Goal: Task Accomplishment & Management: Manage account settings

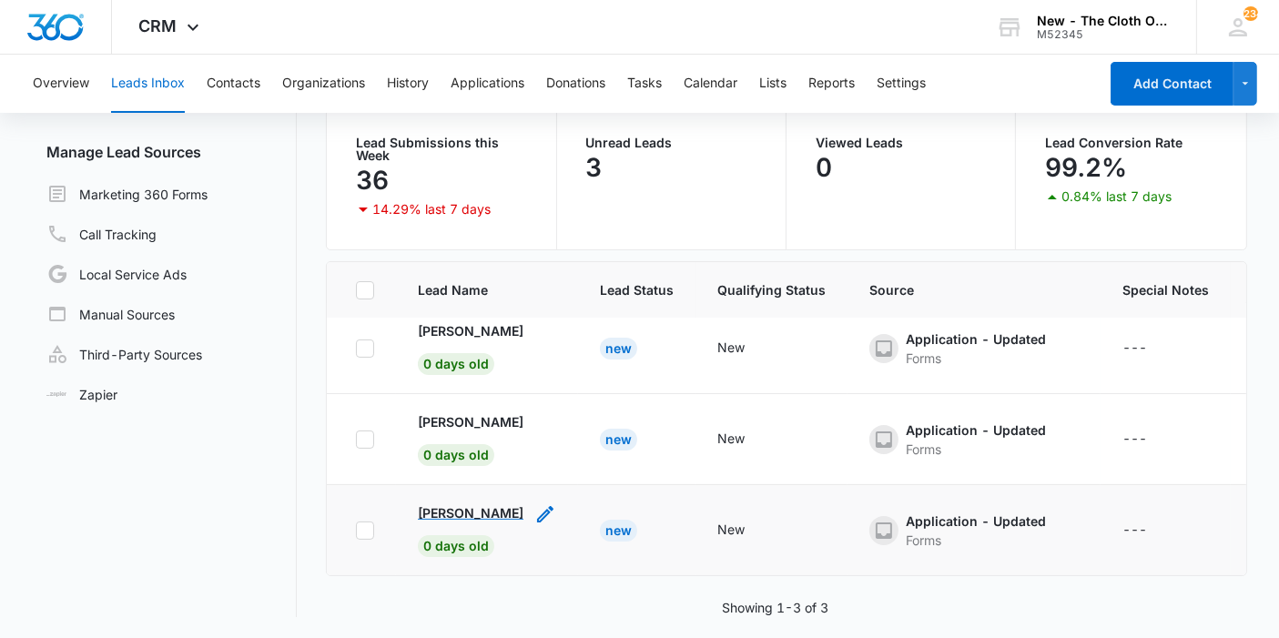
scroll to position [28, 0]
click at [454, 503] on p "María Isabel Lopez" at bounding box center [472, 512] width 106 height 19
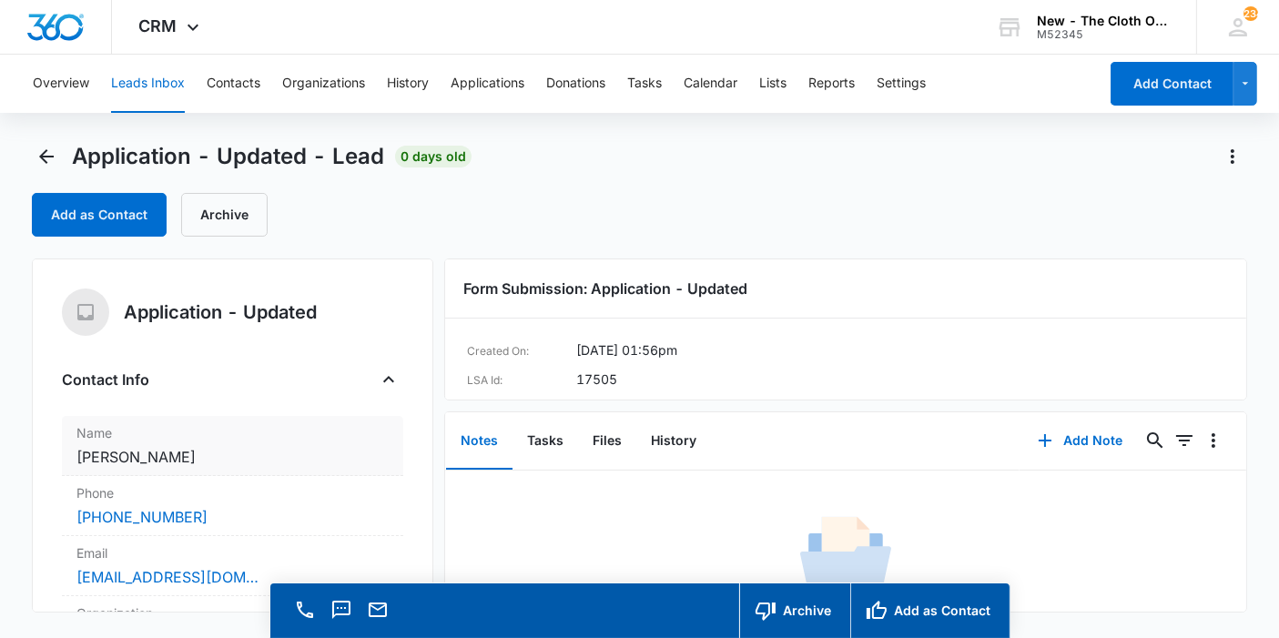
copy dd "[PERSON_NAME]"
drag, startPoint x: 218, startPoint y: 451, endPoint x: 67, endPoint y: 446, distance: 150.3
click at [67, 446] on div "Name Cancel Save Changes María Isabel Lopez" at bounding box center [232, 446] width 341 height 60
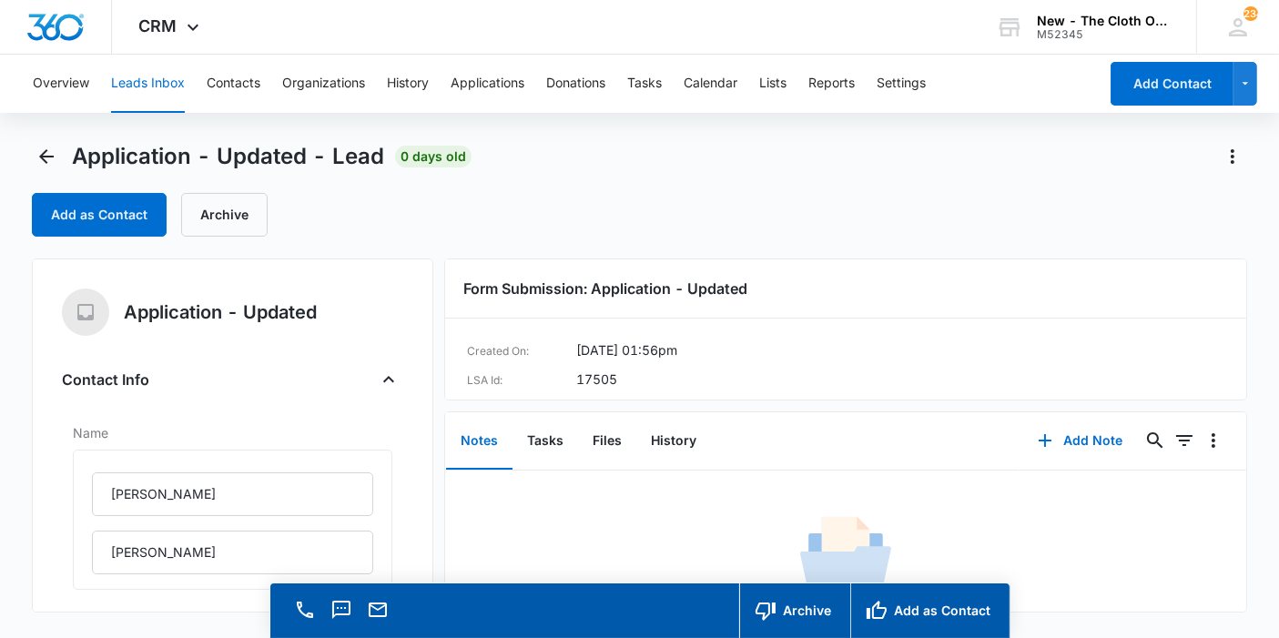
scroll to position [242, 0]
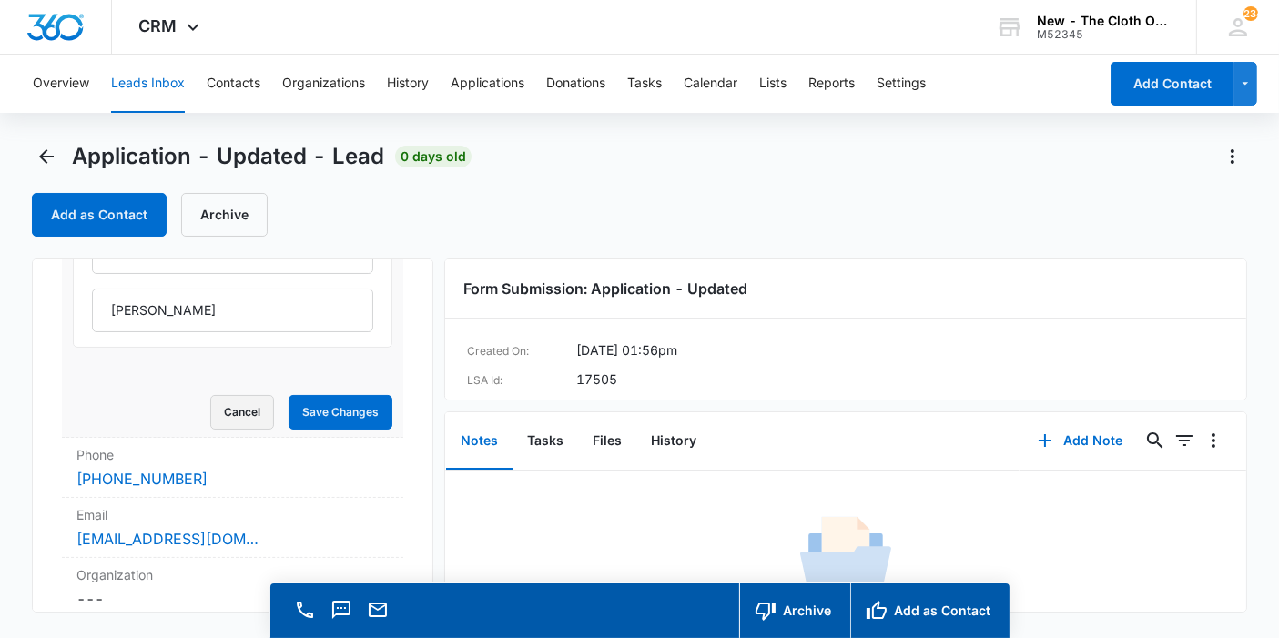
click at [228, 399] on button "Cancel" at bounding box center [242, 412] width 64 height 35
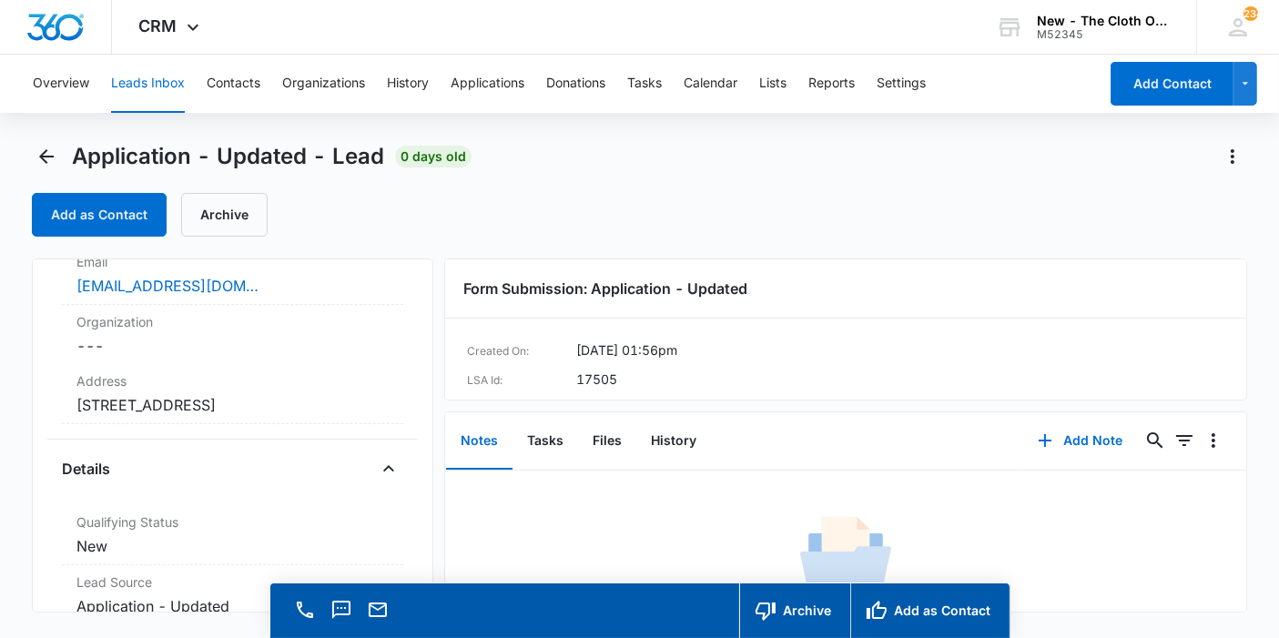
scroll to position [292, 0]
click at [228, 399] on dd "Cancel Save Changes 3845 OAK HAVEN Dr Forest Hill Tx 76119" at bounding box center [232, 404] width 312 height 22
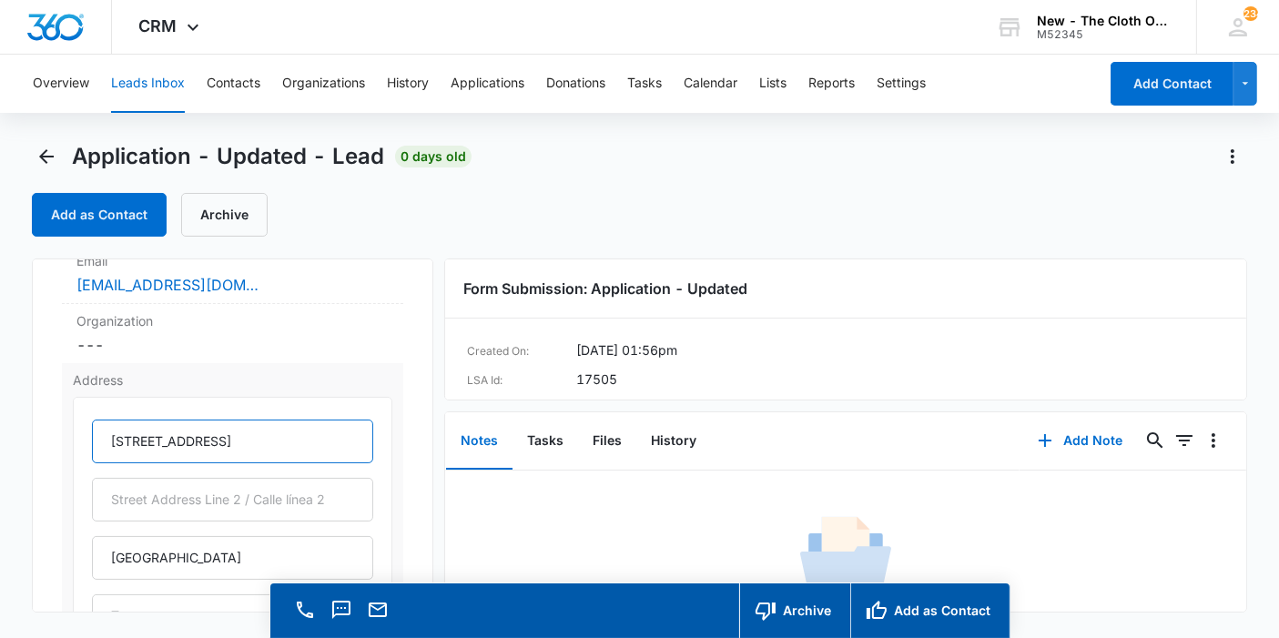
click at [168, 437] on input "3845 OAK HAVEN Dr" at bounding box center [232, 442] width 281 height 44
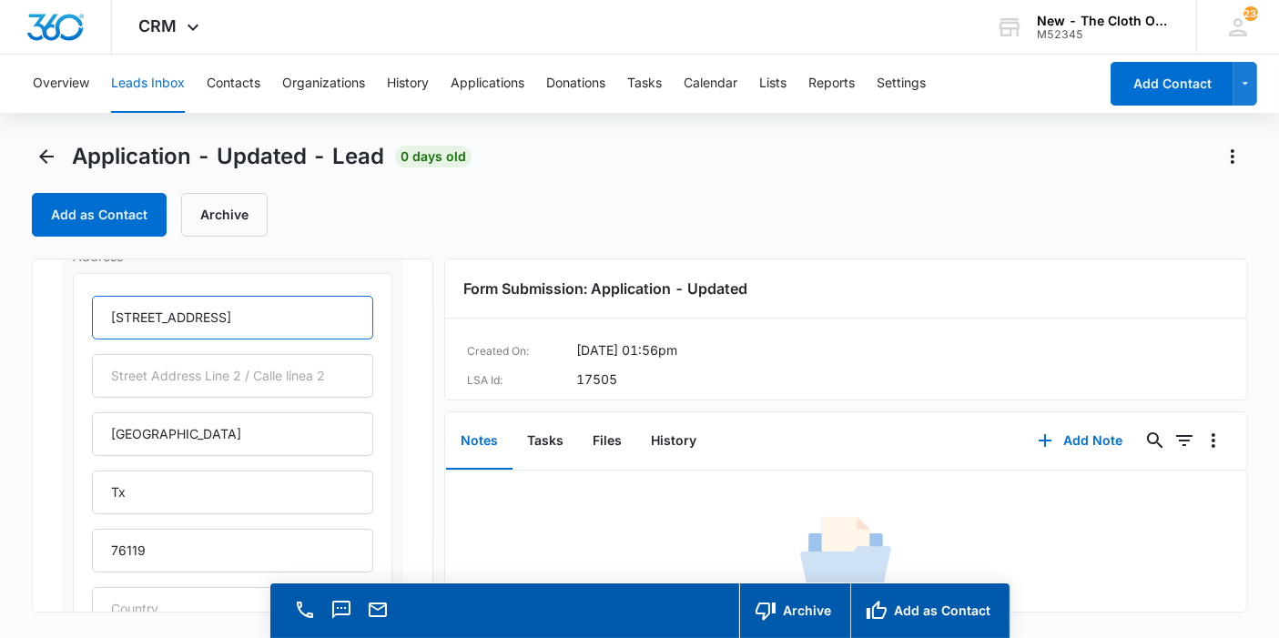
scroll to position [423, 0]
type input "3845 Oak Haven Dr"
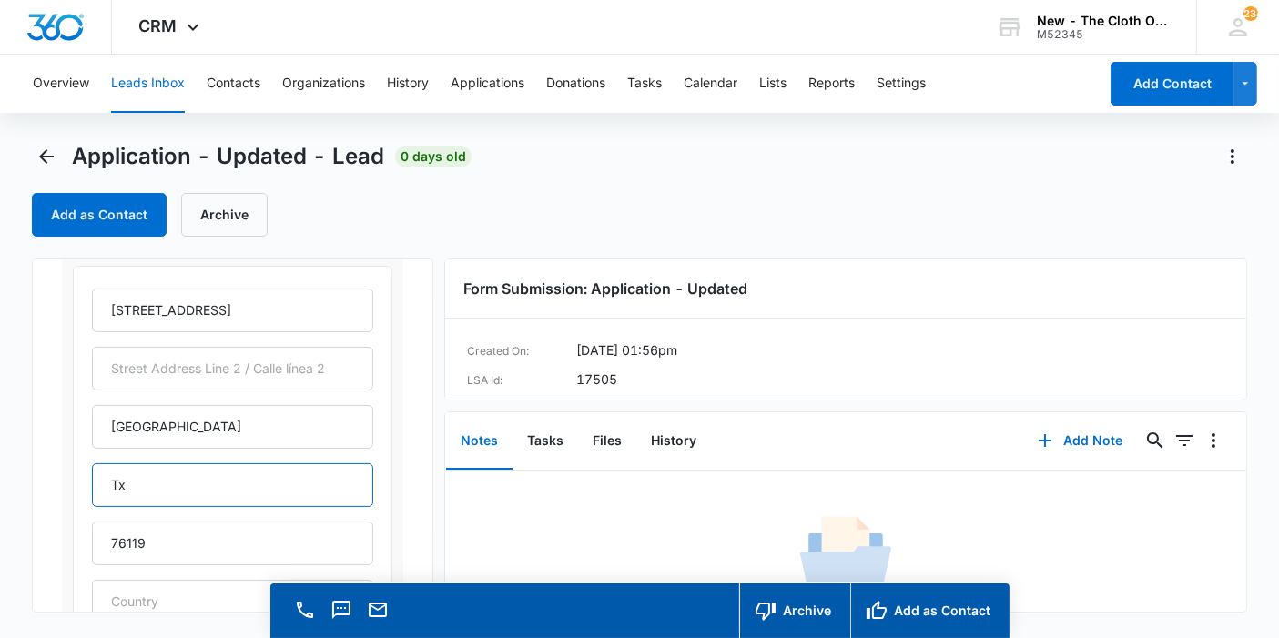
click at [166, 478] on input "Tx" at bounding box center [232, 485] width 281 height 44
type input "Texas"
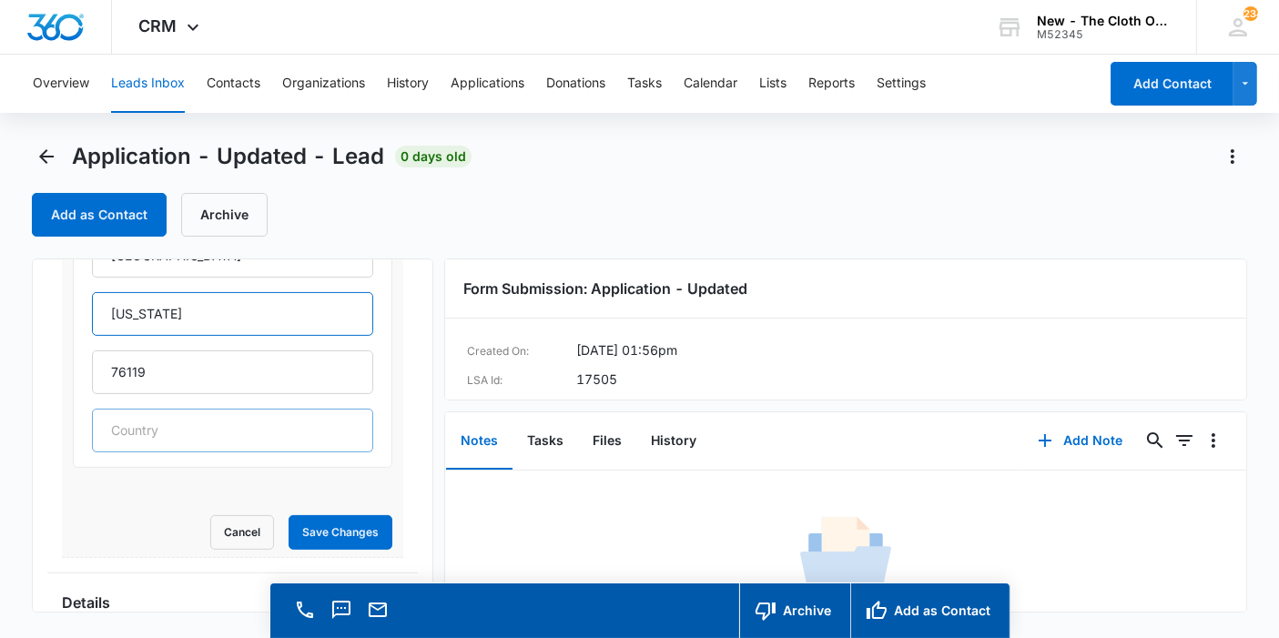
scroll to position [600, 0]
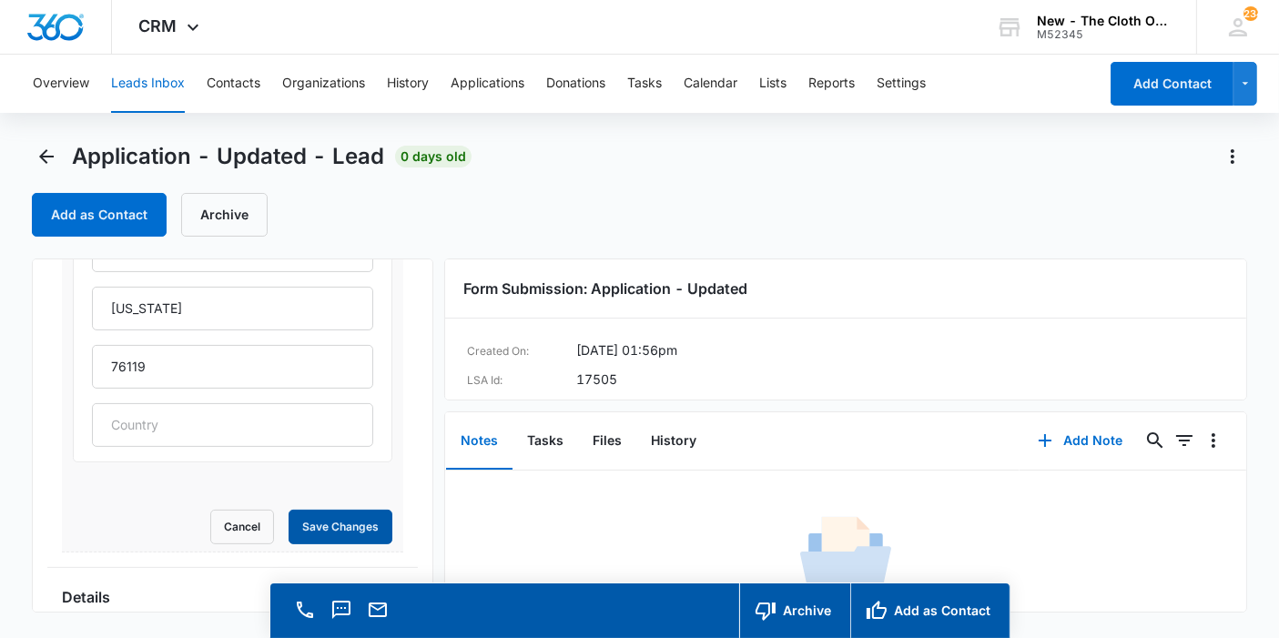
click at [300, 527] on button "Save Changes" at bounding box center [341, 527] width 104 height 35
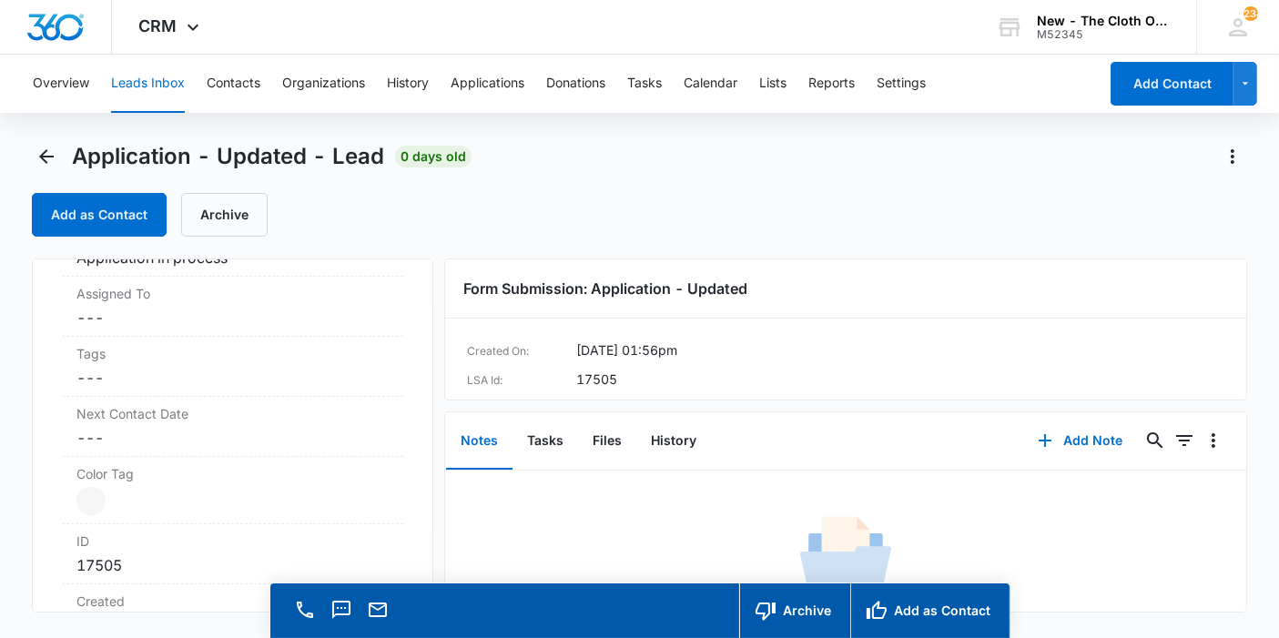
scroll to position [878, 0]
click at [111, 330] on dd "Cancel Save Changes ---" at bounding box center [232, 320] width 312 height 22
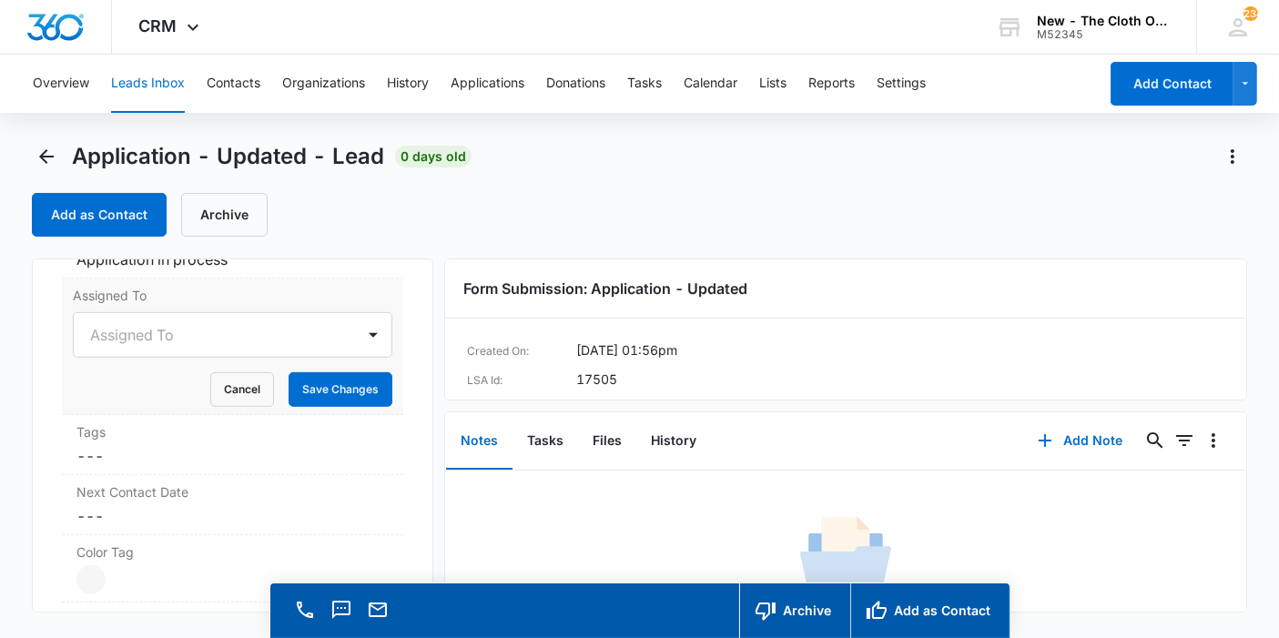
click at [111, 344] on div at bounding box center [210, 334] width 241 height 25
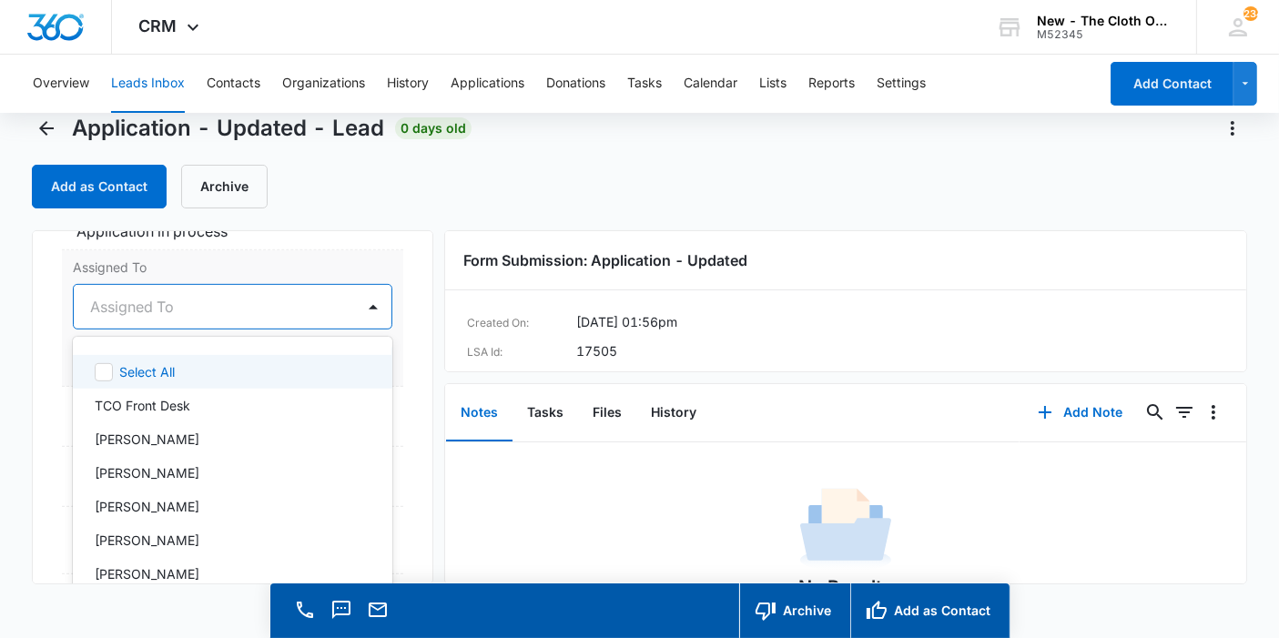
scroll to position [31, 0]
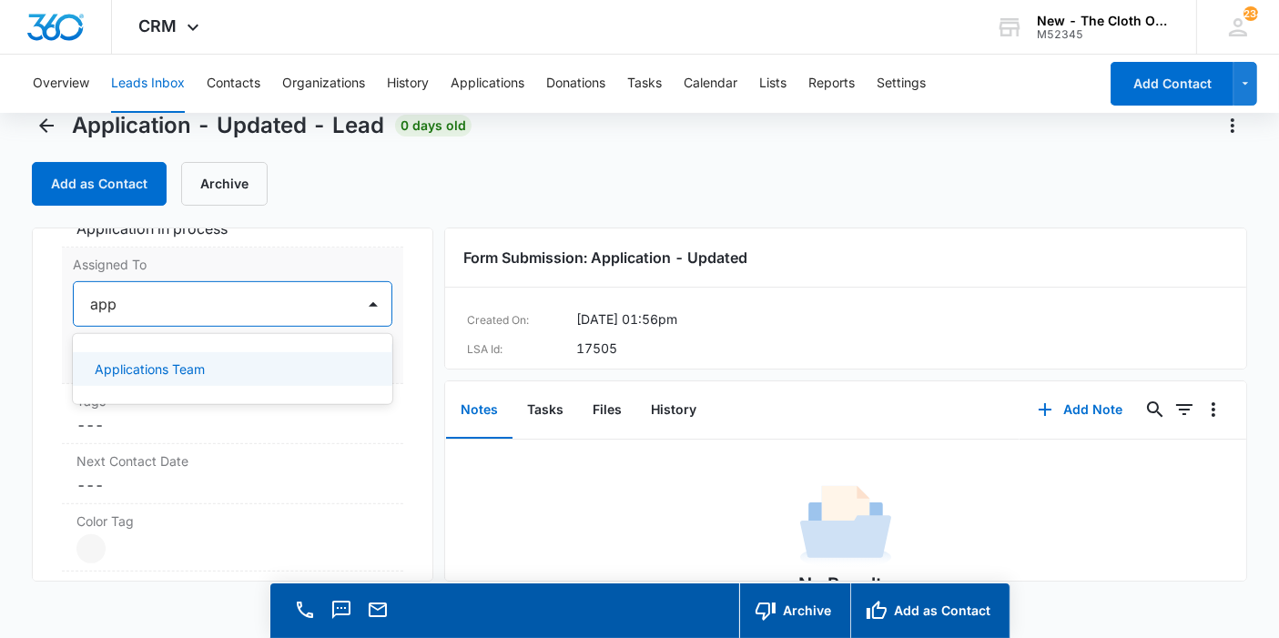
type input "appl"
click at [124, 379] on p "Applications Team" at bounding box center [150, 369] width 110 height 19
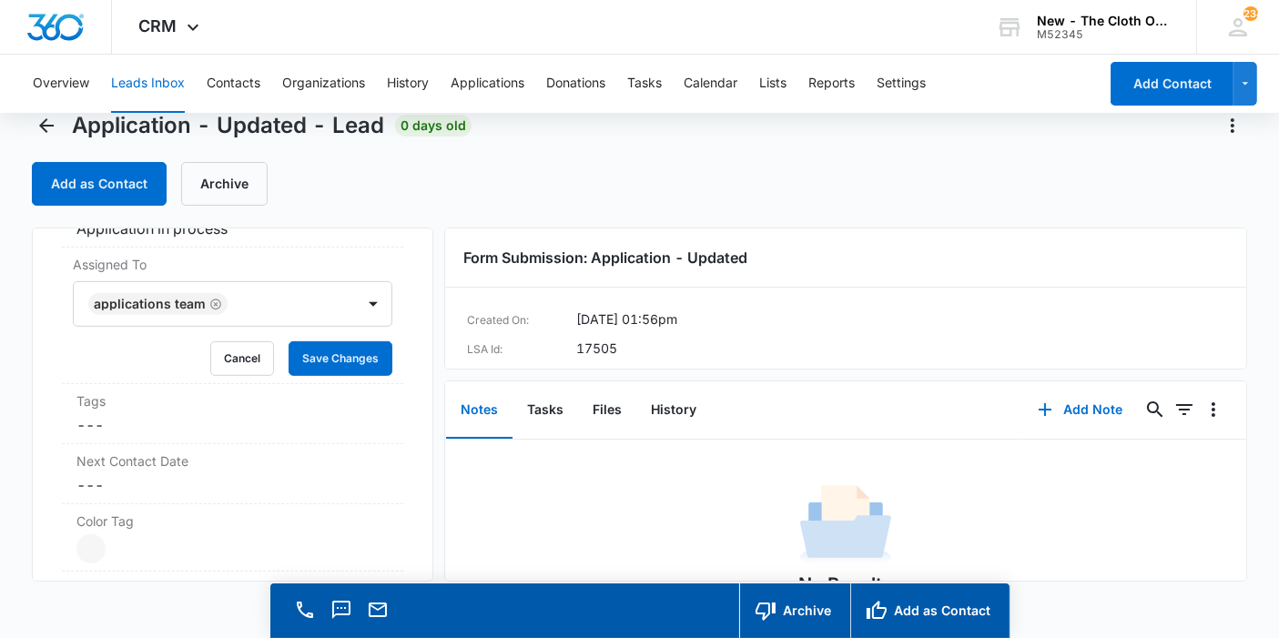
click at [406, 349] on div "Application - Updated Contact Info Name Cancel Save Changes María Isabel Lopez …" at bounding box center [232, 405] width 401 height 354
click at [368, 375] on button "Save Changes" at bounding box center [341, 358] width 104 height 35
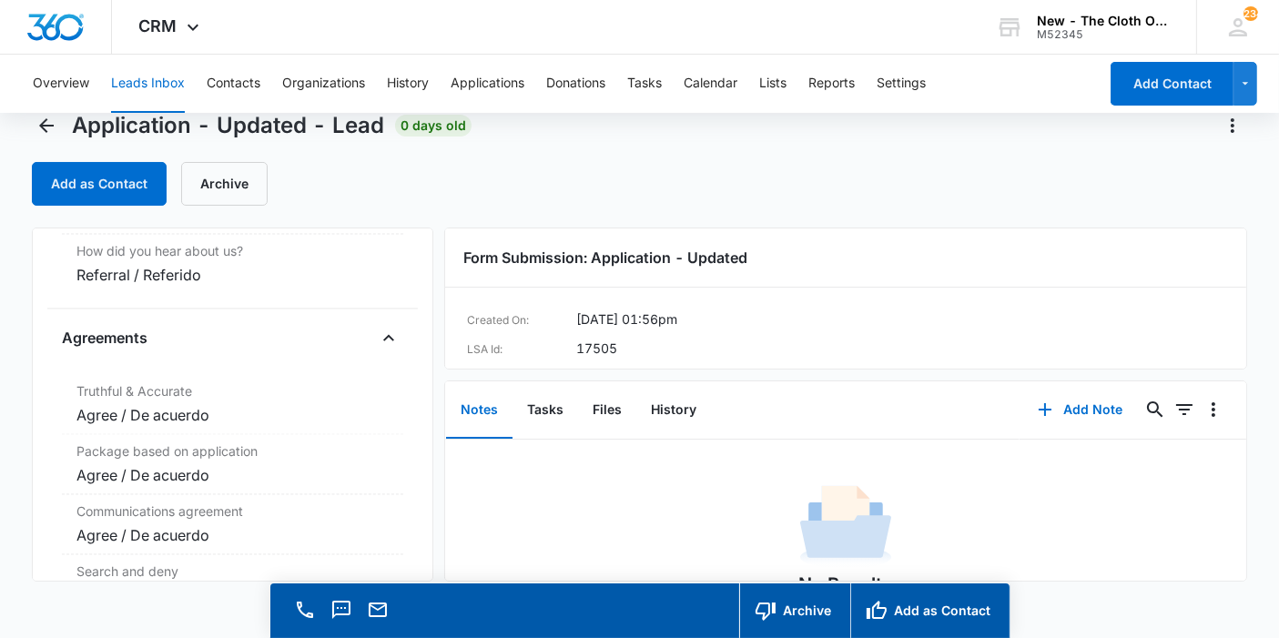
scroll to position [3662, 0]
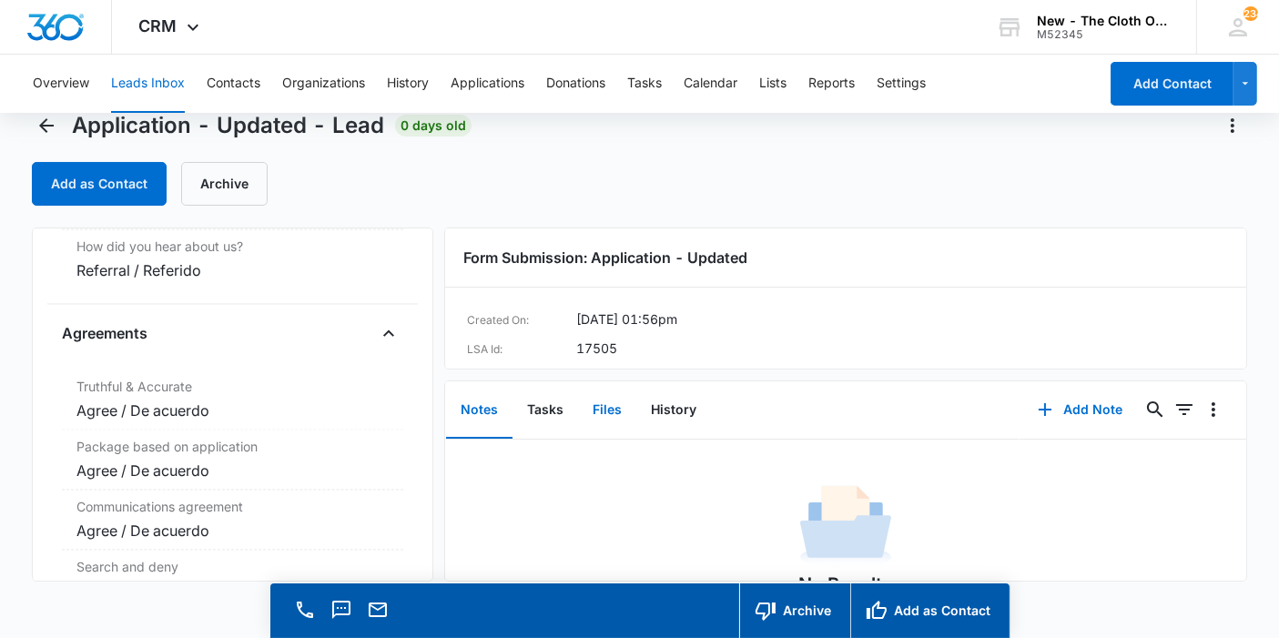
click at [605, 410] on button "Files" at bounding box center [607, 410] width 58 height 56
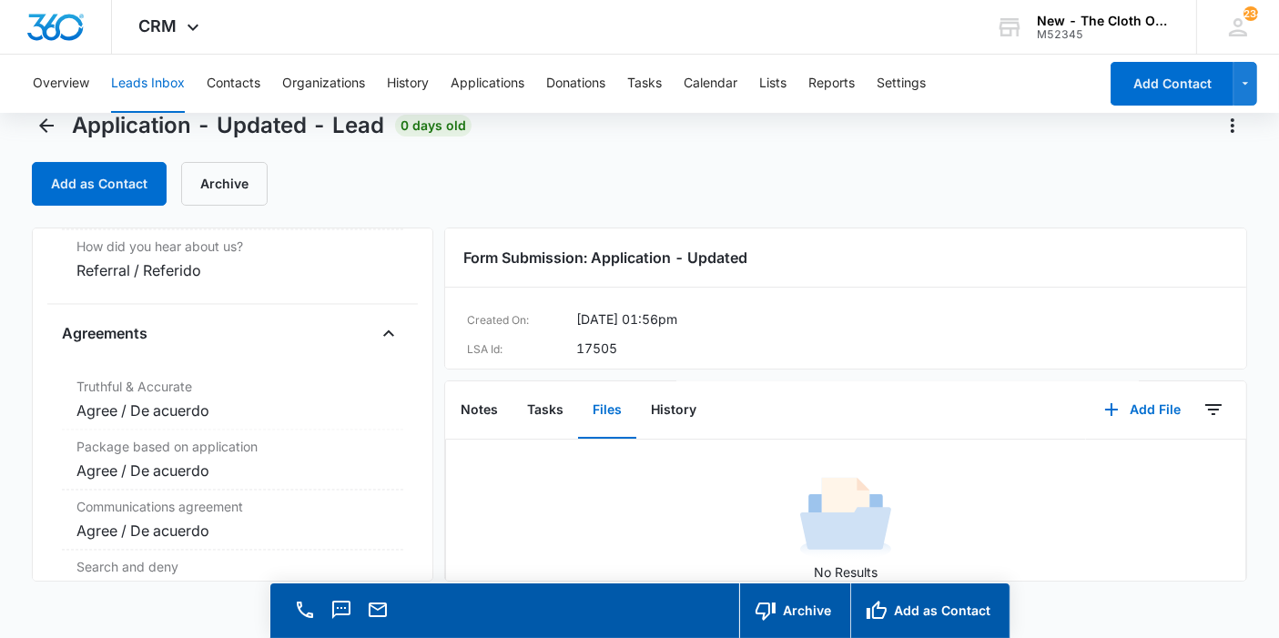
scroll to position [70, 0]
click at [910, 594] on button "Add as Contact" at bounding box center [929, 610] width 159 height 55
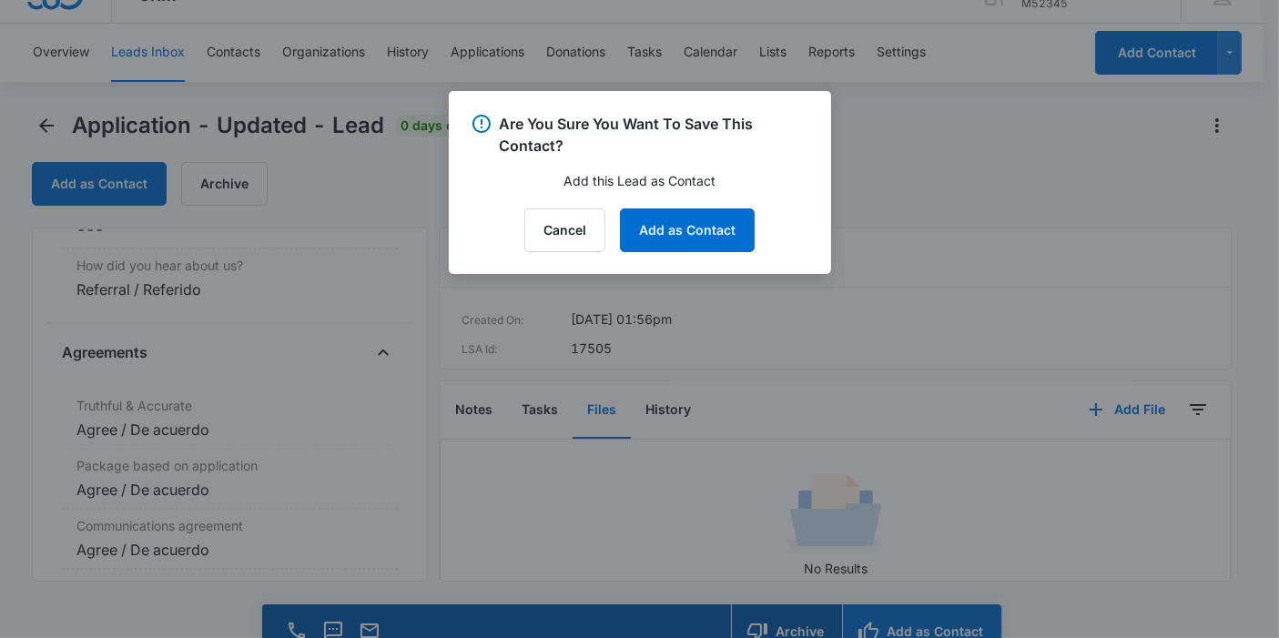
scroll to position [3681, 0]
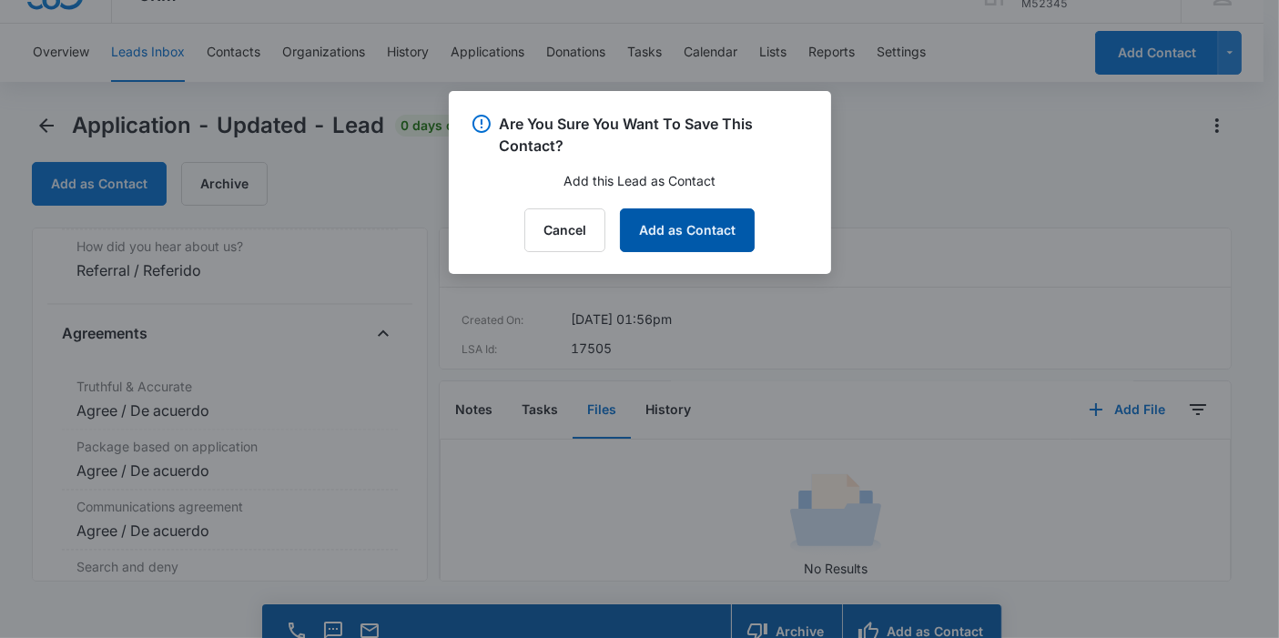
click at [710, 238] on button "Add as Contact" at bounding box center [687, 230] width 135 height 44
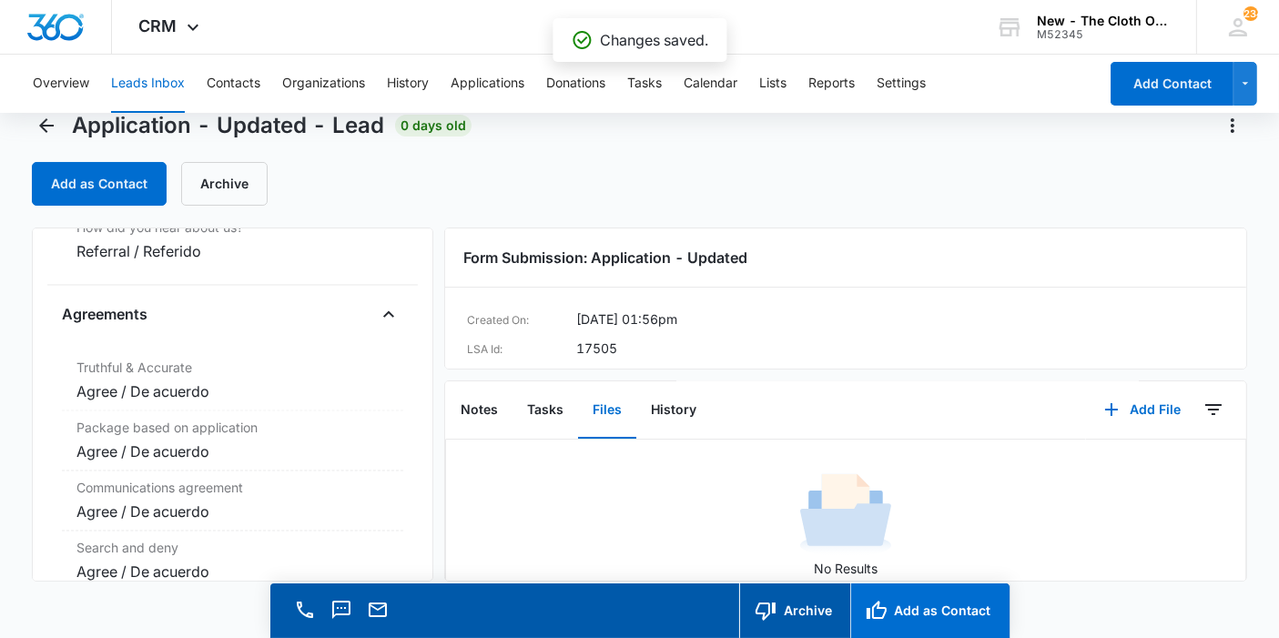
scroll to position [3662, 0]
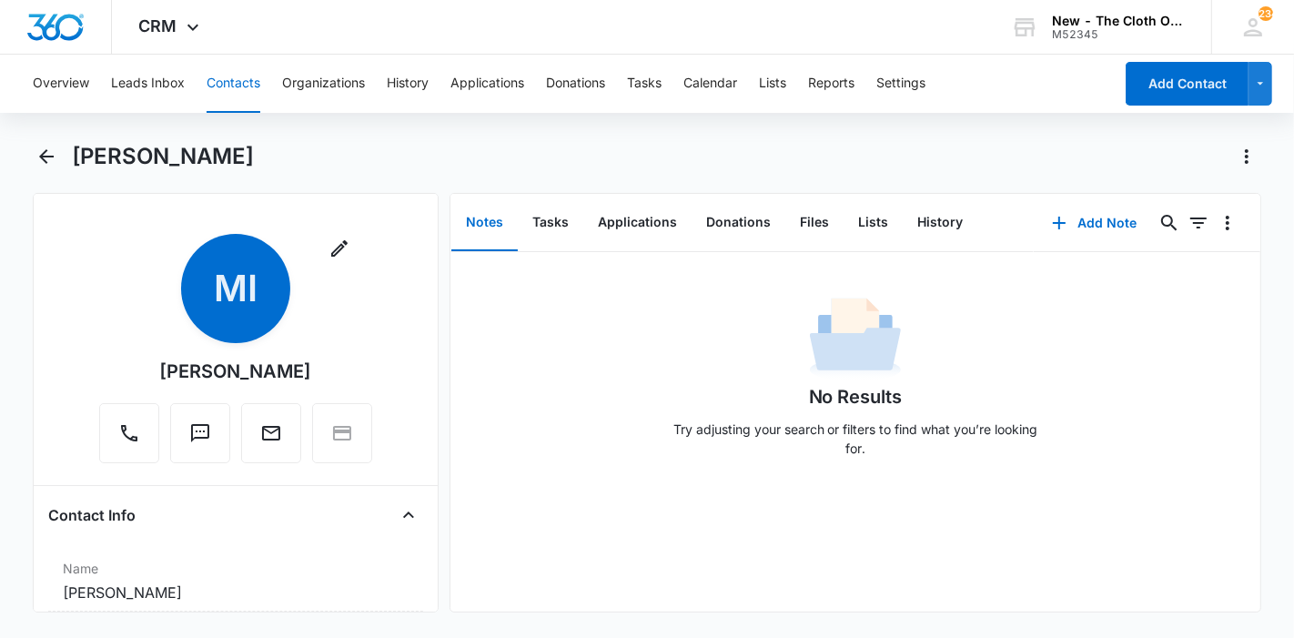
drag, startPoint x: 298, startPoint y: 164, endPoint x: 80, endPoint y: 165, distance: 217.5
click at [80, 165] on div "María Isabel Lopez" at bounding box center [667, 156] width 1191 height 29
copy h1 "María Isabel Lopez"
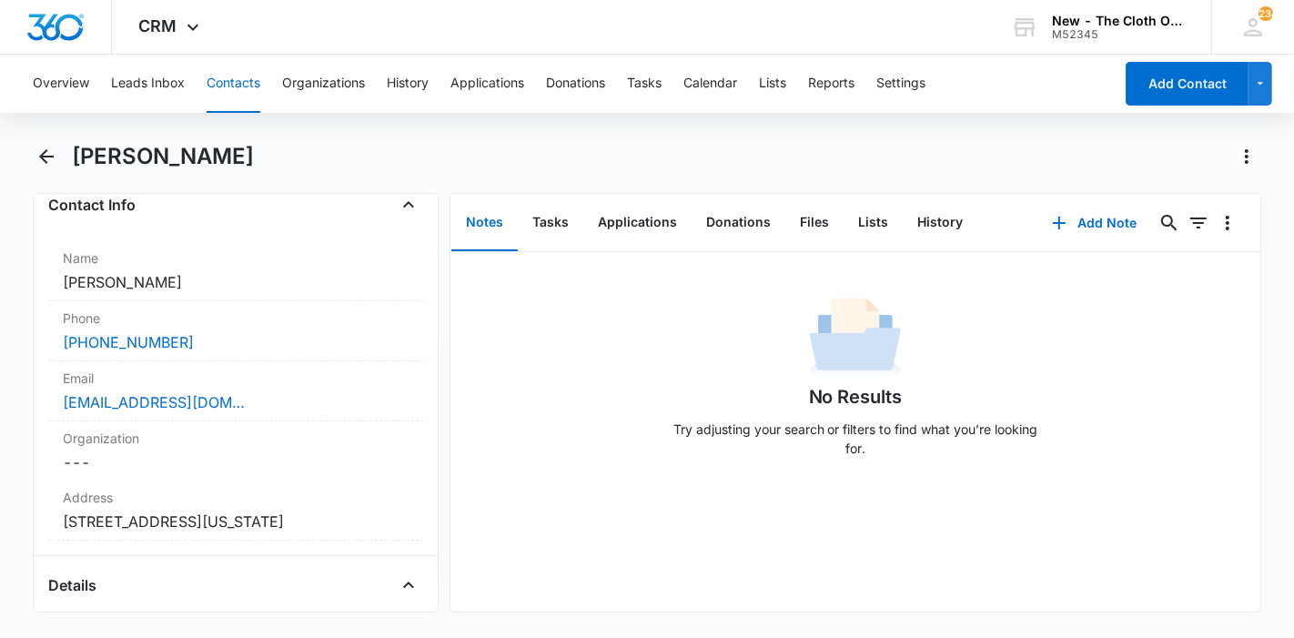
scroll to position [313, 0]
click at [634, 208] on button "Applications" at bounding box center [637, 223] width 108 height 56
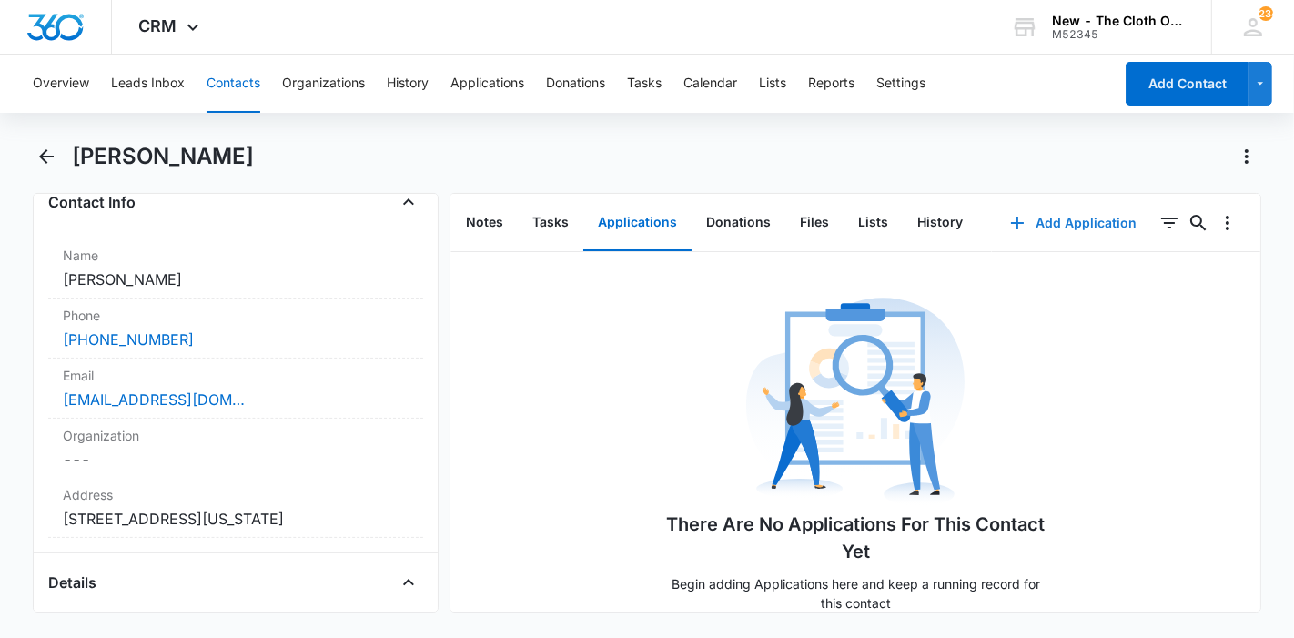
click at [1029, 235] on button "Add Application" at bounding box center [1073, 223] width 163 height 44
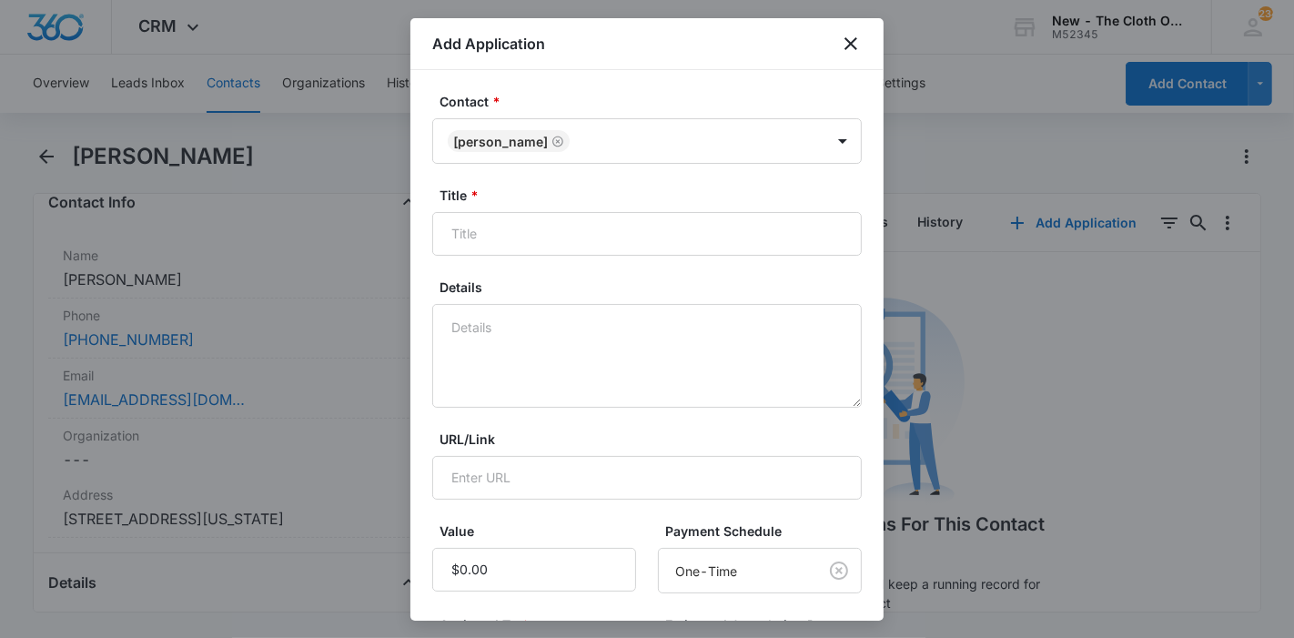
click at [700, 261] on form "Contact * María Isabel Lopez Title * Details URL/Link Value Payment Schedule On…" at bounding box center [647, 476] width 430 height 769
click at [688, 229] on input "Title *" at bounding box center [647, 234] width 430 height 44
paste input "María Isabel Lopez"
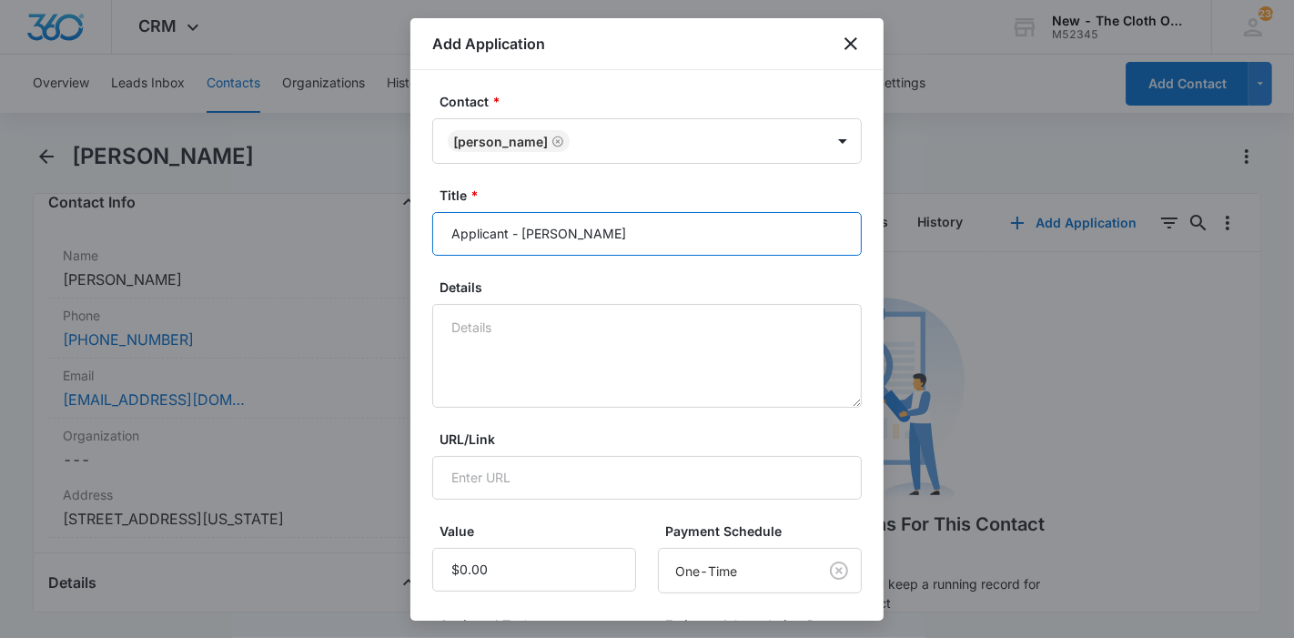
type input "Applicant - María Isabel Lopez"
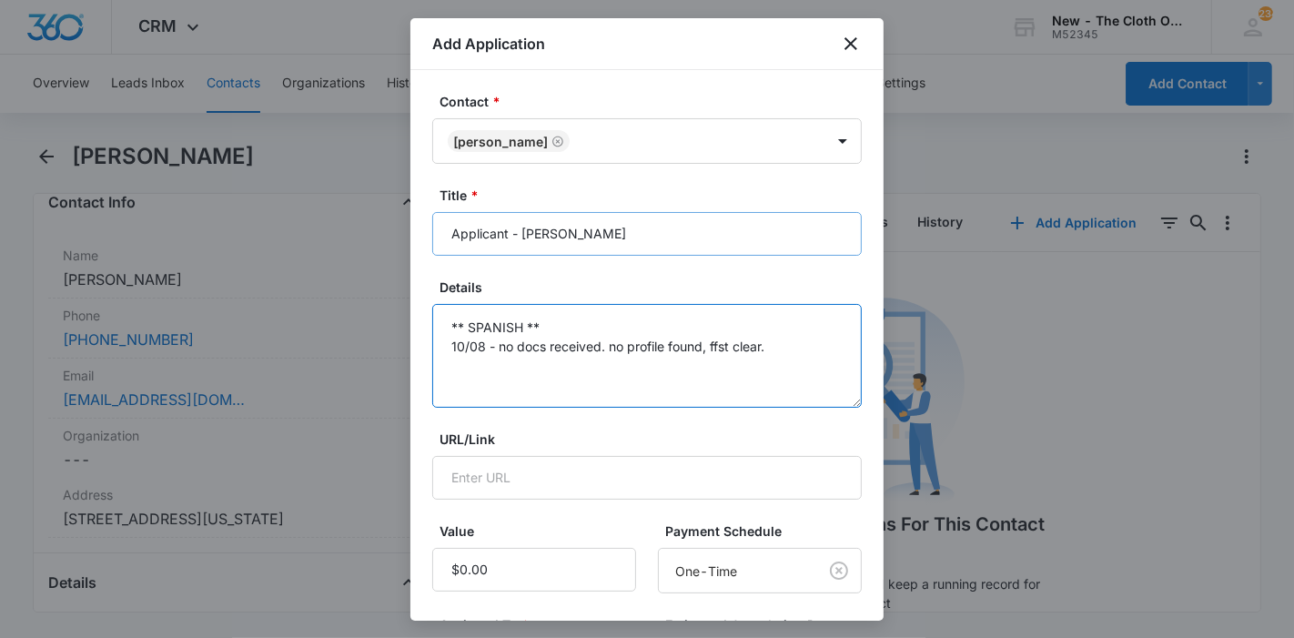
scroll to position [259, 0]
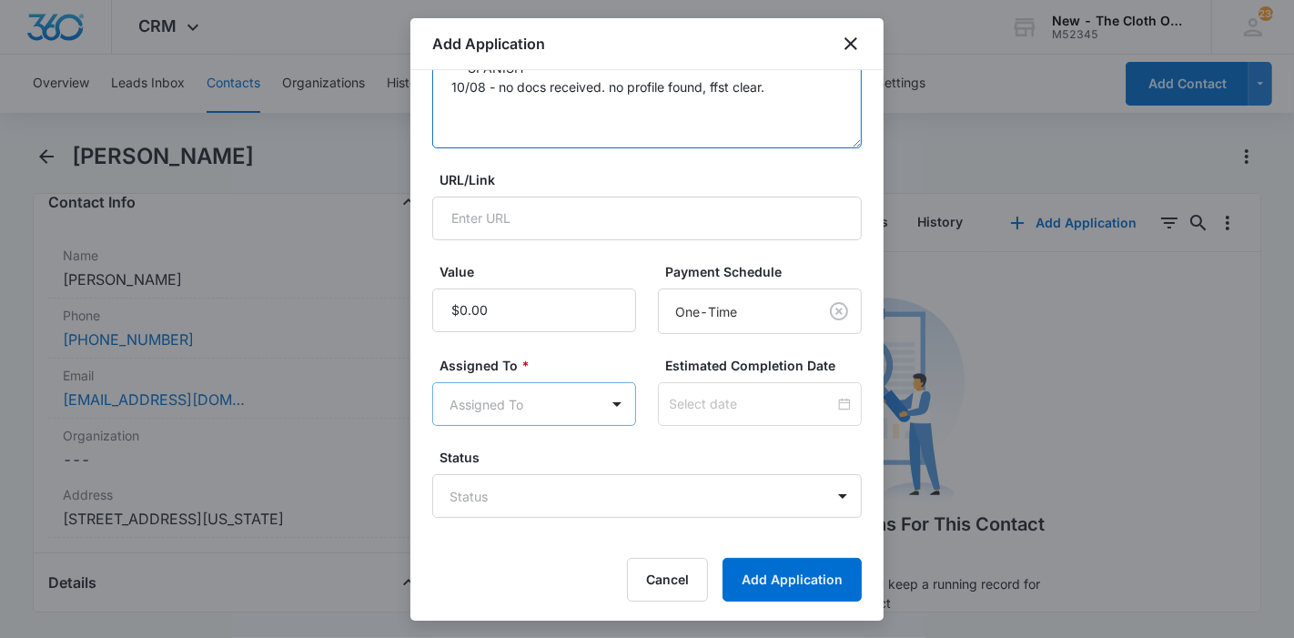
type textarea "** SPANISH ** 10/08 - no docs received. no profile found, ffst clear."
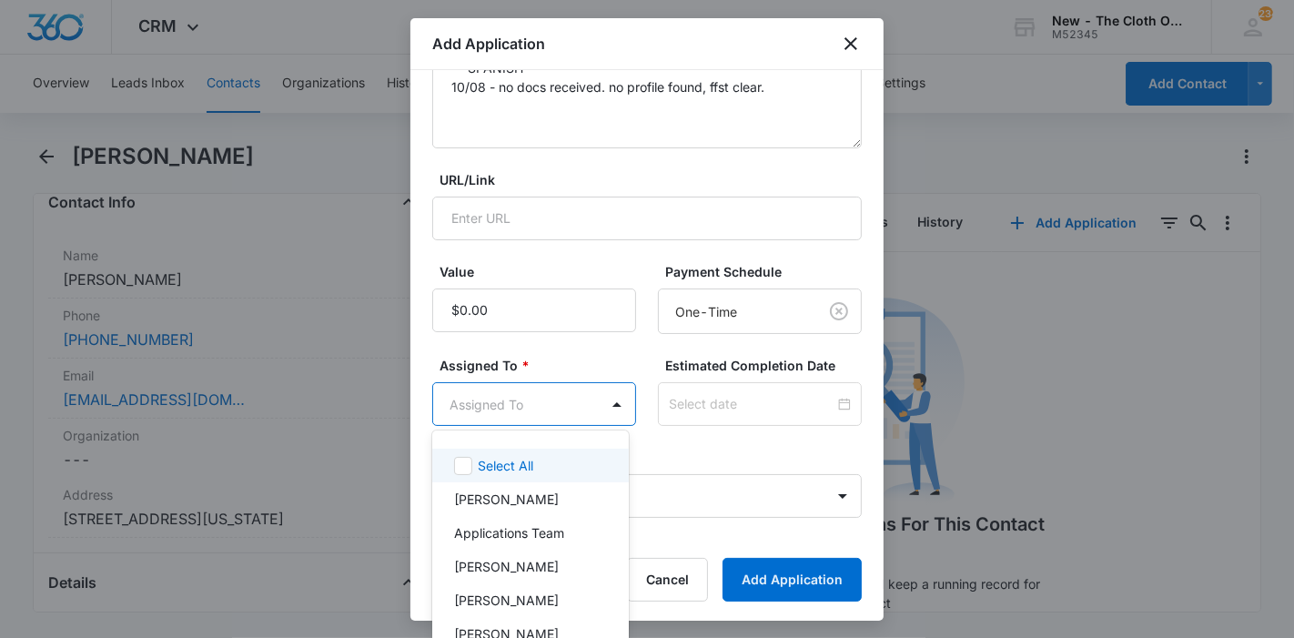
click at [573, 398] on body "CRM Apps Reputation Forms CRM Email Ads Intelligence Brand Settings AI Assistan…" at bounding box center [647, 319] width 1294 height 638
type input "p"
type input "app"
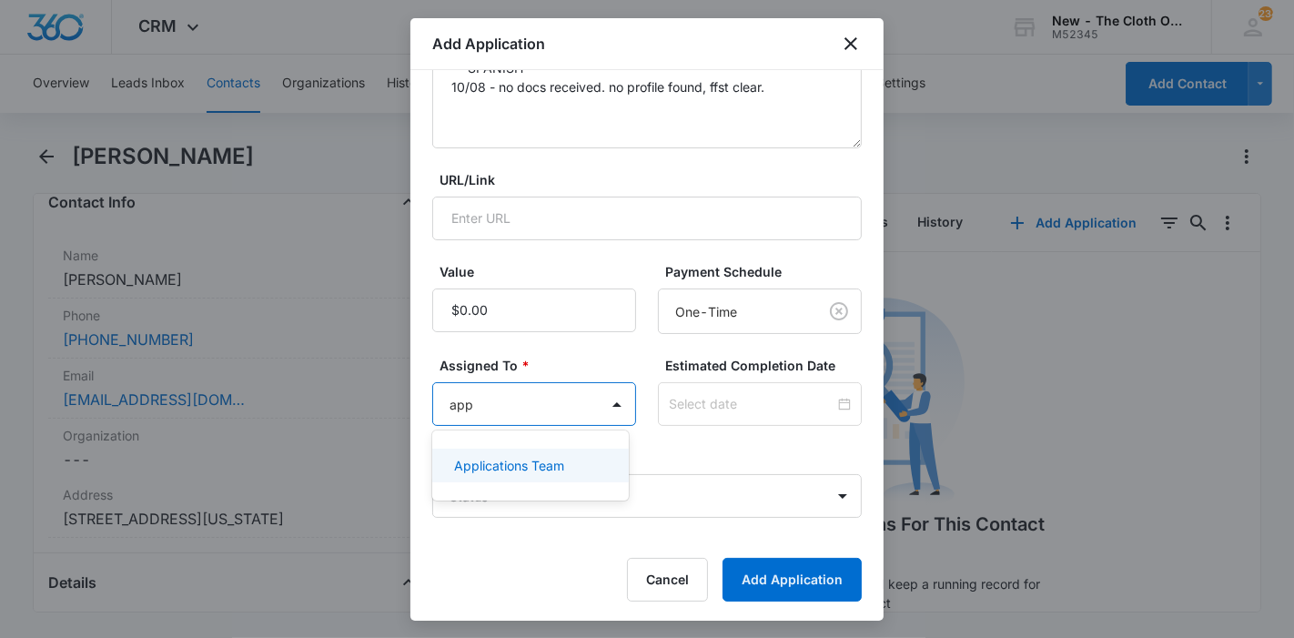
click at [539, 466] on p "Applications Team" at bounding box center [509, 465] width 110 height 19
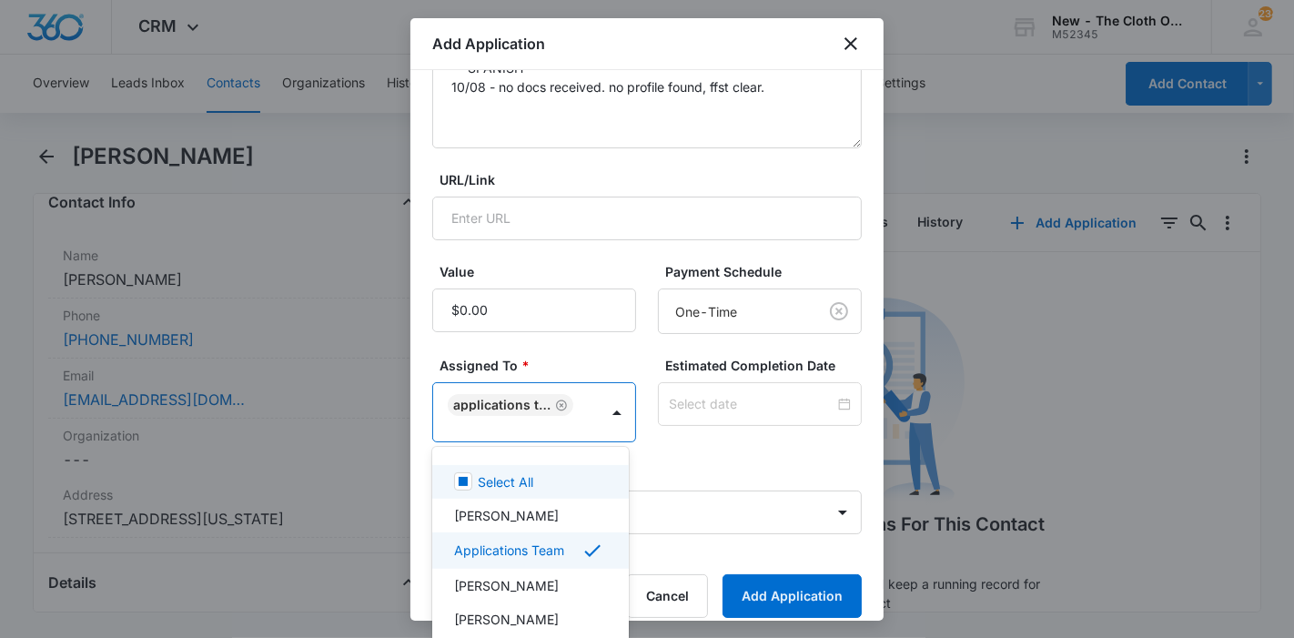
click at [706, 417] on div at bounding box center [647, 319] width 1294 height 638
click at [706, 417] on div at bounding box center [760, 404] width 204 height 44
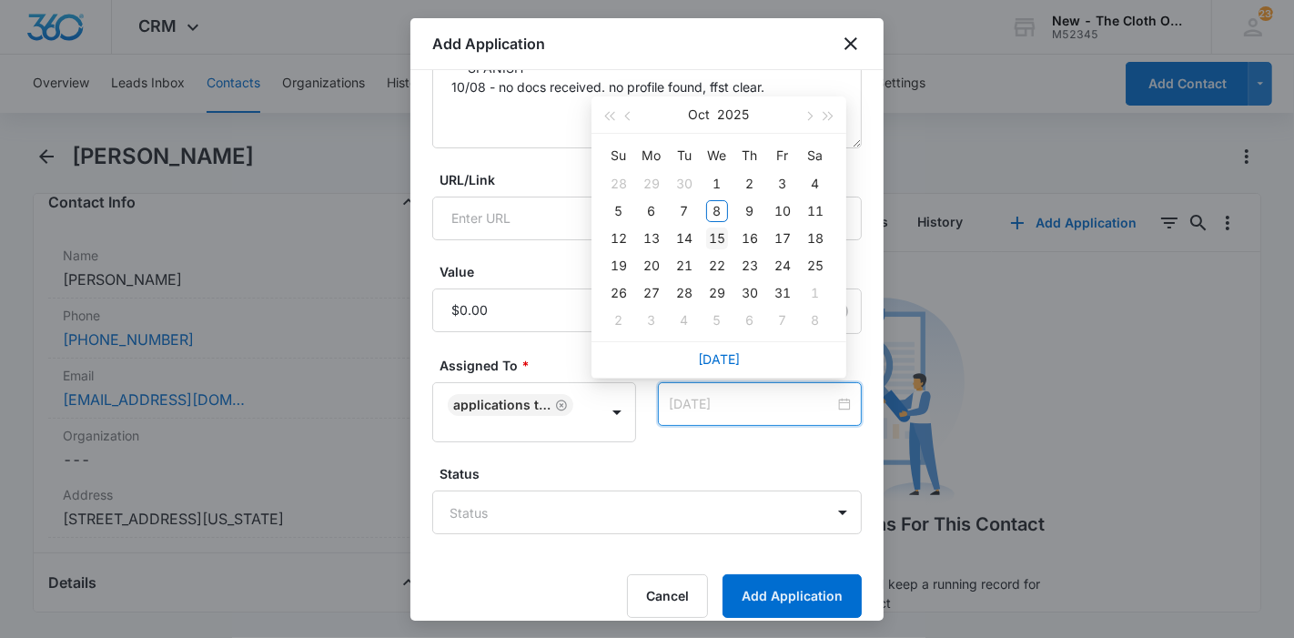
click at [716, 238] on div "15" at bounding box center [717, 239] width 22 height 22
type input "Oct 16, 2025"
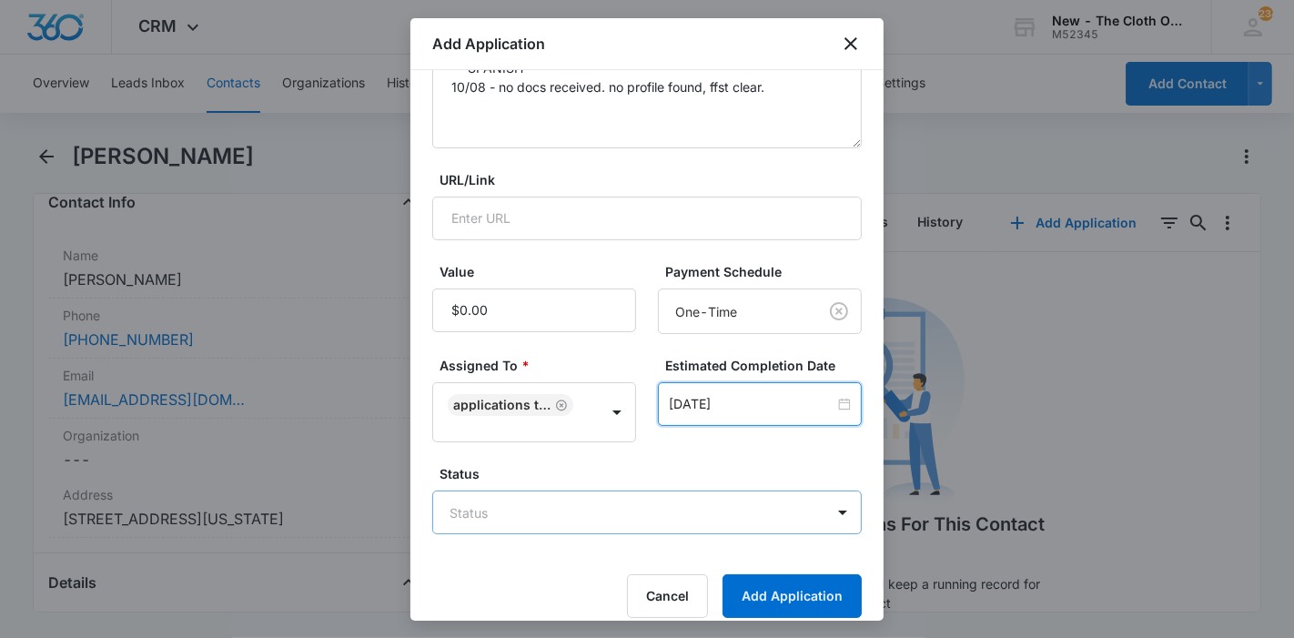
click at [576, 529] on body "CRM Apps Reputation Forms CRM Email Ads Intelligence Brand Settings AI Assistan…" at bounding box center [647, 319] width 1294 height 638
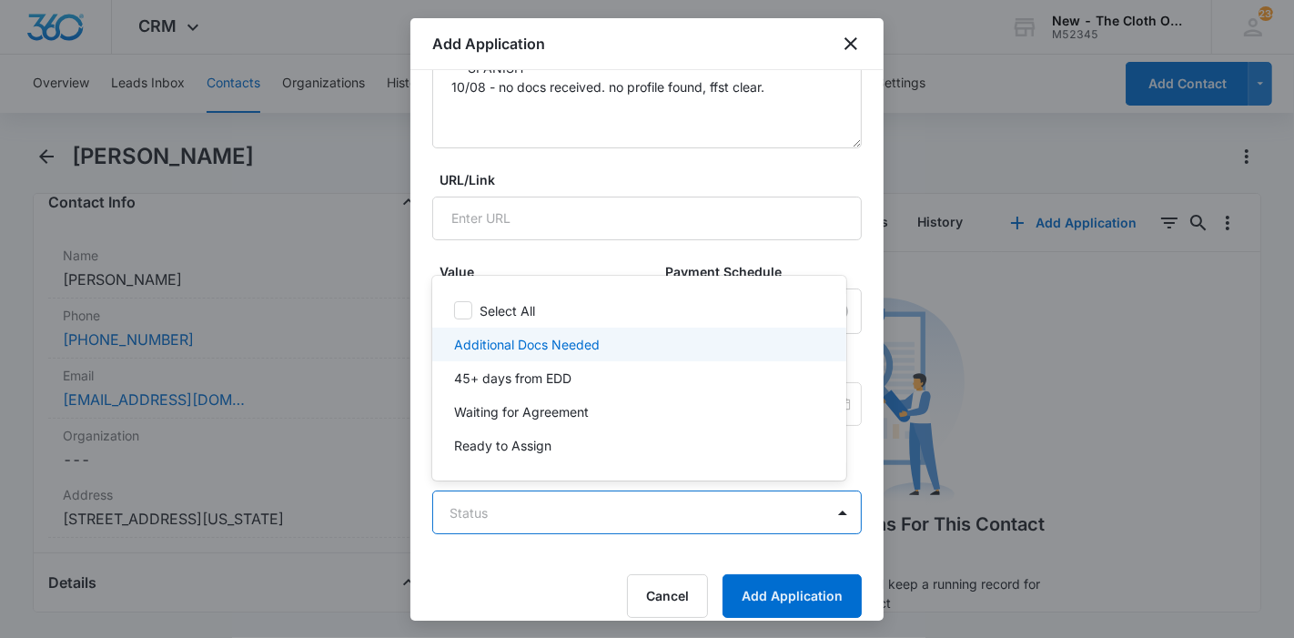
click at [570, 352] on p "Additional Docs Needed" at bounding box center [527, 344] width 146 height 19
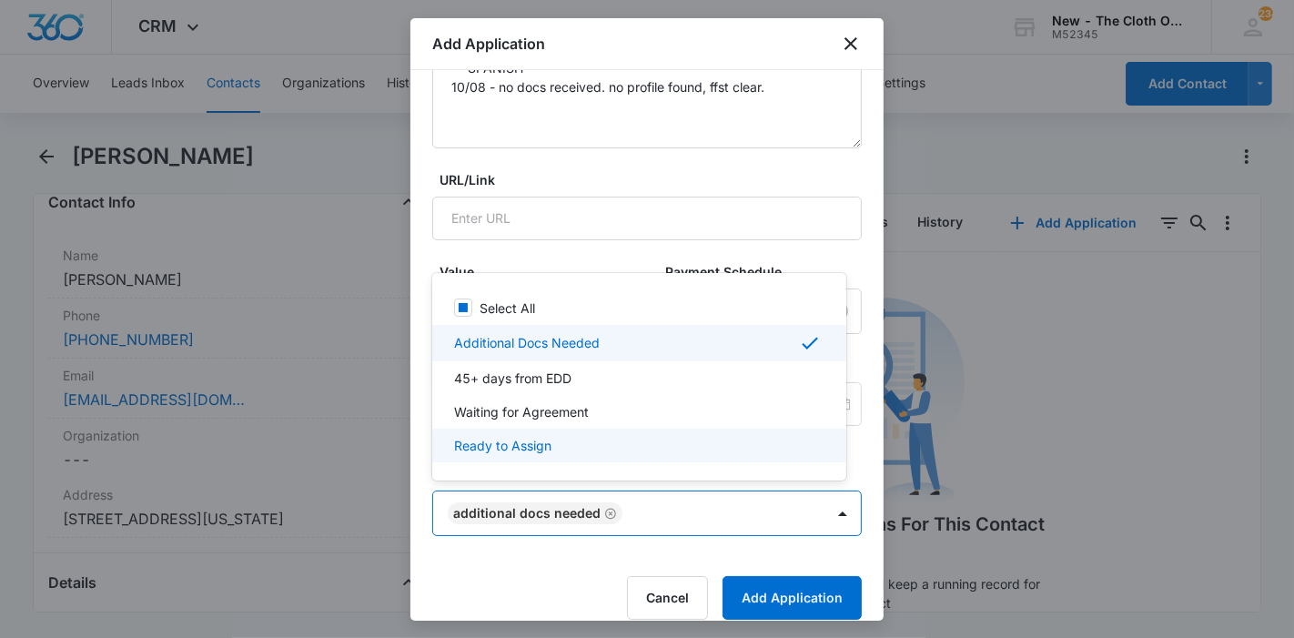
click at [759, 589] on div at bounding box center [647, 319] width 1294 height 638
click at [759, 589] on button "Add Application" at bounding box center [792, 598] width 139 height 44
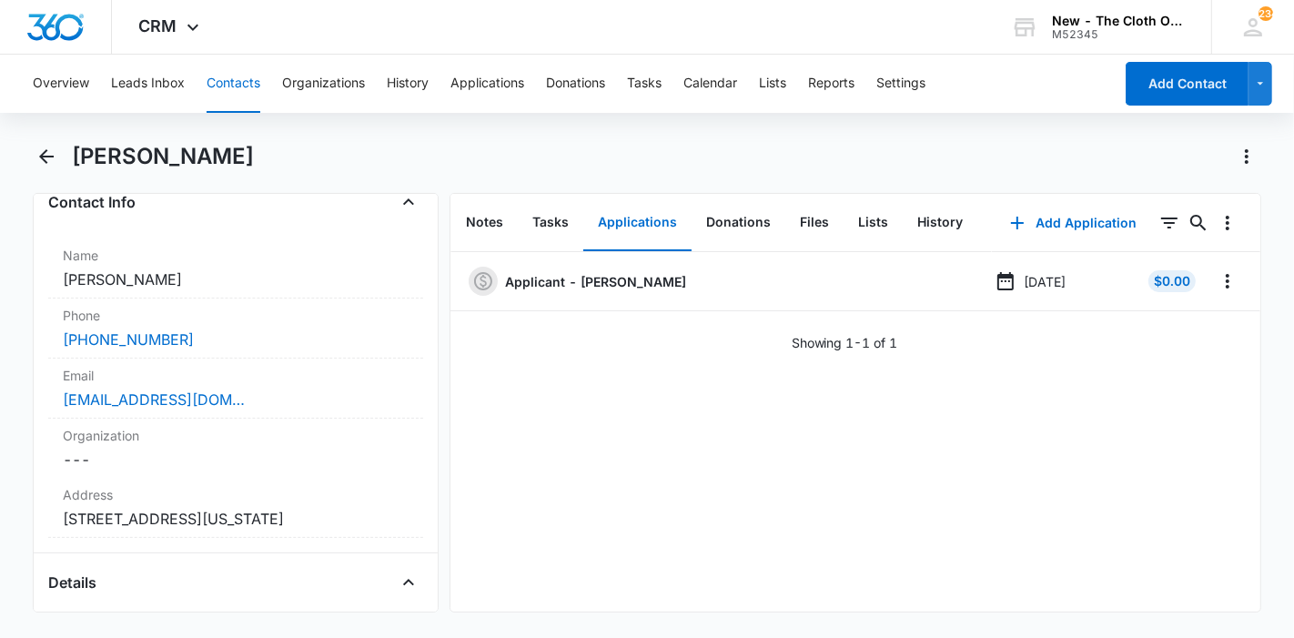
drag, startPoint x: 284, startPoint y: 159, endPoint x: 75, endPoint y: 154, distance: 209.4
click at [75, 154] on div "María Isabel Lopez" at bounding box center [667, 156] width 1191 height 29
copy h1 "María Isabel Lopez"
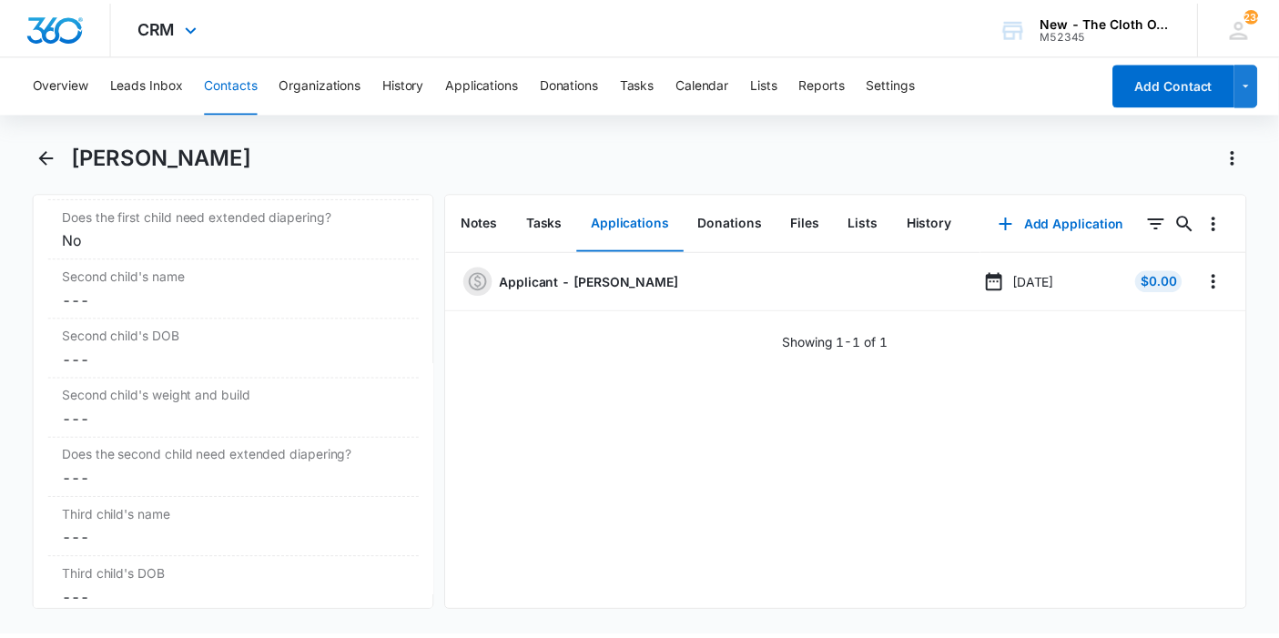
scroll to position [2405, 0]
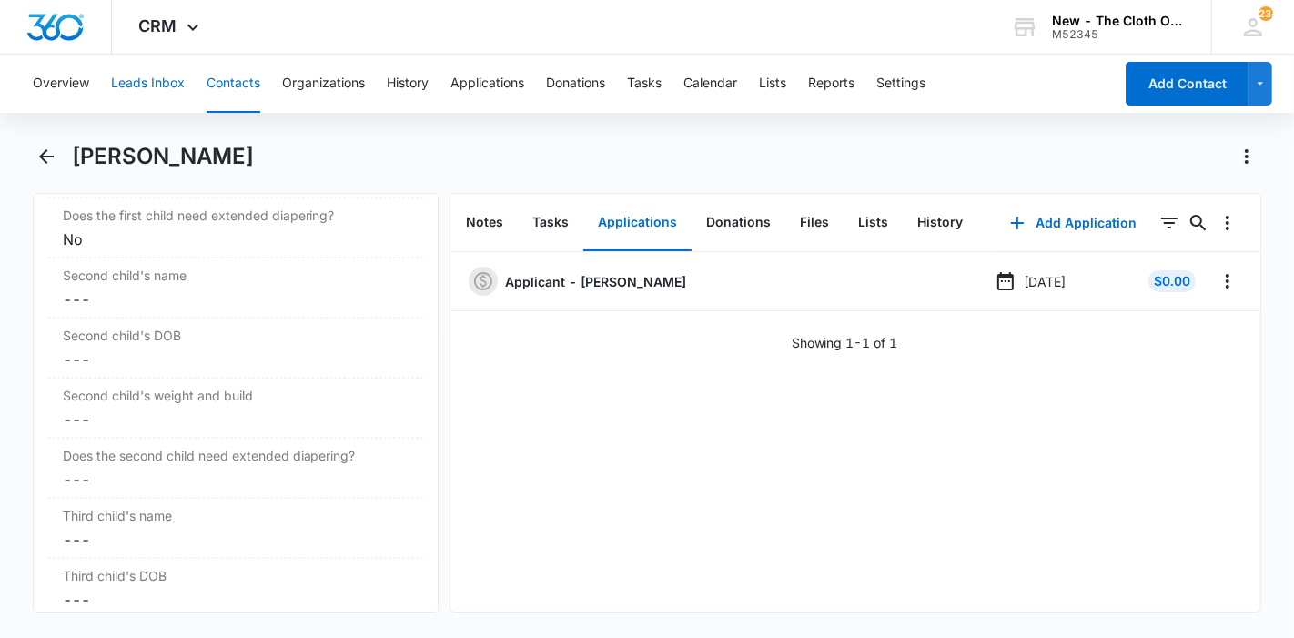
click at [131, 79] on button "Leads Inbox" at bounding box center [148, 84] width 74 height 58
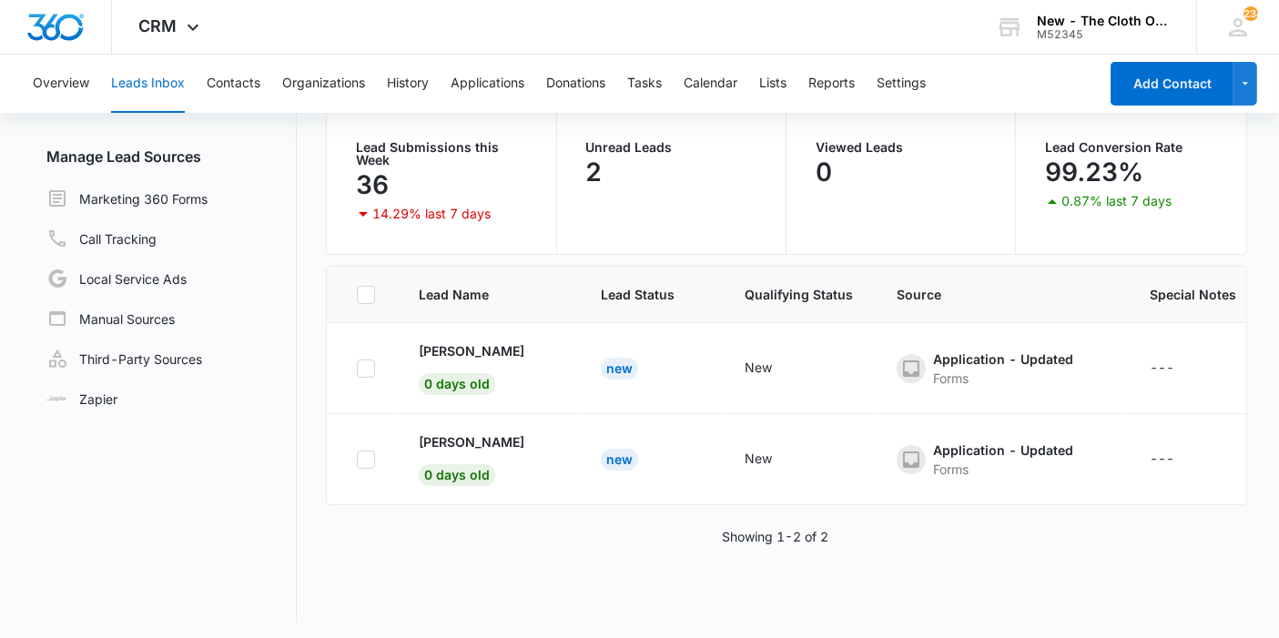
scroll to position [152, 0]
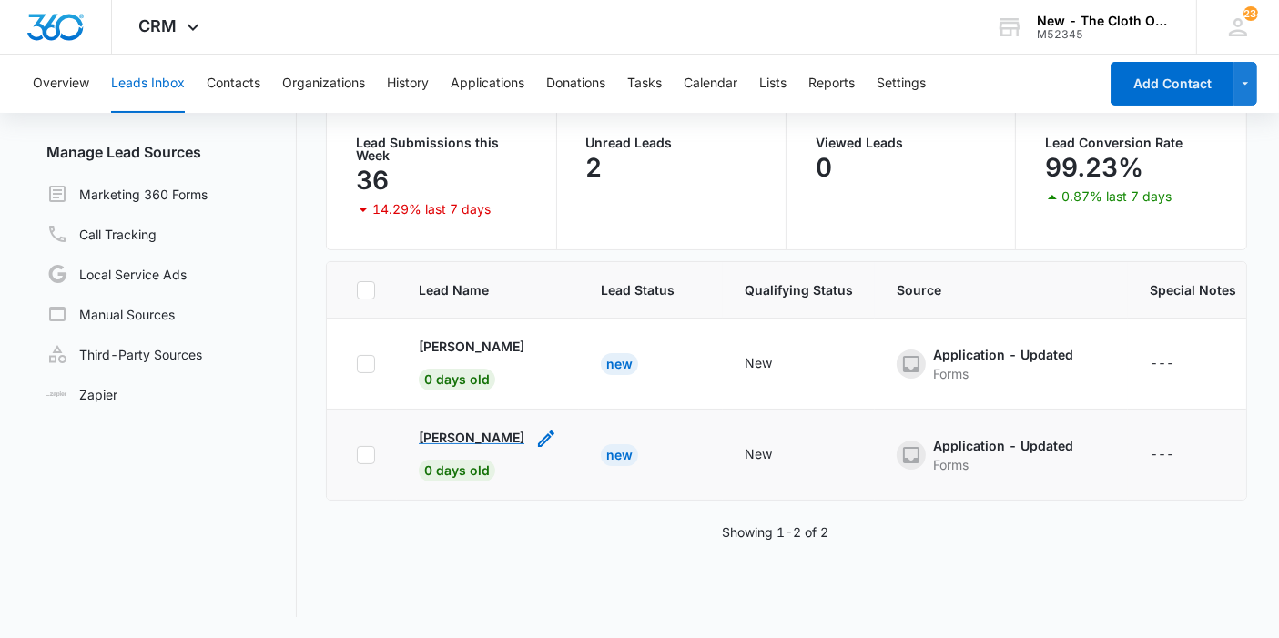
click at [462, 443] on p "Tinisha Majors" at bounding box center [472, 437] width 106 height 19
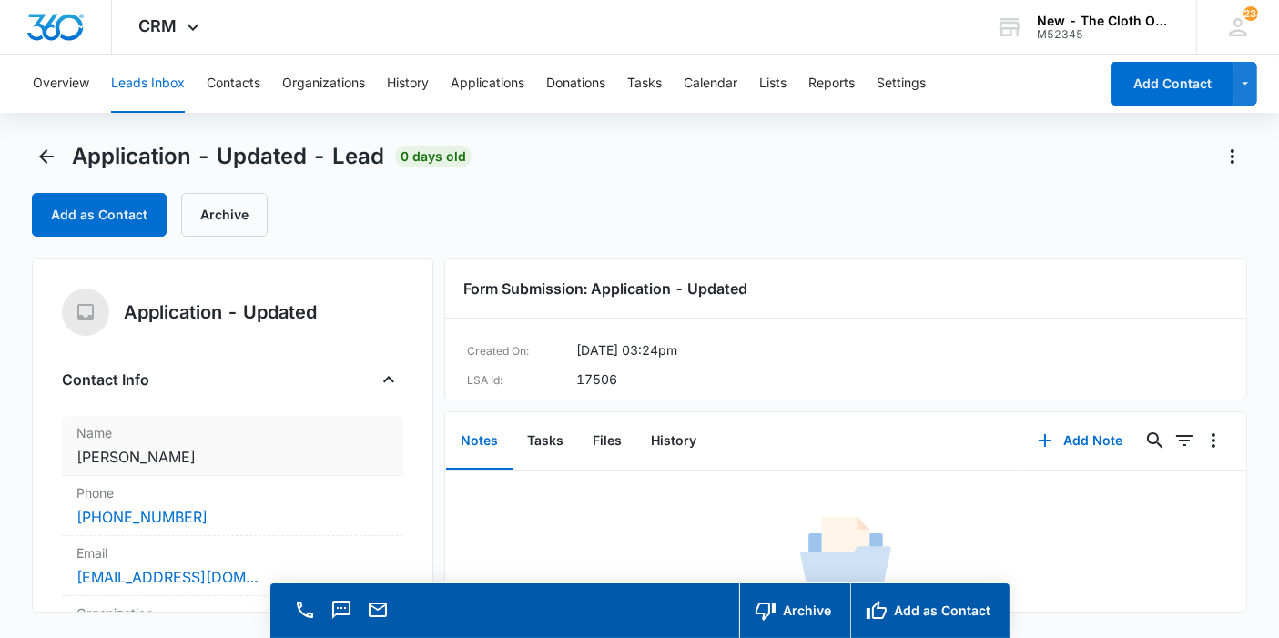
copy dd "Tinisha Majors"
drag, startPoint x: 208, startPoint y: 462, endPoint x: 70, endPoint y: 459, distance: 137.5
click at [70, 459] on div "Name Cancel Save Changes Tinisha Majors" at bounding box center [232, 446] width 341 height 60
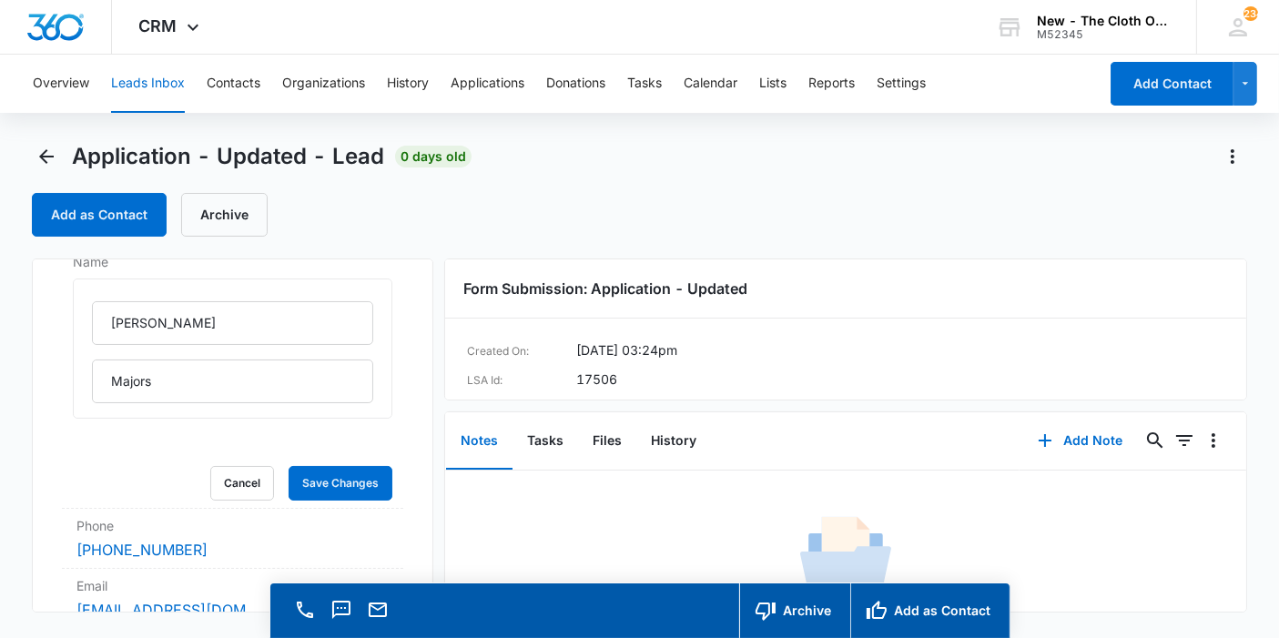
scroll to position [182, 0]
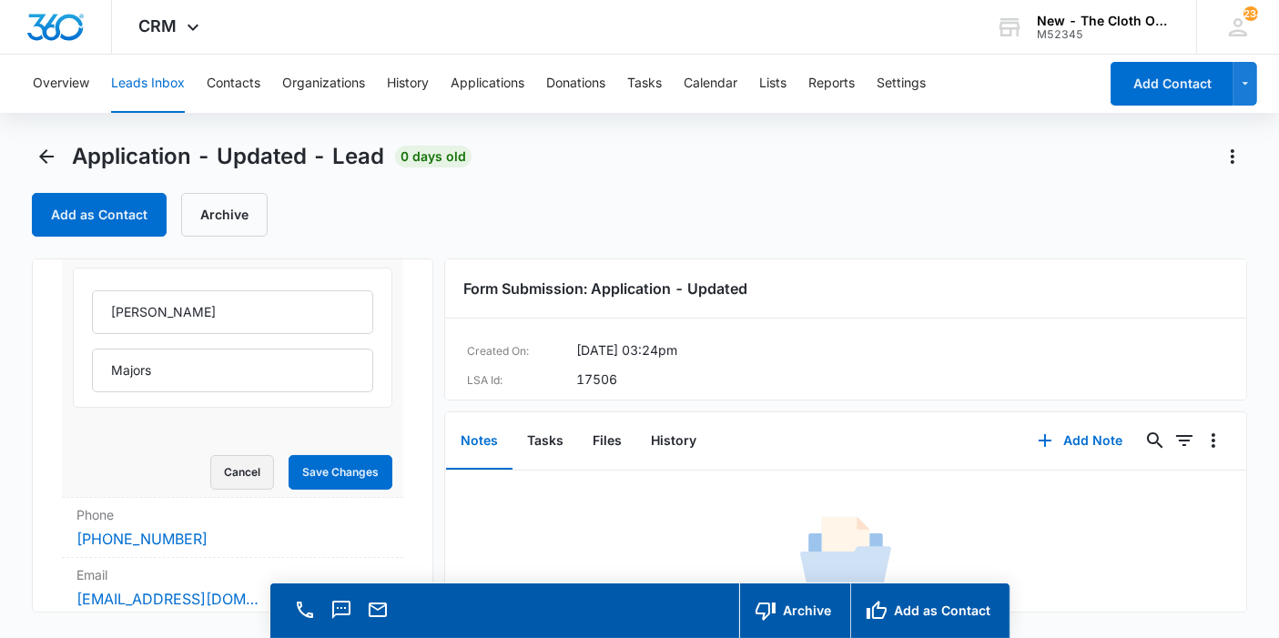
click at [230, 477] on button "Cancel" at bounding box center [242, 472] width 64 height 35
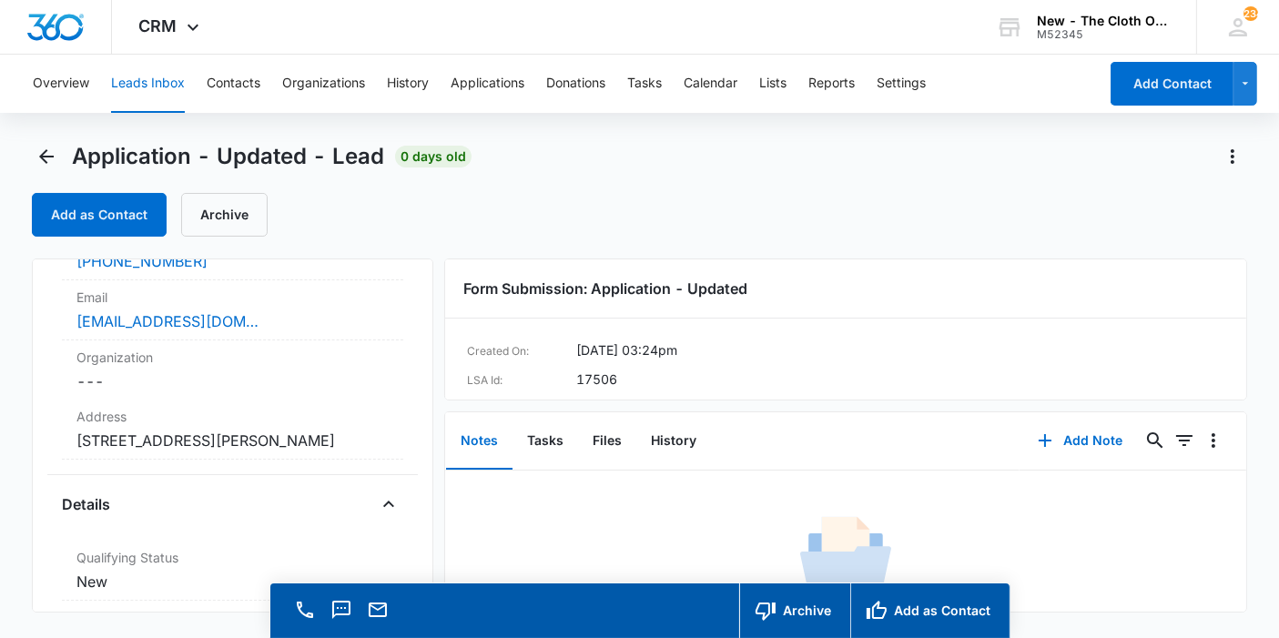
scroll to position [257, 0]
click at [216, 451] on dd "Cancel Save Changes 726 central avenue Clarksville Tn 37040 Montgomery" at bounding box center [232, 440] width 312 height 22
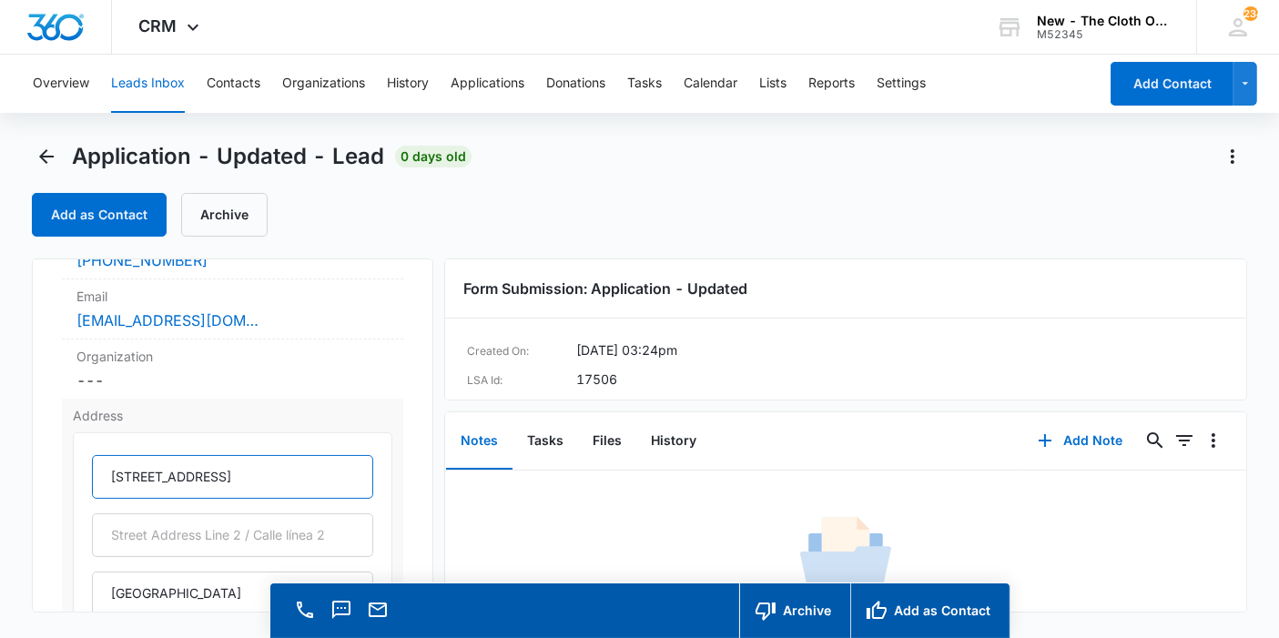
click at [146, 474] on input "726 central avenue" at bounding box center [232, 477] width 281 height 44
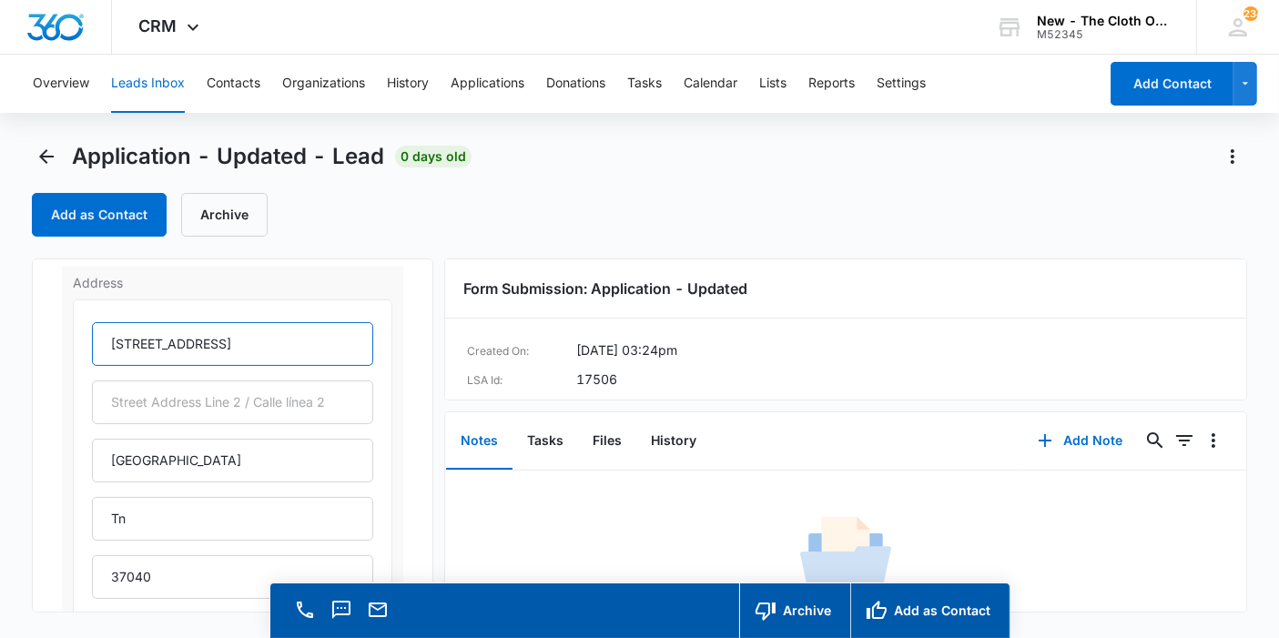
scroll to position [403, 0]
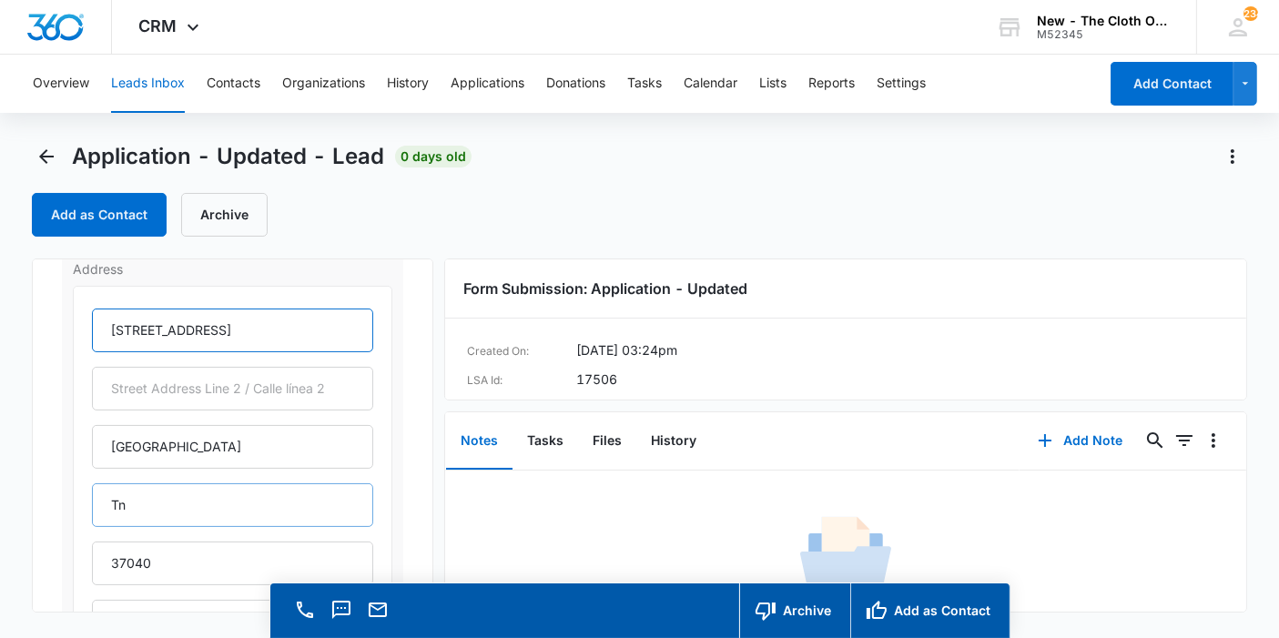
type input "726 Central Avenue"
click at [152, 507] on input "Tn" at bounding box center [232, 505] width 281 height 44
type input "Tennessee"
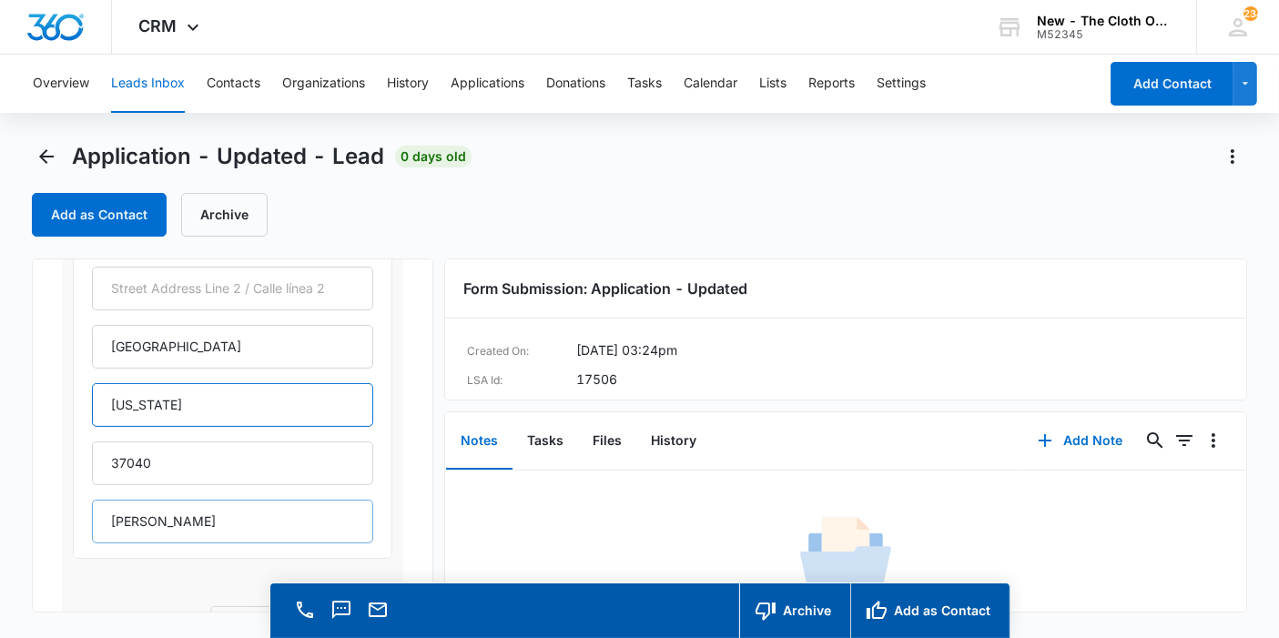
scroll to position [504, 0]
drag, startPoint x: 205, startPoint y: 526, endPoint x: 31, endPoint y: 533, distance: 174.0
click at [31, 533] on main "Application - Updated - Lead 0 days old Add as Contact Archive Application - Up…" at bounding box center [639, 416] width 1279 height 548
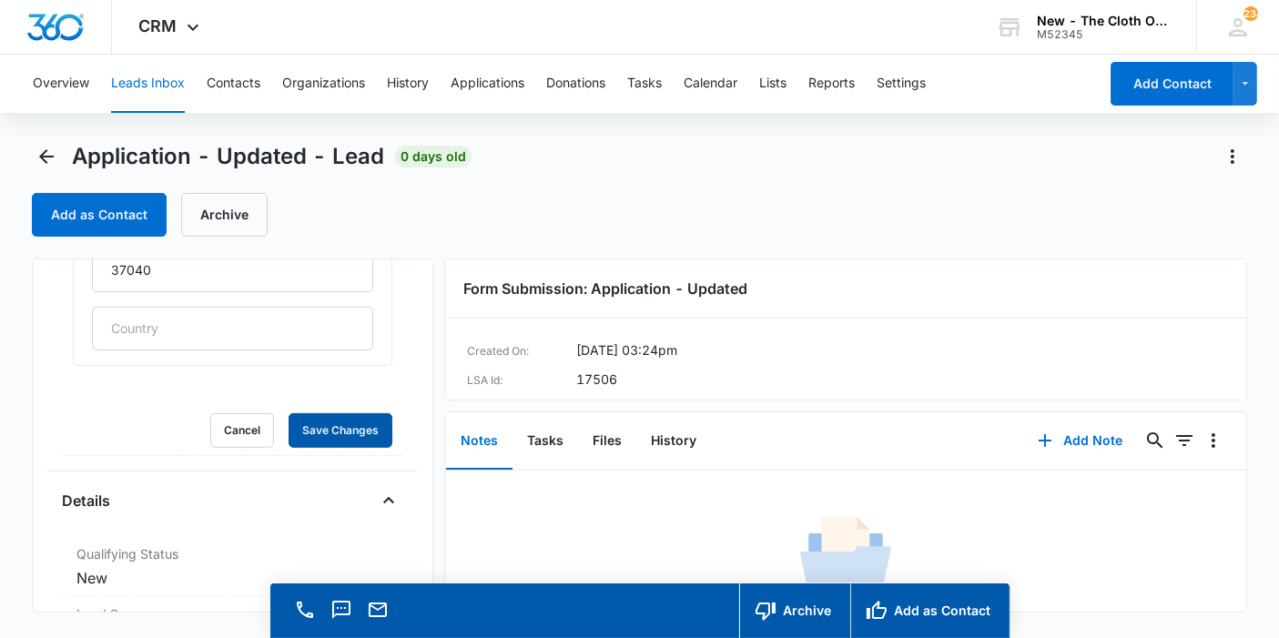
click at [289, 413] on button "Save Changes" at bounding box center [341, 430] width 104 height 35
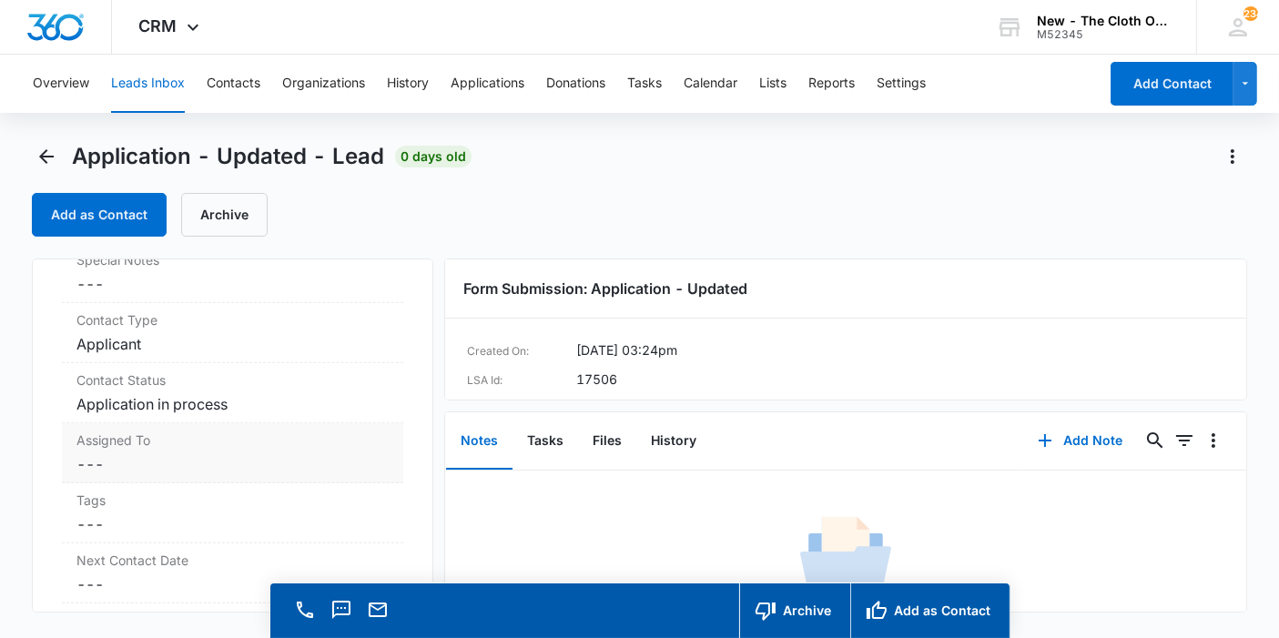
scroll to position [1172, 0]
click at [98, 455] on dd "Cancel Save Changes ---" at bounding box center [232, 462] width 312 height 22
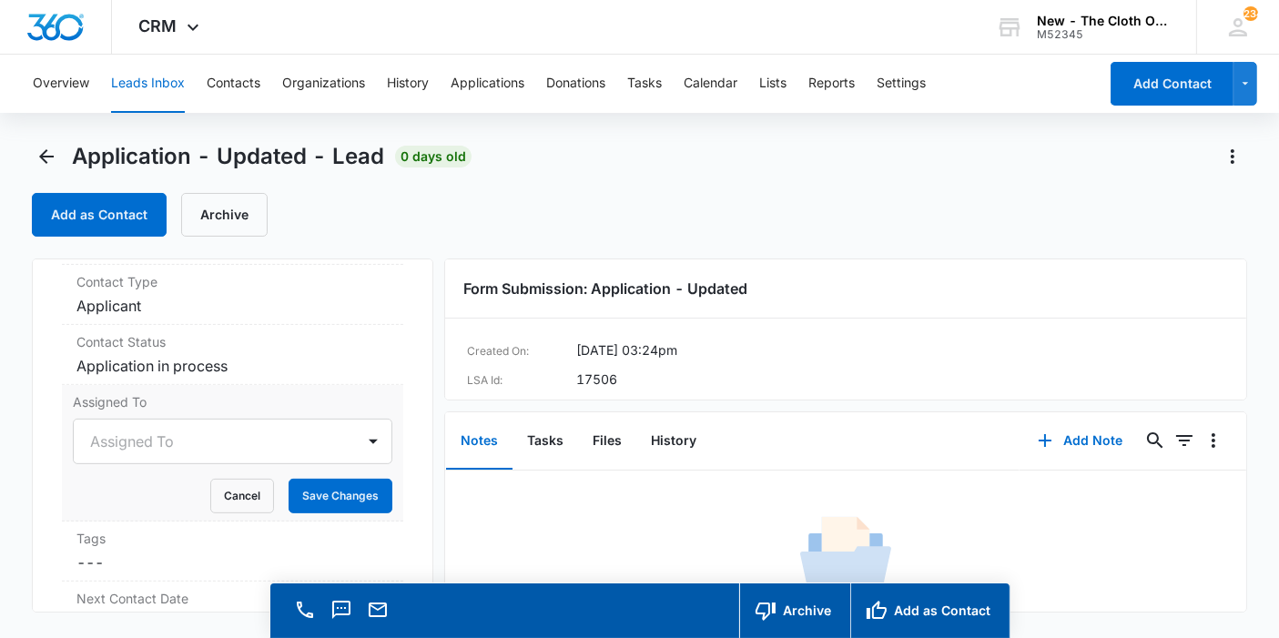
scroll to position [757, 0]
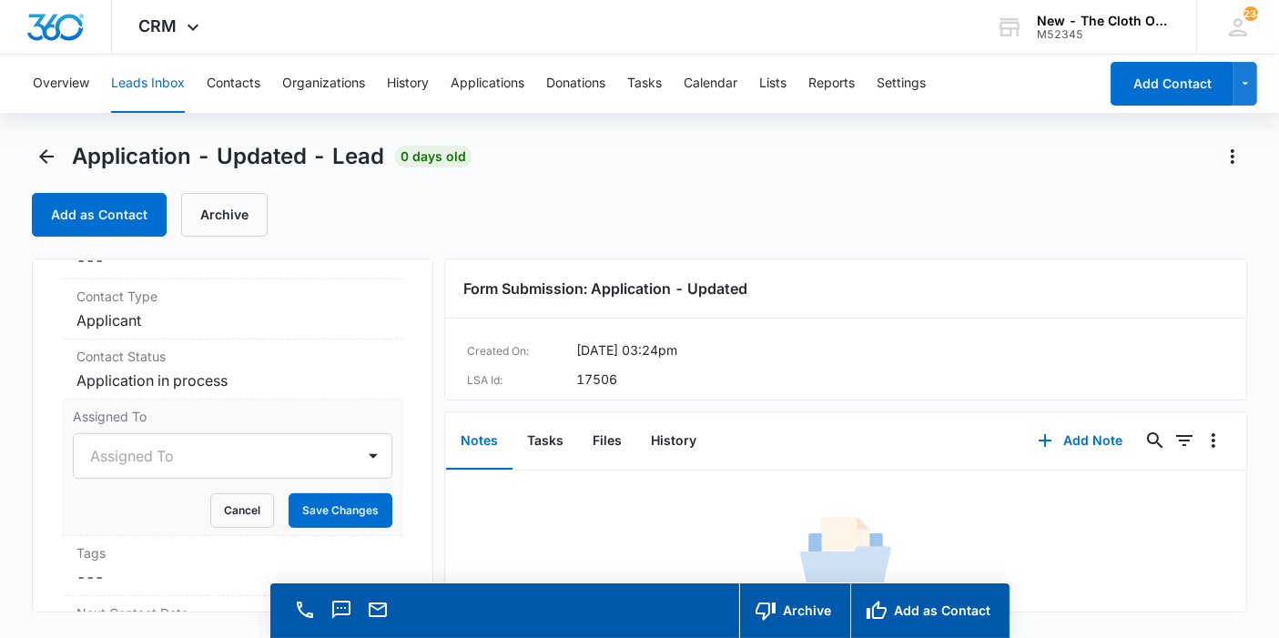
click at [98, 455] on div "Assigned To" at bounding box center [232, 456] width 319 height 46
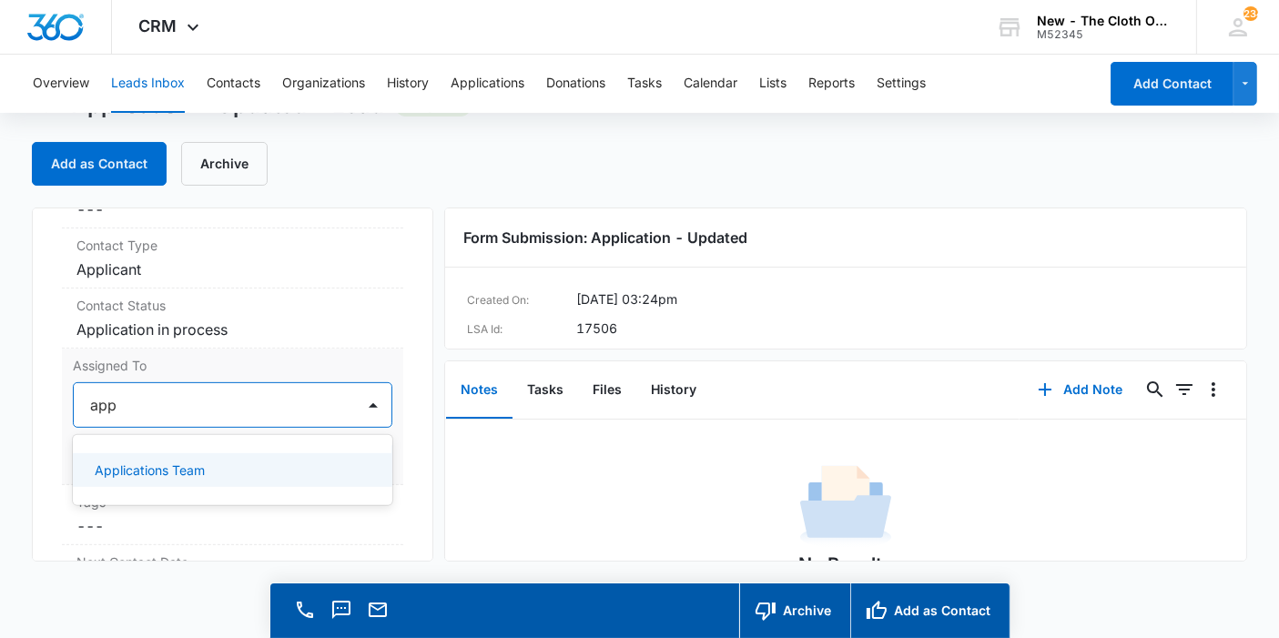
type input "appl"
click at [116, 475] on div "Applications Team" at bounding box center [232, 470] width 319 height 34
click at [398, 461] on div "Application - Updated Contact Info Name Cancel Save Changes Tinisha Majors Phon…" at bounding box center [232, 385] width 401 height 354
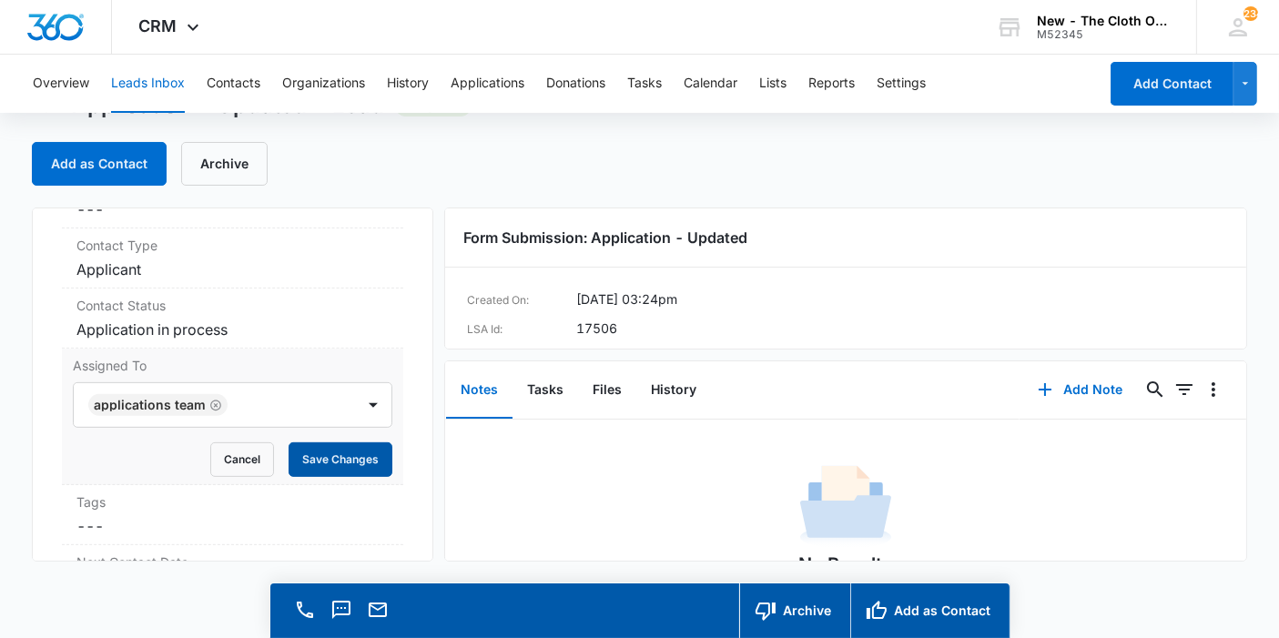
click at [363, 477] on button "Save Changes" at bounding box center [341, 459] width 104 height 35
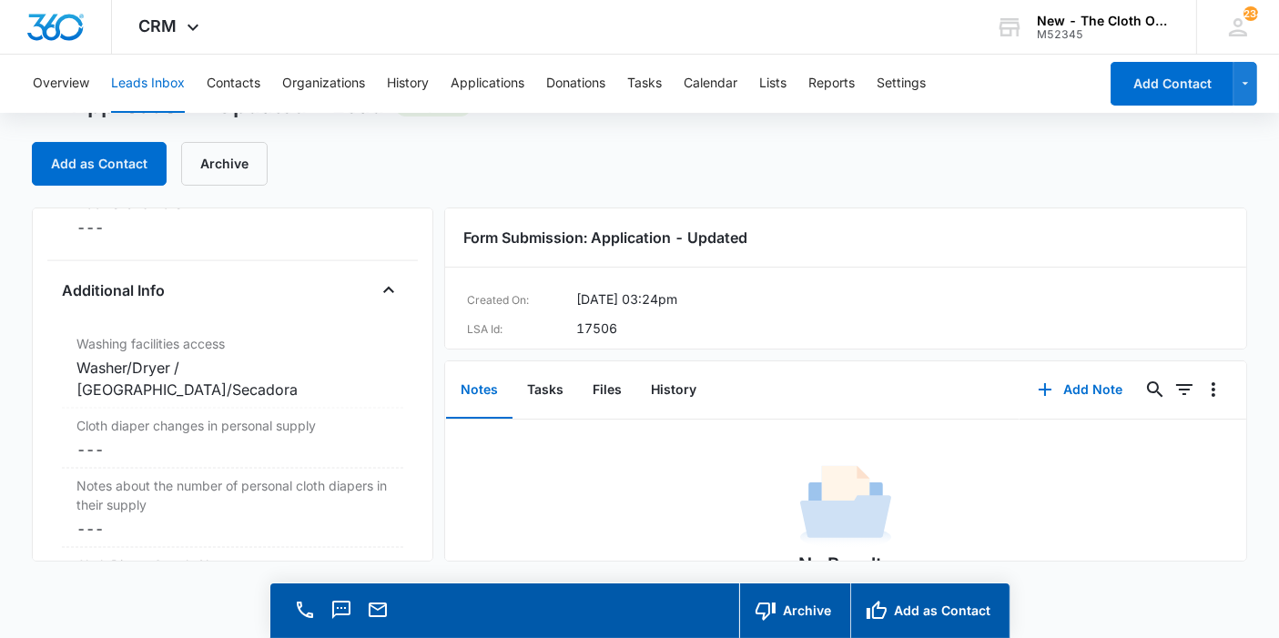
scroll to position [2882, 0]
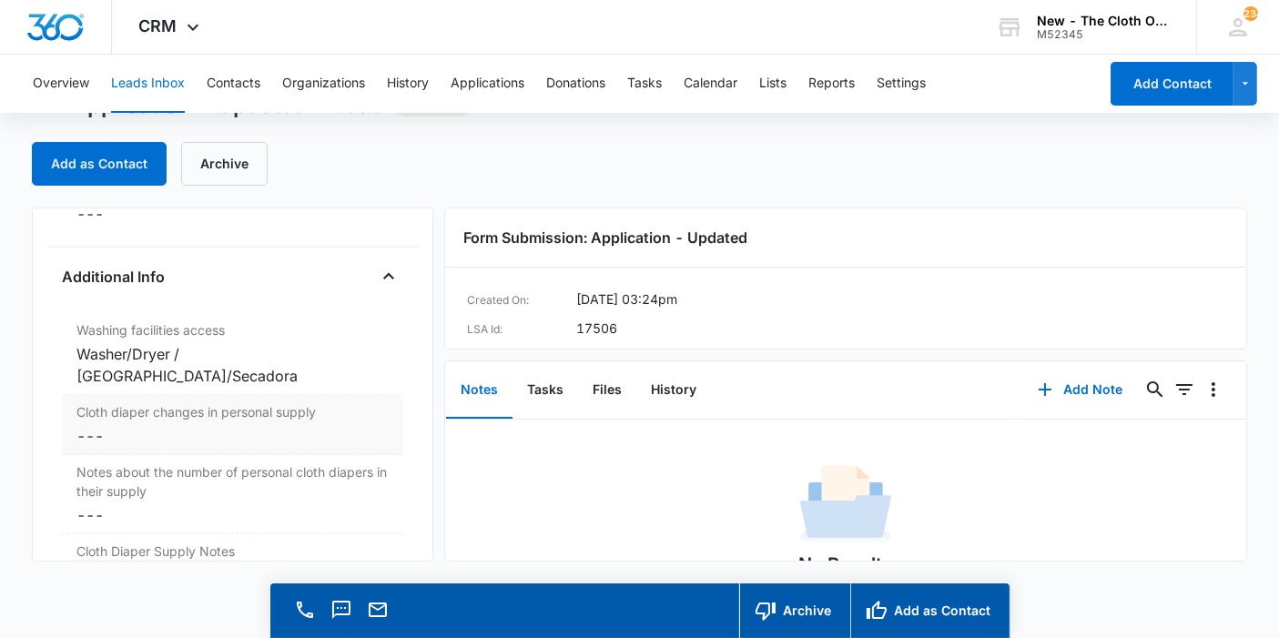
click at [125, 425] on dd "Cancel Save Changes ---" at bounding box center [232, 436] width 312 height 22
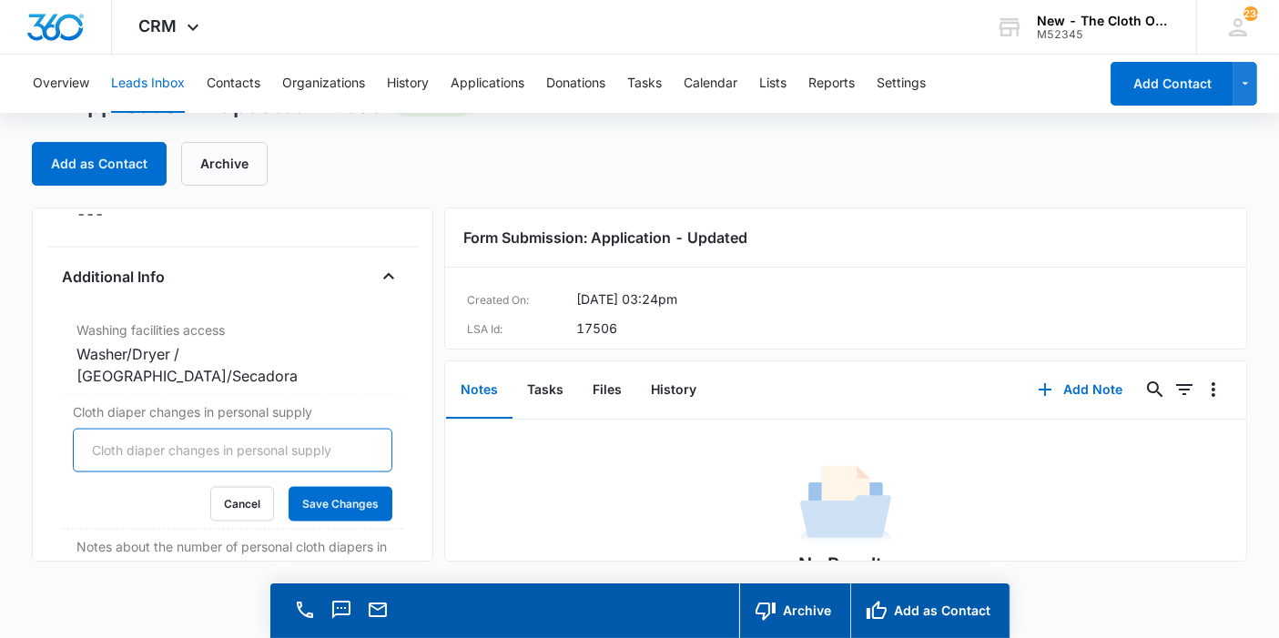
click at [106, 430] on input "Cloth diaper changes in personal supply" at bounding box center [232, 451] width 319 height 44
type input "0"
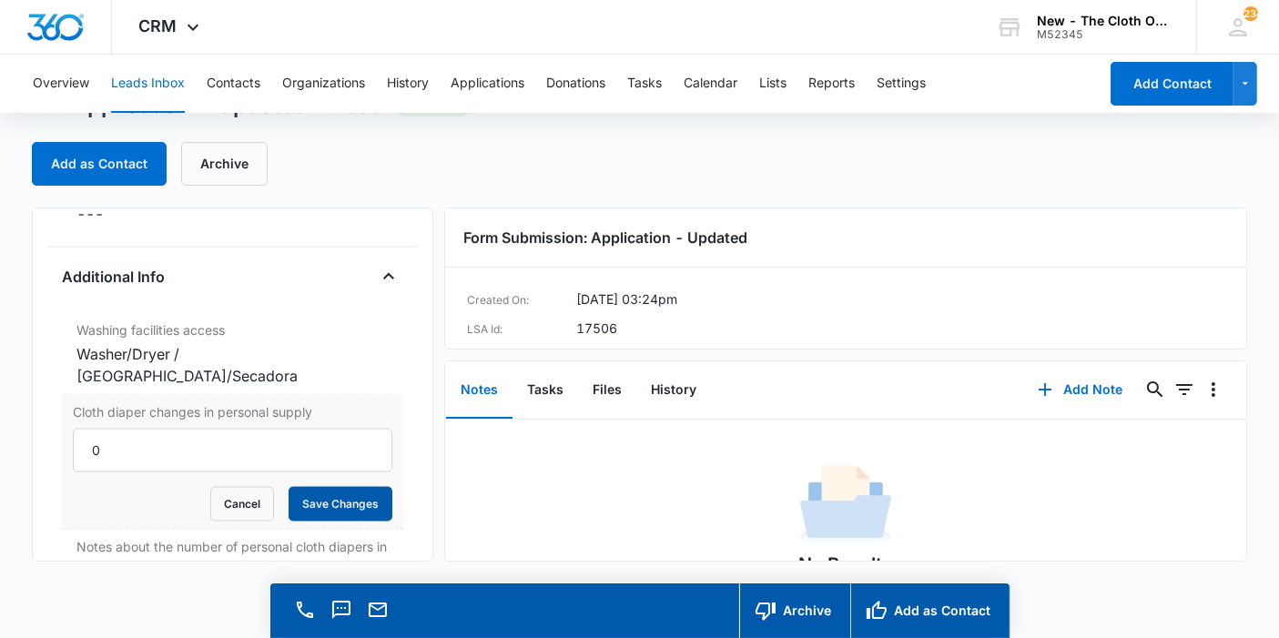
click at [322, 490] on button "Save Changes" at bounding box center [341, 504] width 104 height 35
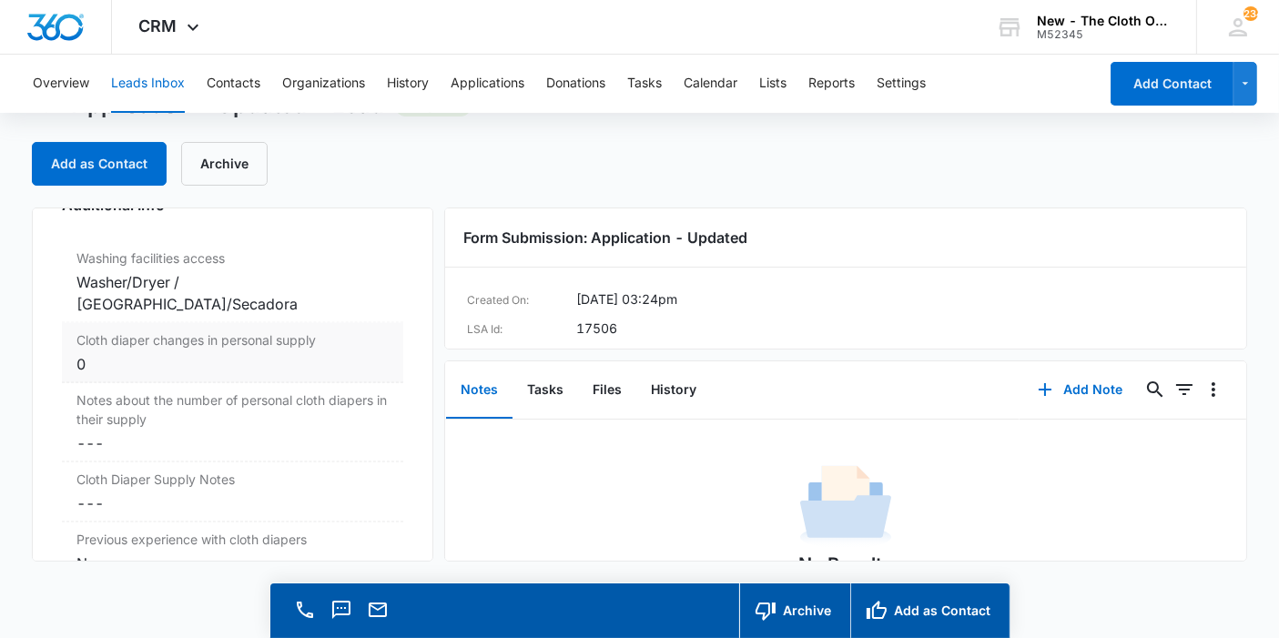
scroll to position [2865, 0]
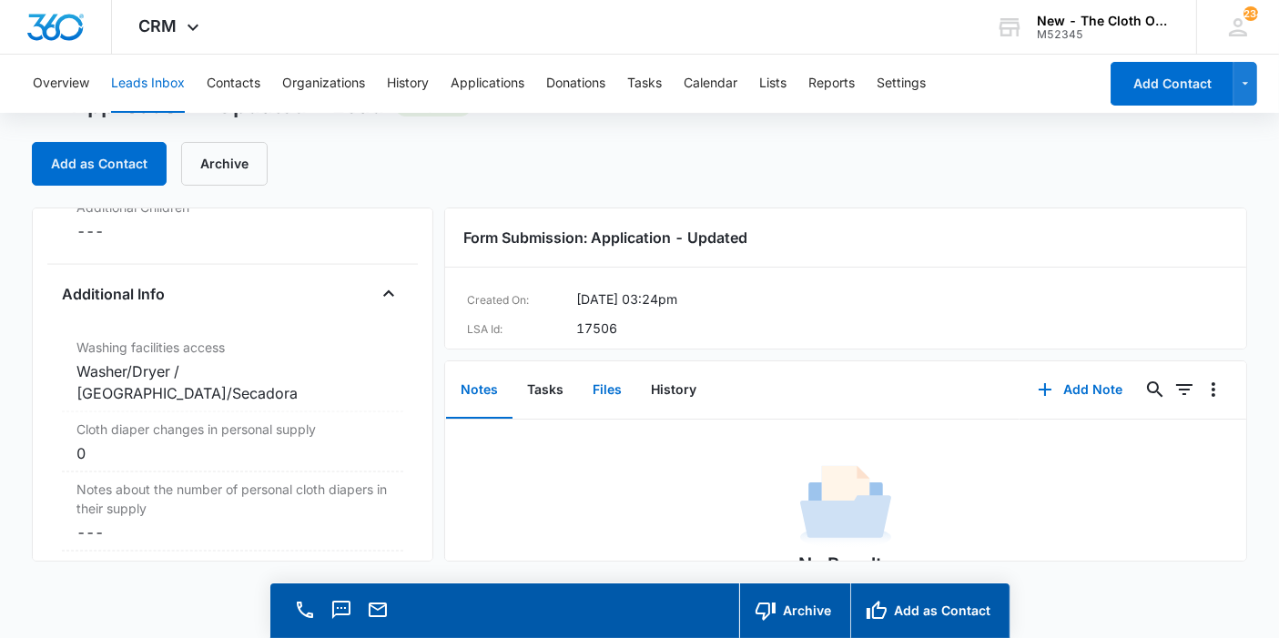
click at [589, 393] on button "Files" at bounding box center [607, 390] width 58 height 56
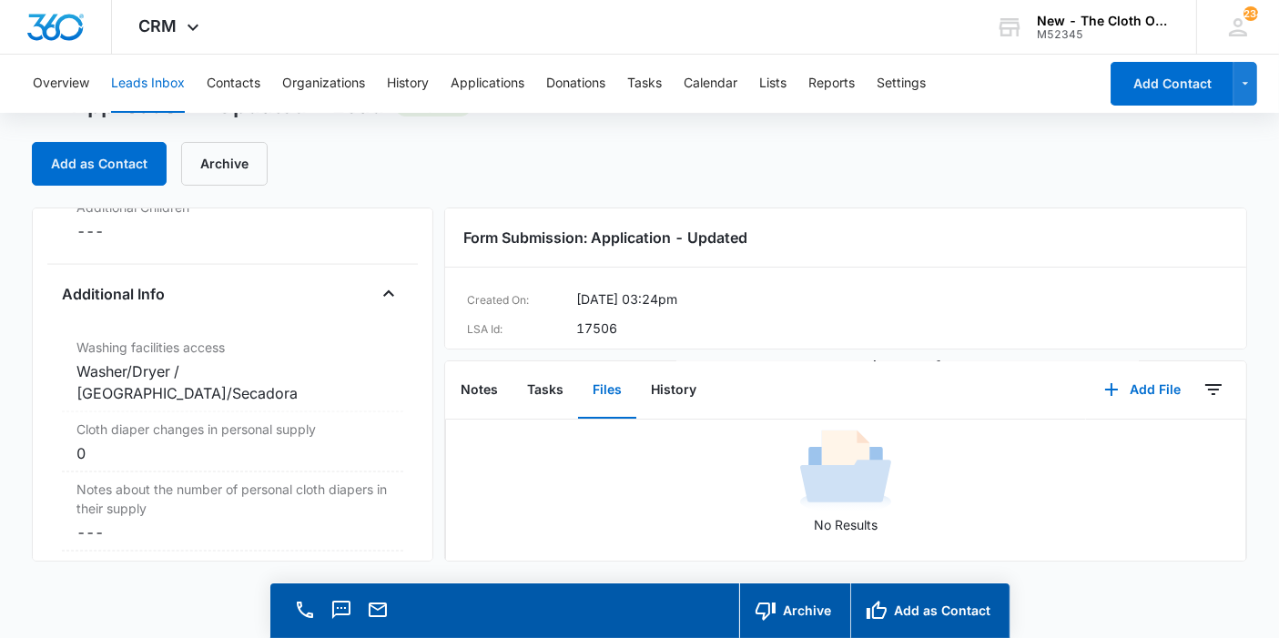
scroll to position [96, 0]
click at [914, 606] on button "Add as Contact" at bounding box center [929, 610] width 159 height 55
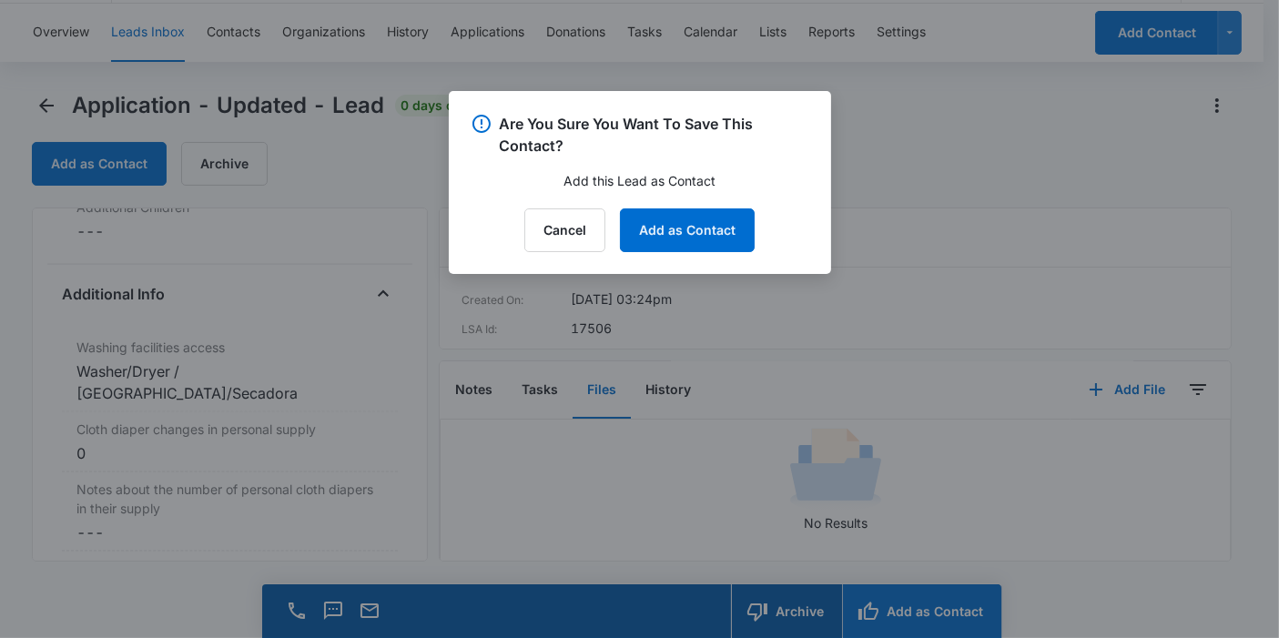
scroll to position [2884, 0]
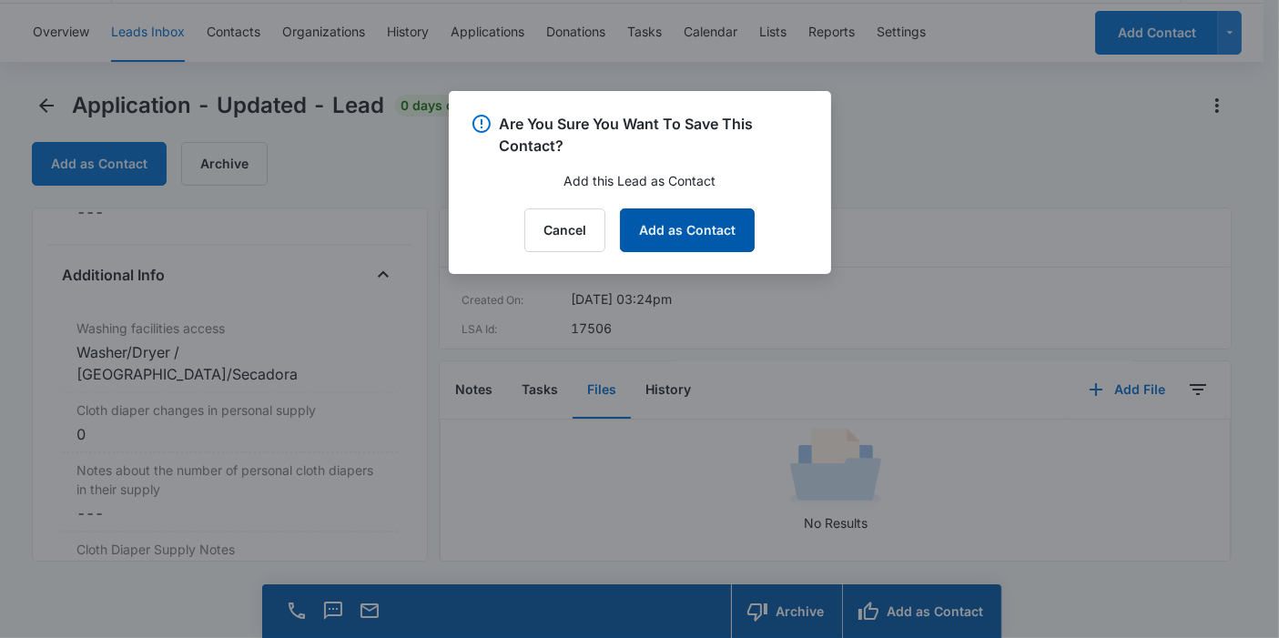
click at [728, 240] on button "Add as Contact" at bounding box center [687, 230] width 135 height 44
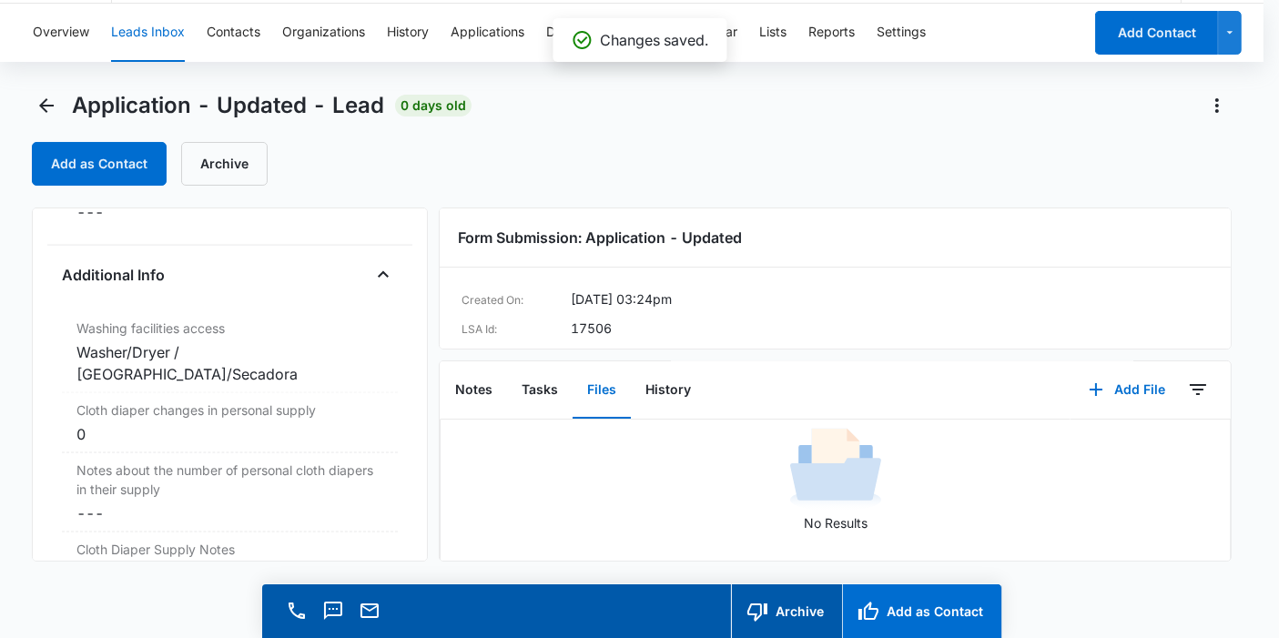
scroll to position [2865, 0]
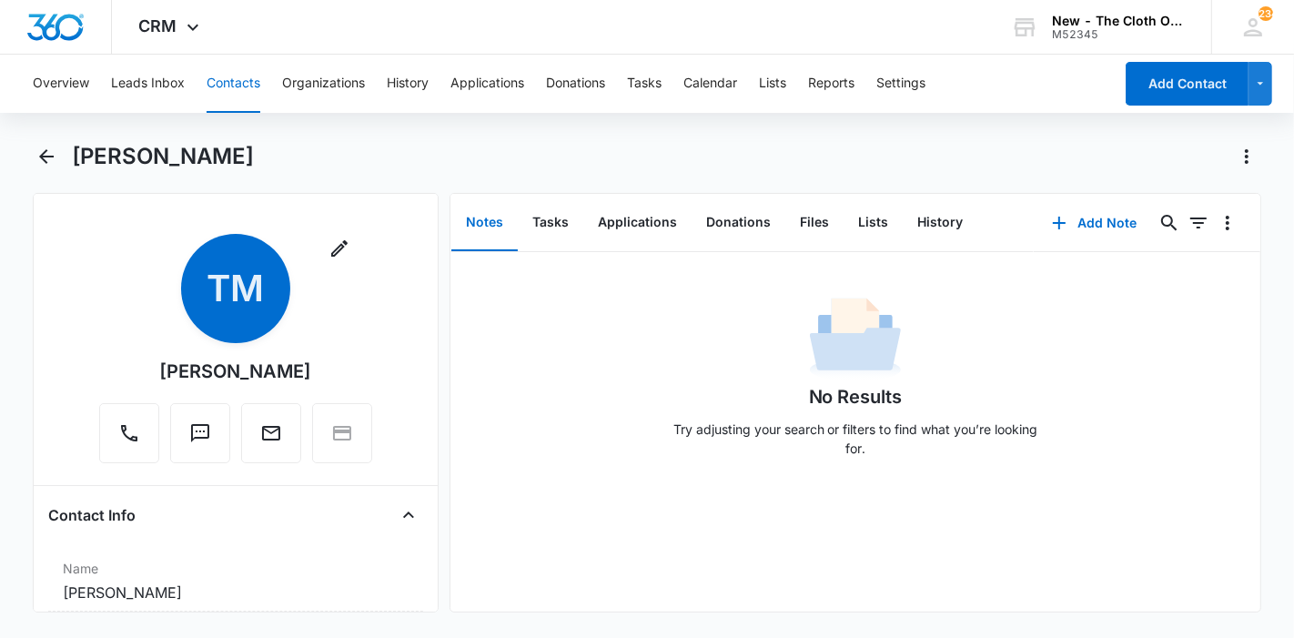
drag, startPoint x: 238, startPoint y: 154, endPoint x: 76, endPoint y: 160, distance: 163.1
click at [76, 160] on div "Tinisha Majors" at bounding box center [667, 156] width 1191 height 29
copy h1 "Tinisha Majors"
click at [1063, 223] on button "Add Note" at bounding box center [1094, 223] width 121 height 44
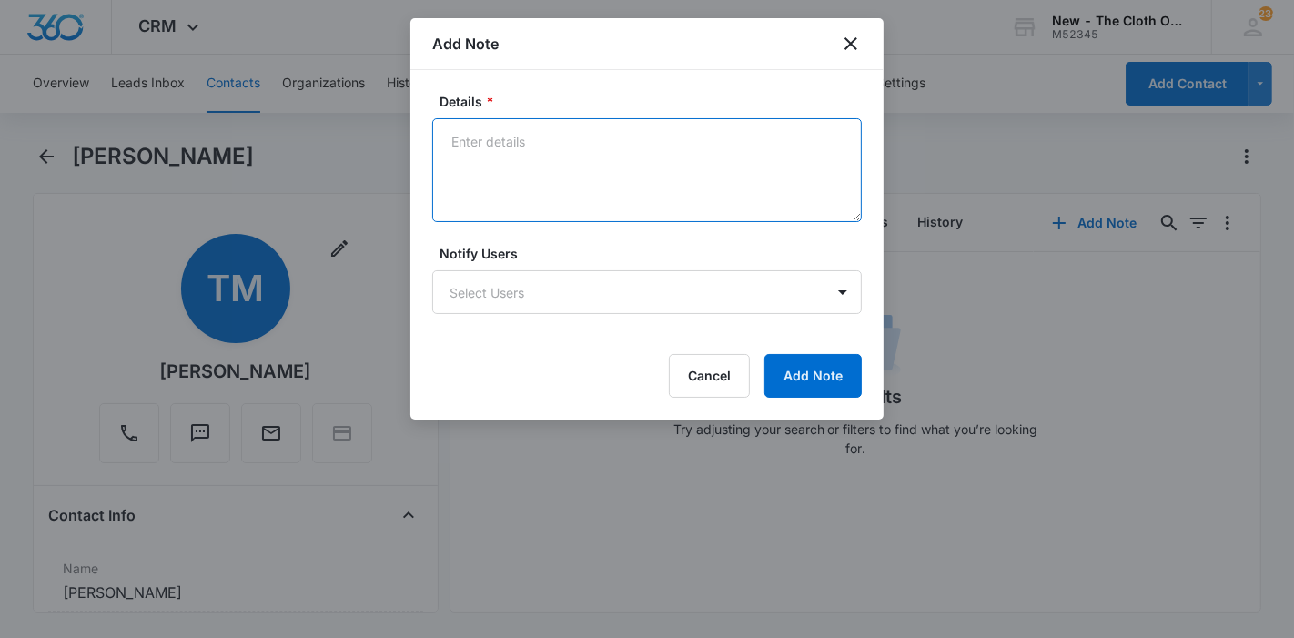
click at [729, 173] on textarea "Details *" at bounding box center [647, 170] width 430 height 104
paste textarea "https://www.facebook.com/tinisha.majors.2025"
type textarea "https://www.facebook.com/tinisha.majors.2025"
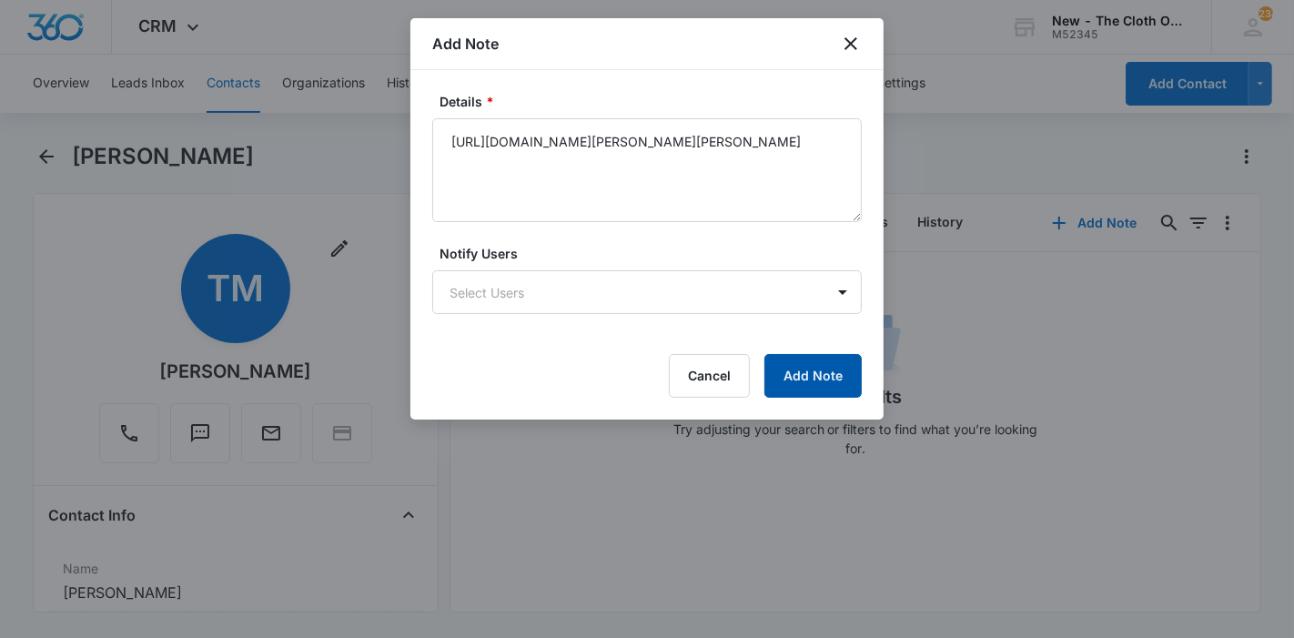
click at [815, 364] on button "Add Note" at bounding box center [813, 376] width 97 height 44
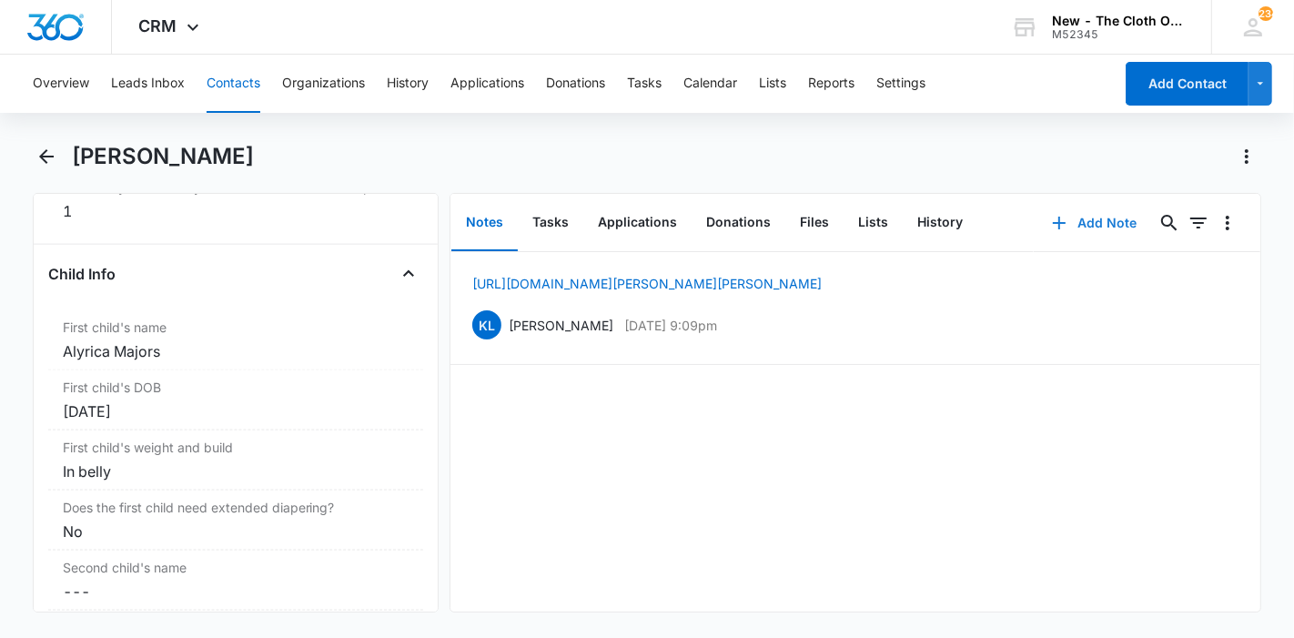
scroll to position [2117, 0]
click at [643, 207] on button "Applications" at bounding box center [637, 223] width 108 height 56
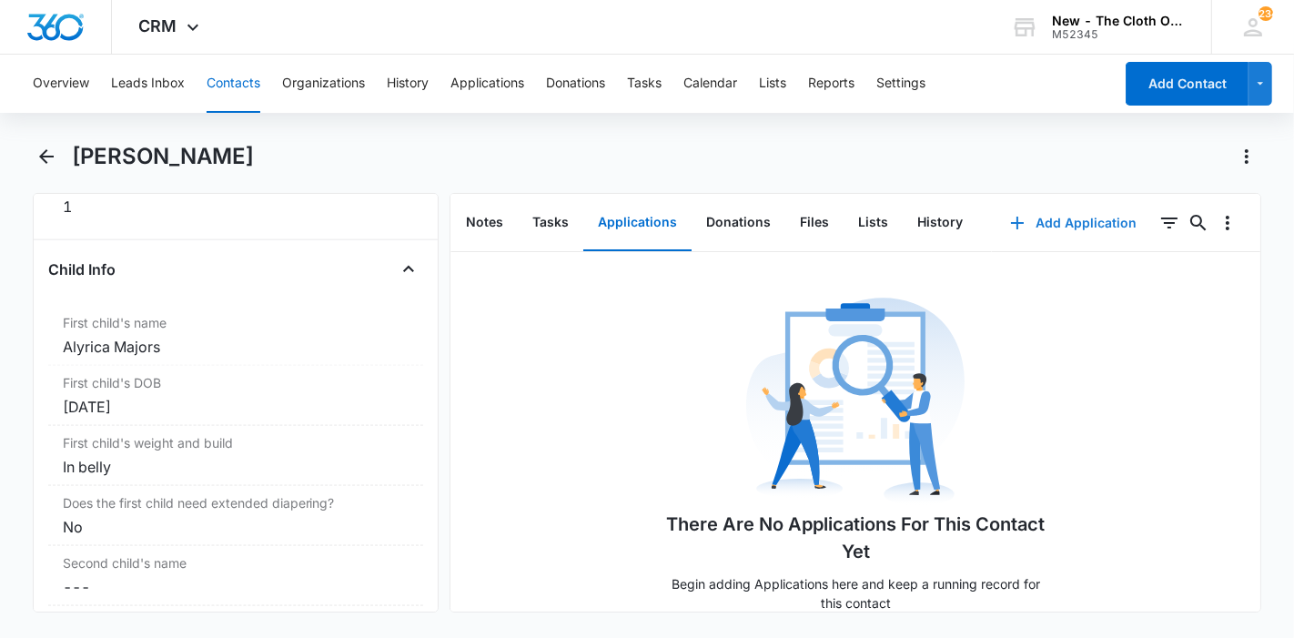
click at [1037, 238] on button "Add Application" at bounding box center [1073, 223] width 163 height 44
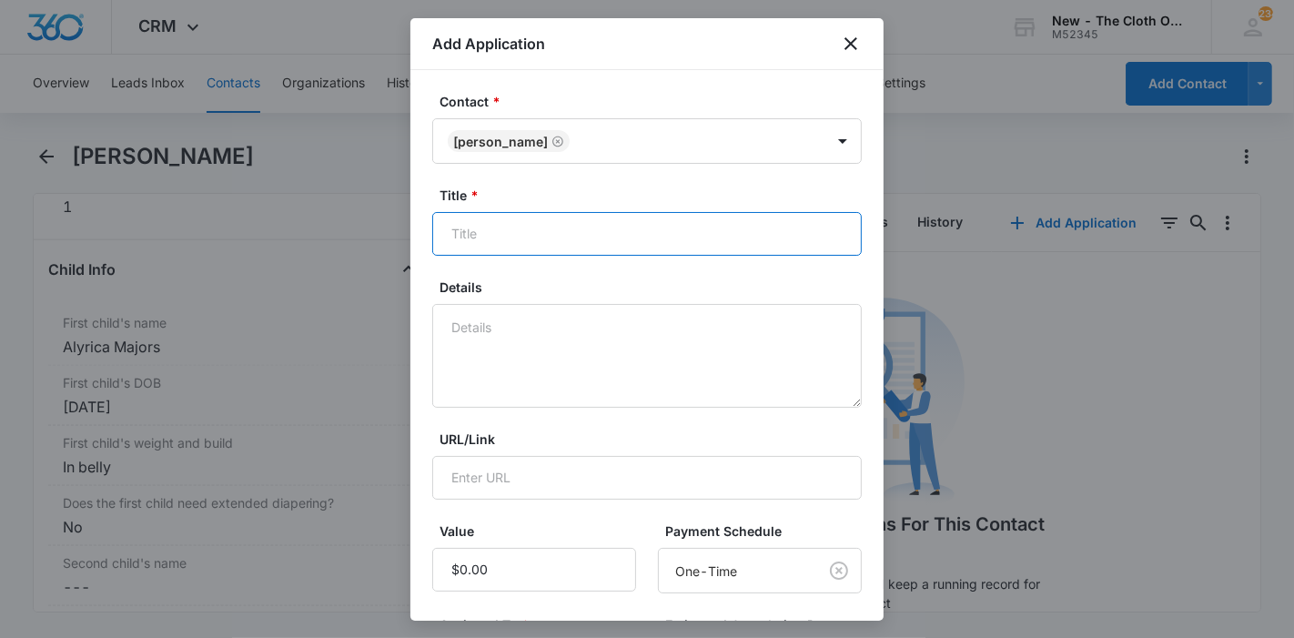
click at [679, 251] on input "Title *" at bounding box center [647, 234] width 430 height 44
paste input "Tinisha Majors"
type input "EDD 12/06/2025 - Applicant - Tinisha Majors"
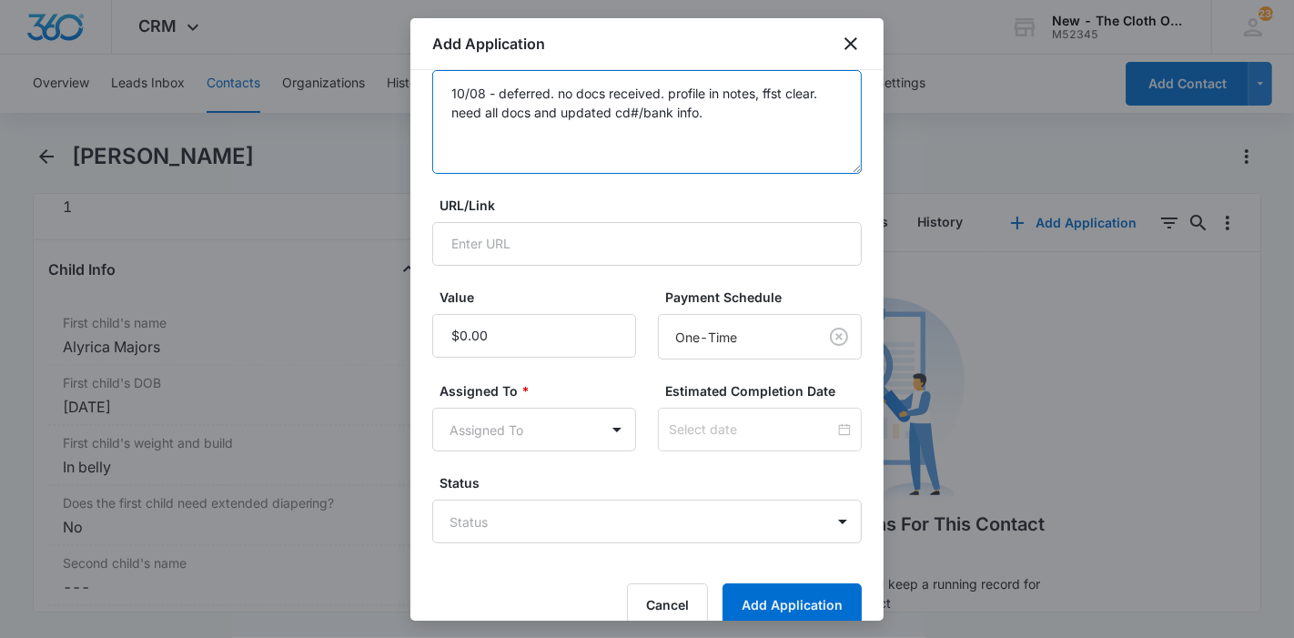
scroll to position [259, 0]
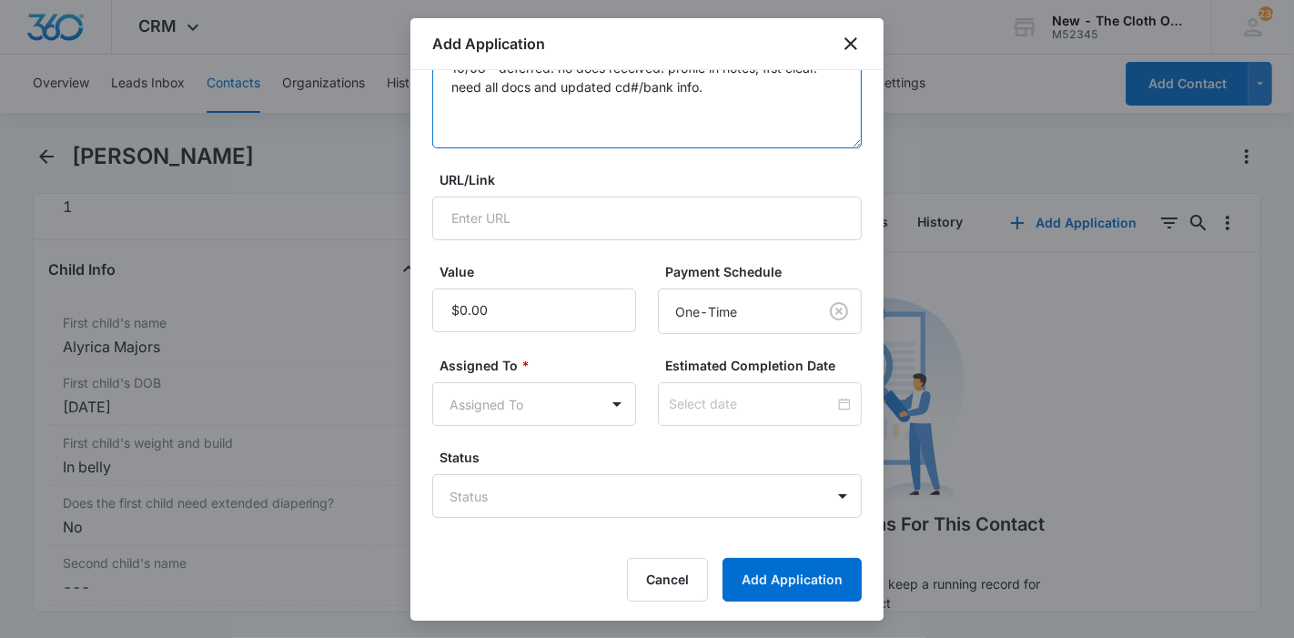
type textarea "10/08 - deferred. no docs received. profile in notes, ffst clear. need all docs…"
click at [573, 424] on form "Contact * Tinisha Majors Title * EDD 12/06/2025 - Applicant - Tinisha Majors De…" at bounding box center [647, 217] width 430 height 769
click at [564, 404] on body "CRM Apps Reputation Forms CRM Email Ads Intelligence Brand Settings AI Assistan…" at bounding box center [647, 319] width 1294 height 638
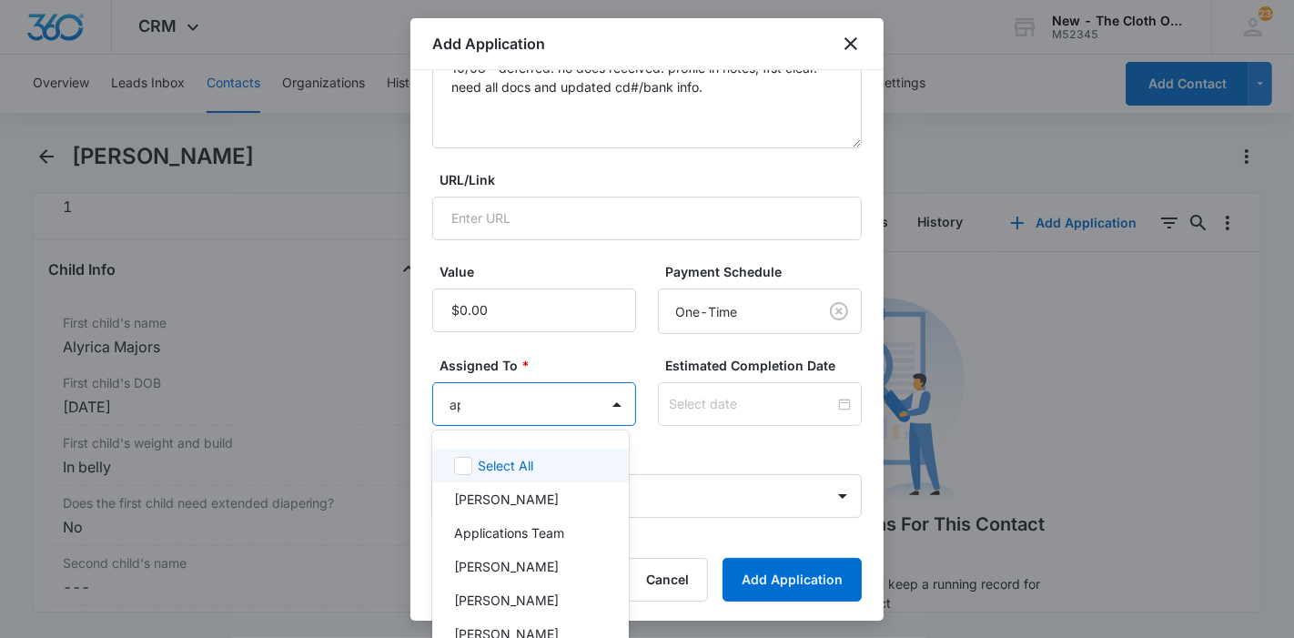
type input "app"
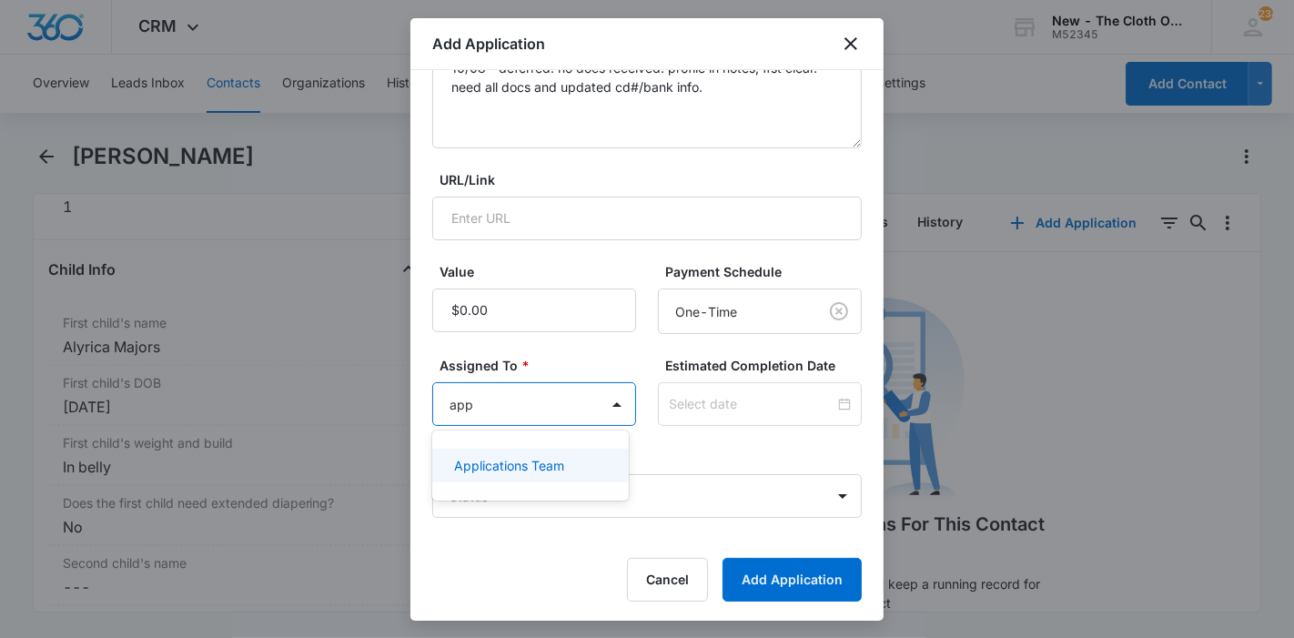
click at [547, 456] on p "Applications Team" at bounding box center [509, 465] width 110 height 19
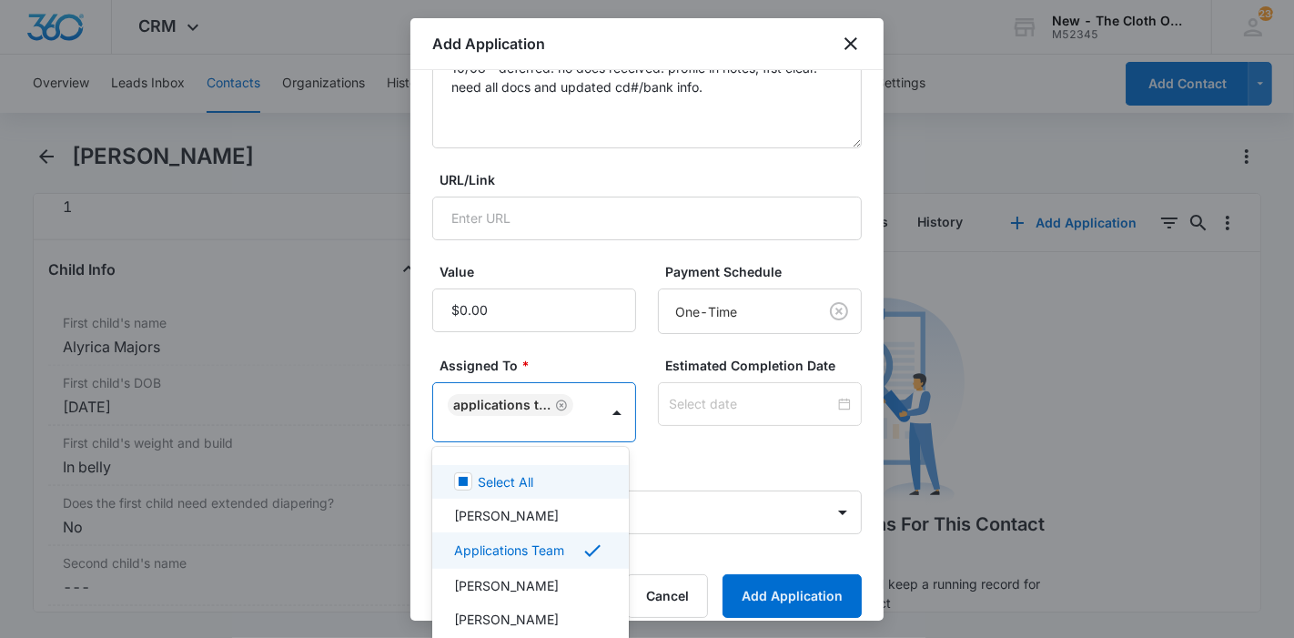
click at [701, 451] on div at bounding box center [647, 319] width 1294 height 638
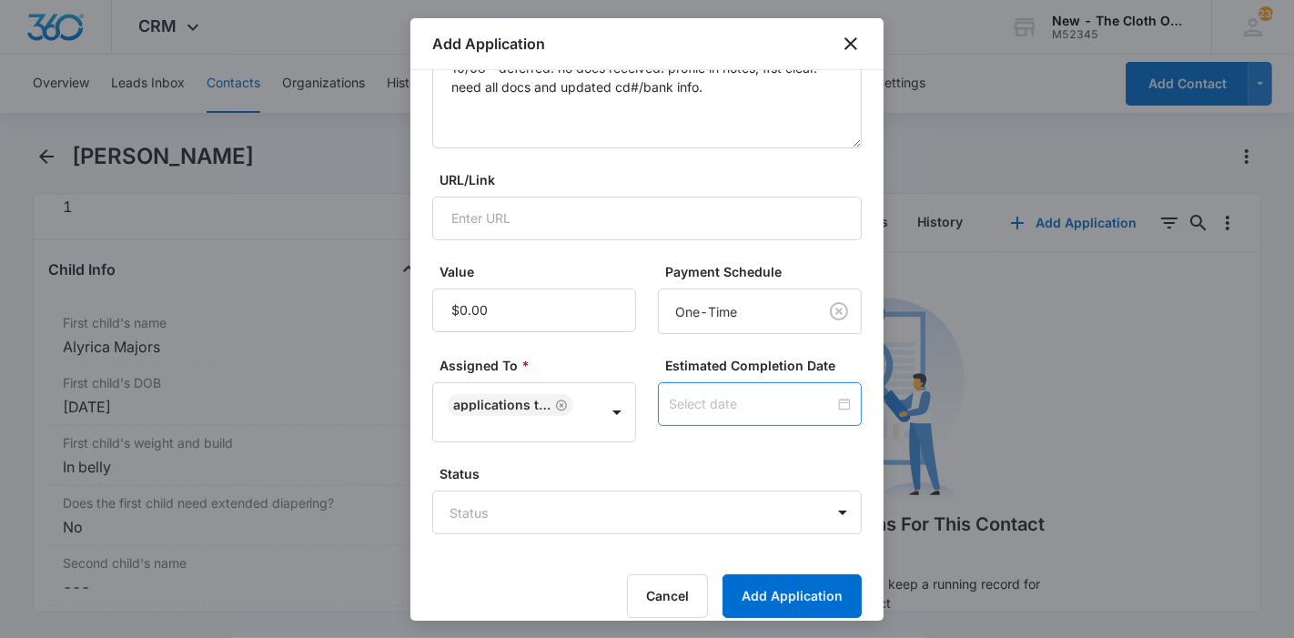
click at [736, 399] on input at bounding box center [752, 404] width 166 height 20
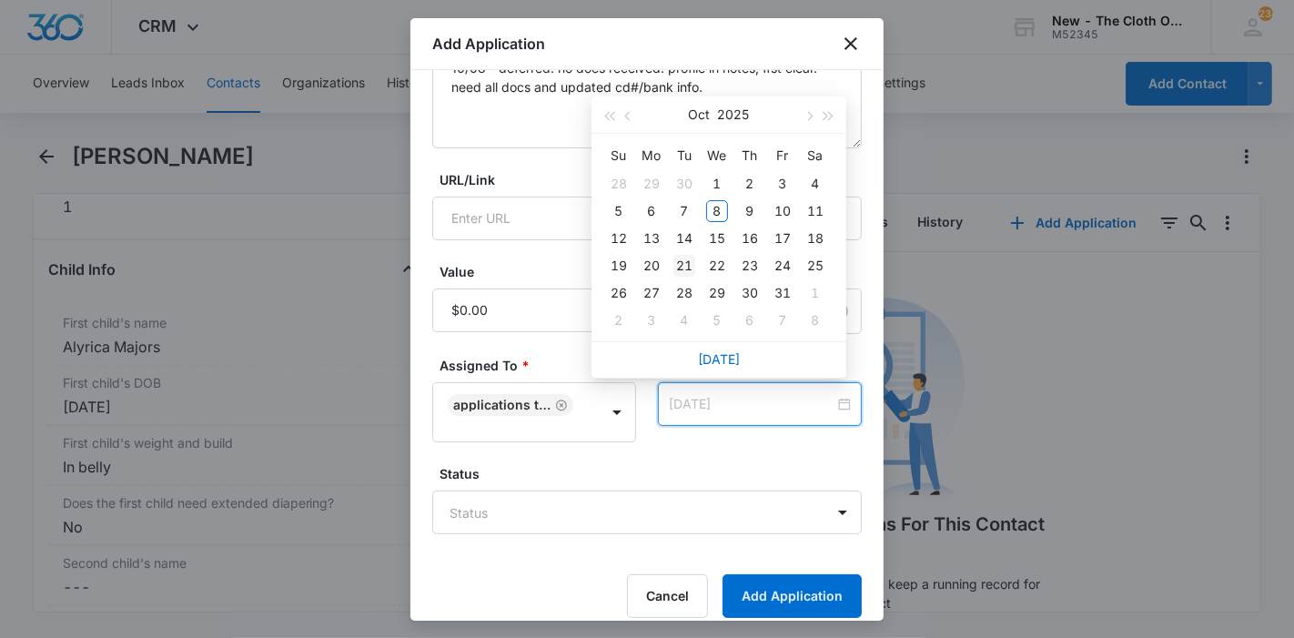
click at [688, 266] on div "21" at bounding box center [685, 266] width 22 height 22
type input "Oct 22, 2025"
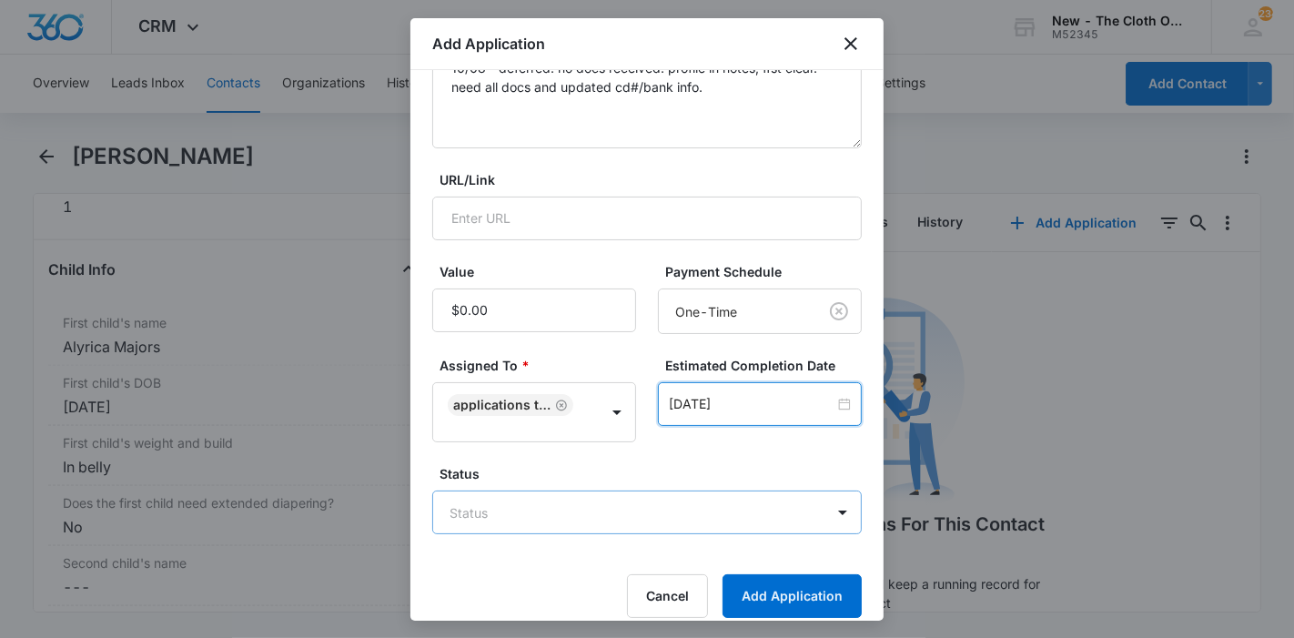
click at [572, 500] on body "CRM Apps Reputation Forms CRM Email Ads Intelligence Brand Settings AI Assistan…" at bounding box center [647, 319] width 1294 height 638
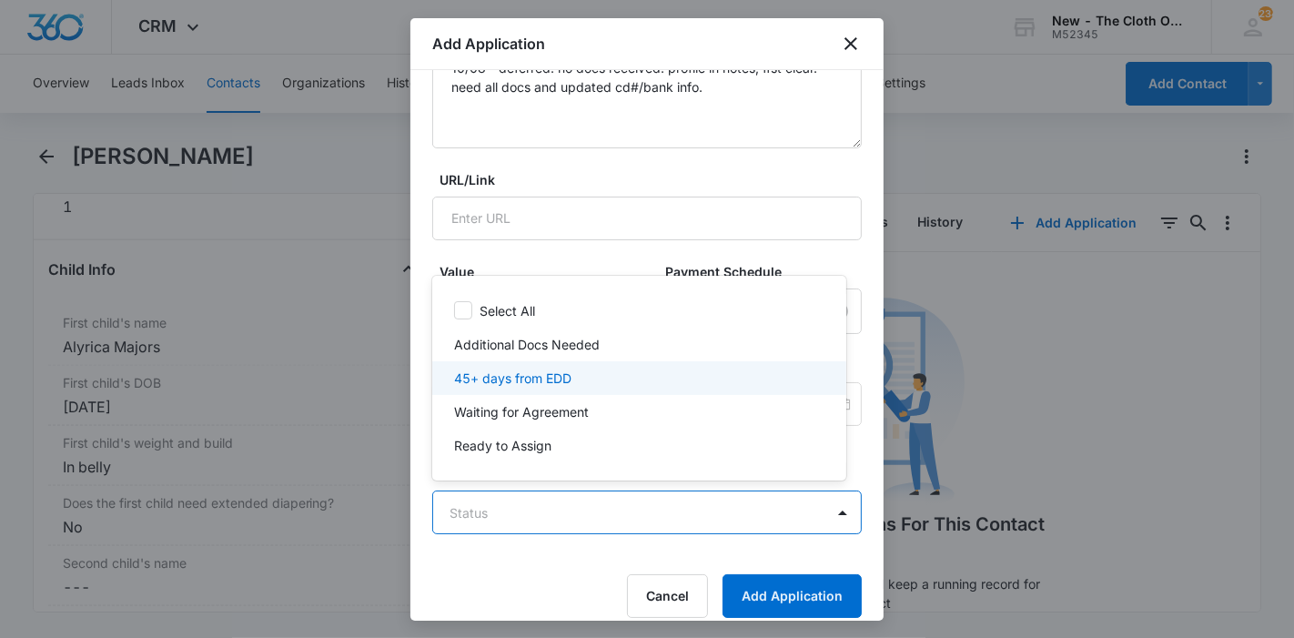
click at [584, 374] on div "45+ days from EDD" at bounding box center [637, 378] width 367 height 19
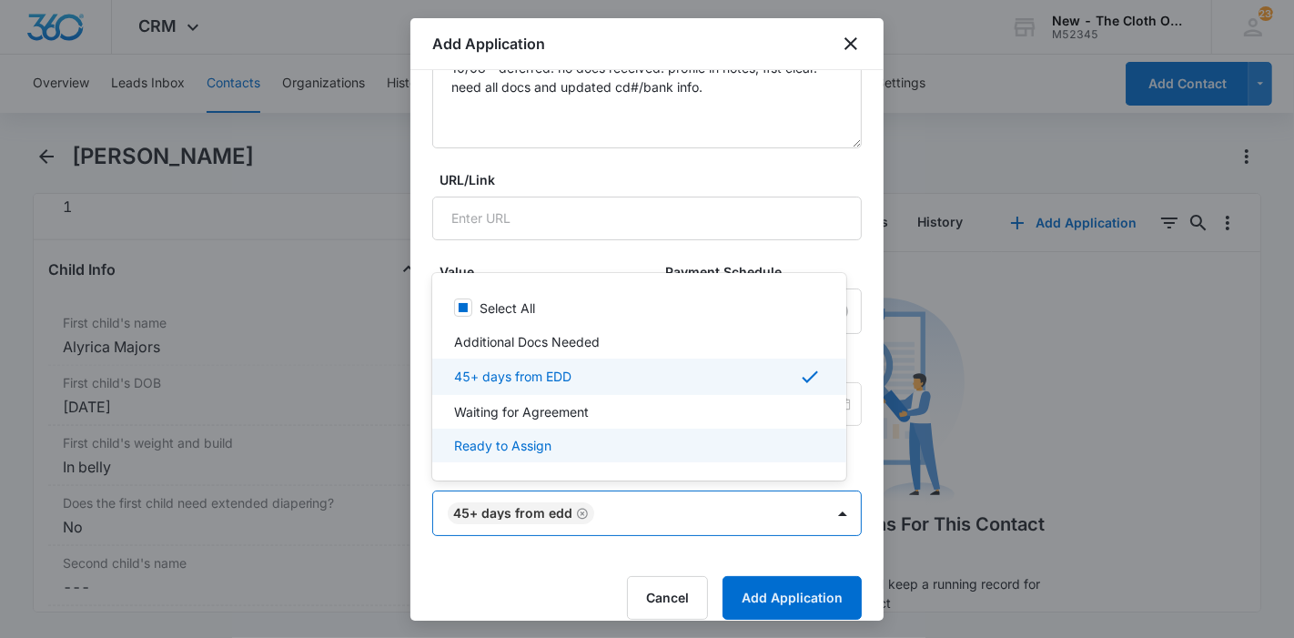
click at [757, 585] on div at bounding box center [647, 319] width 1294 height 638
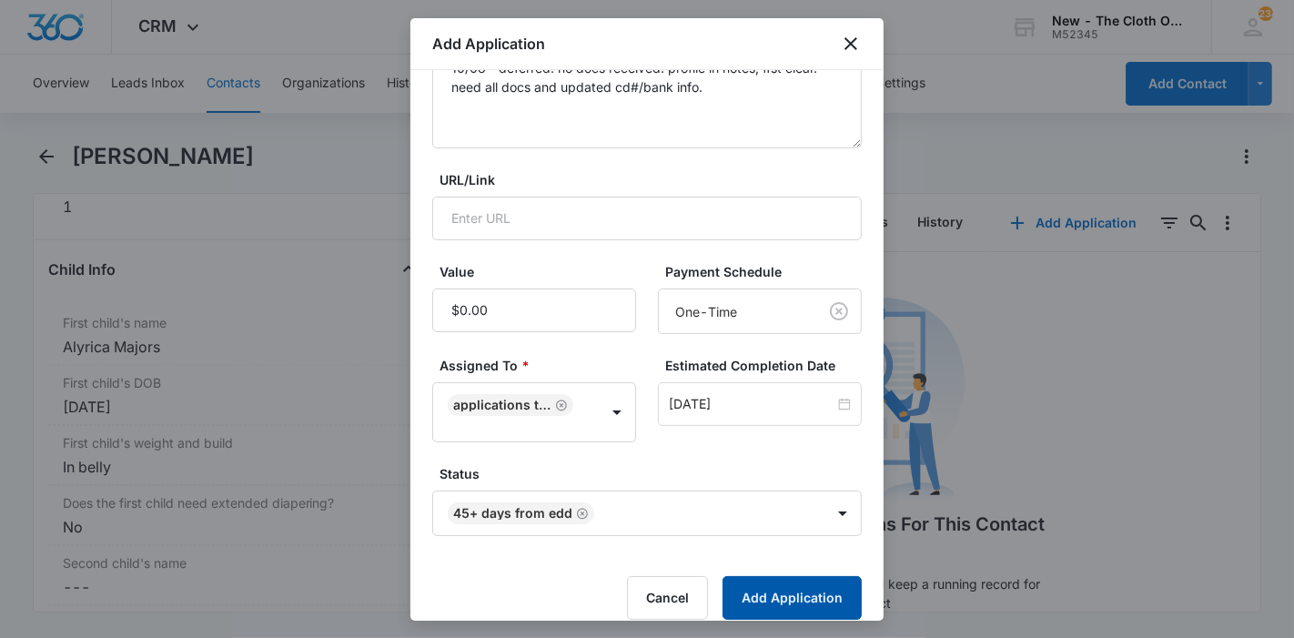
click at [757, 585] on button "Add Application" at bounding box center [792, 598] width 139 height 44
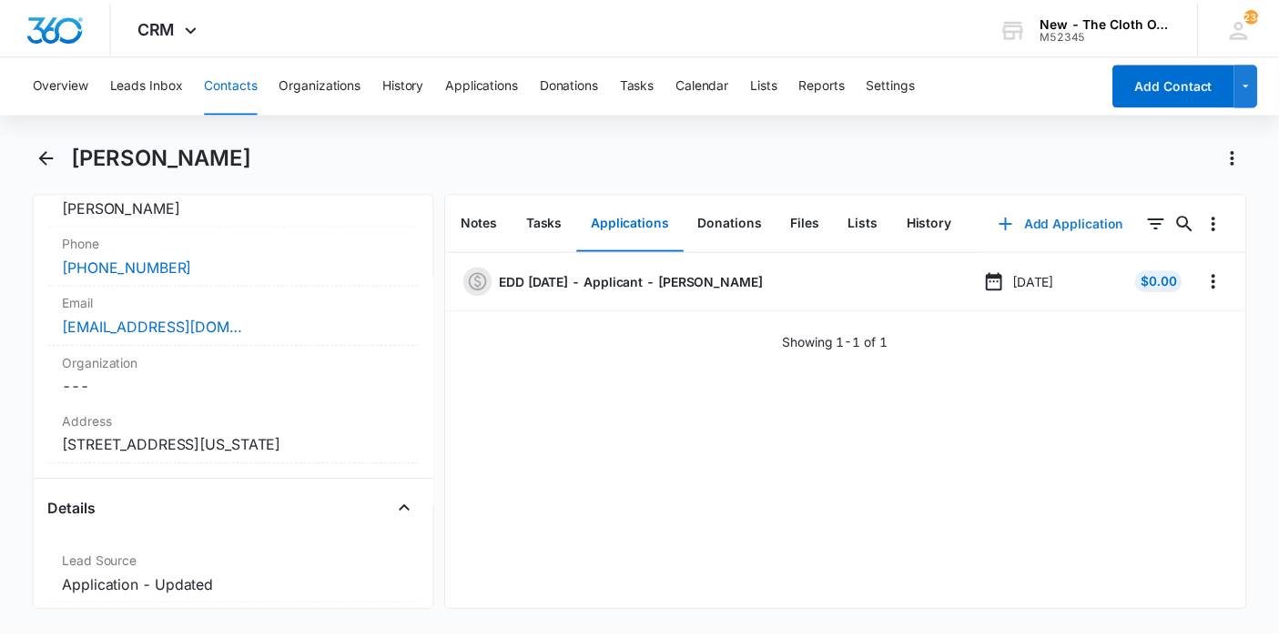
scroll to position [385, 0]
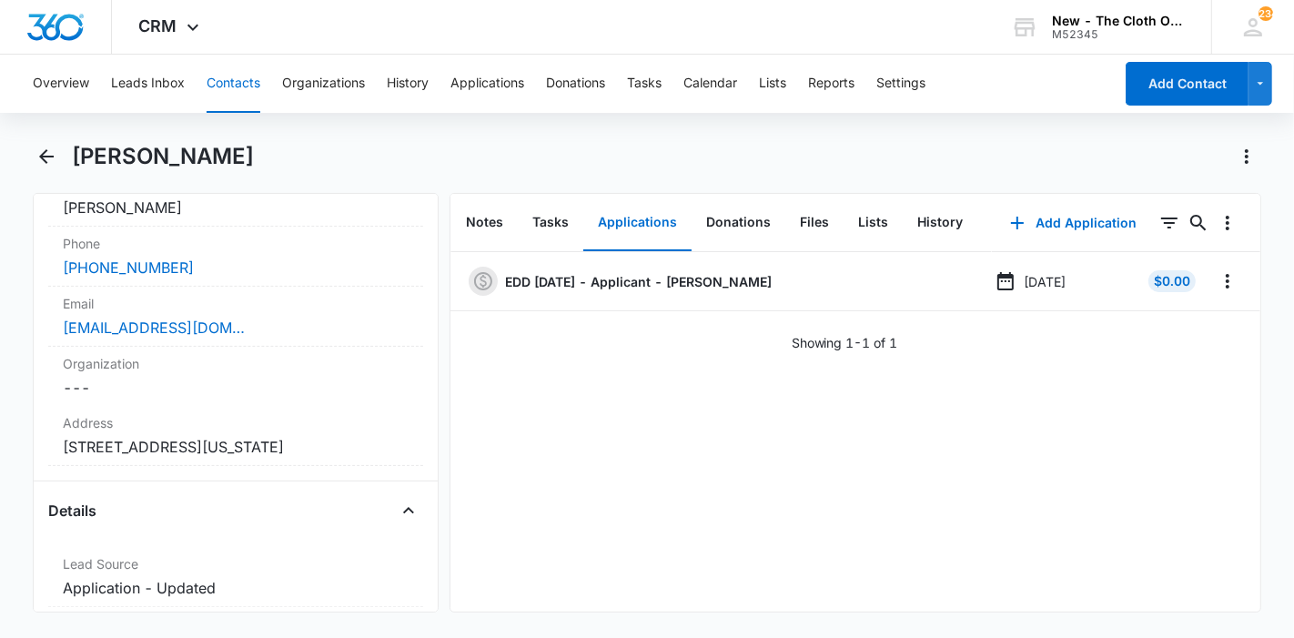
drag, startPoint x: 242, startPoint y: 160, endPoint x: 77, endPoint y: 155, distance: 164.8
click at [77, 155] on div "Tinisha Majors" at bounding box center [667, 156] width 1191 height 29
copy h1 "Tinisha Majors"
click at [113, 91] on button "Leads Inbox" at bounding box center [148, 84] width 74 height 58
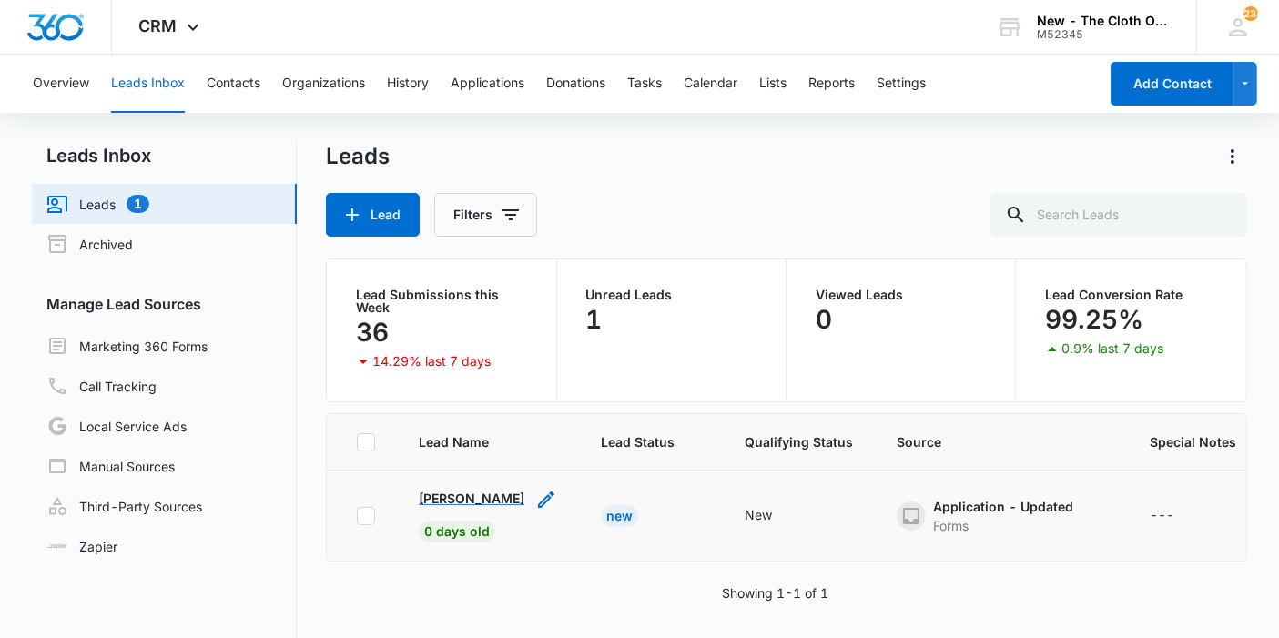
click at [482, 492] on p "Malisha Mineer" at bounding box center [472, 498] width 106 height 19
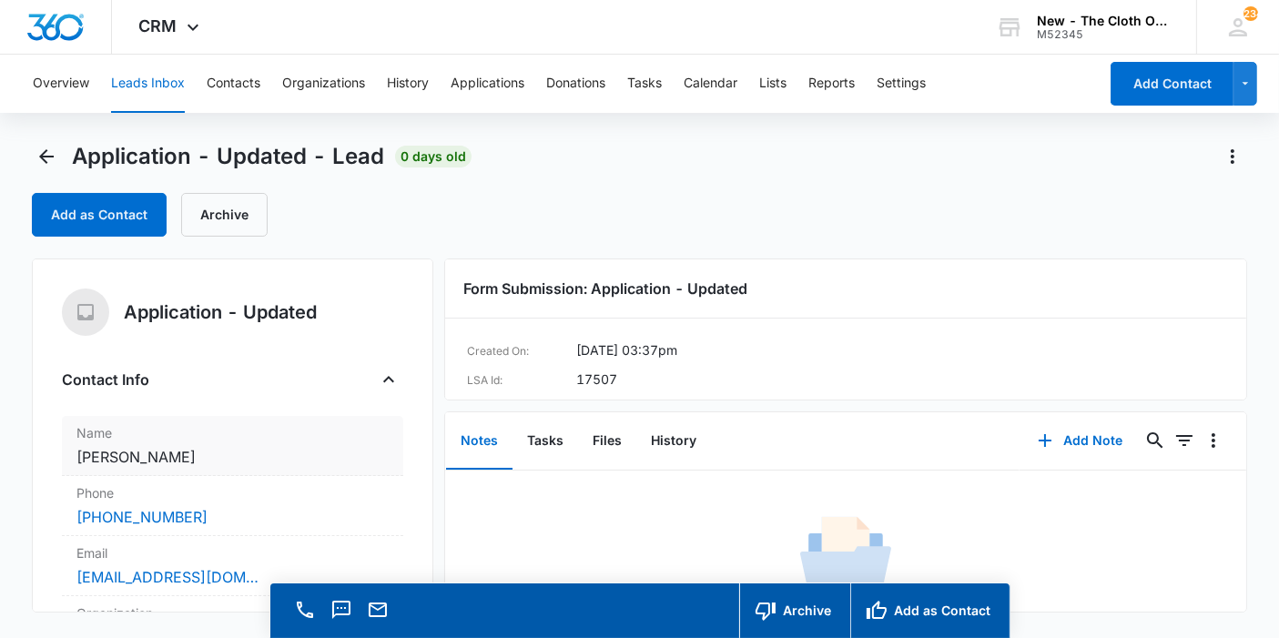
copy dd "Malisha Mineer"
drag, startPoint x: 192, startPoint y: 457, endPoint x: 69, endPoint y: 458, distance: 122.9
click at [69, 458] on div "Name Cancel Save Changes Malisha Mineer" at bounding box center [232, 446] width 341 height 60
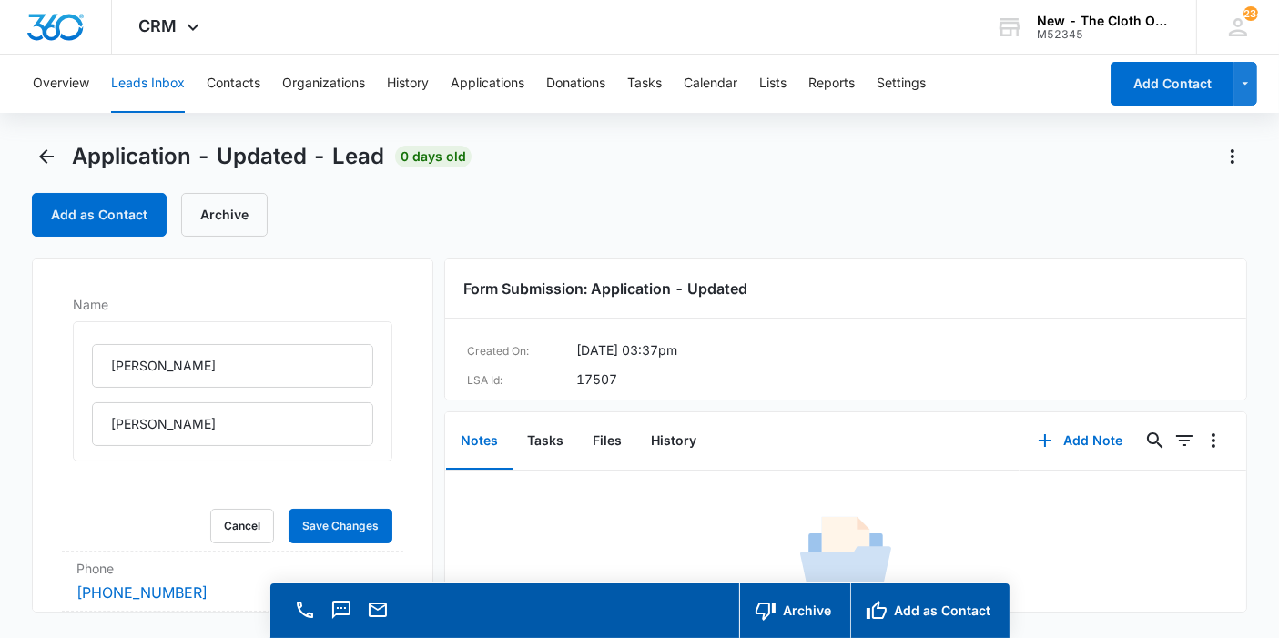
scroll to position [129, 0]
click at [237, 513] on button "Cancel" at bounding box center [242, 525] width 64 height 35
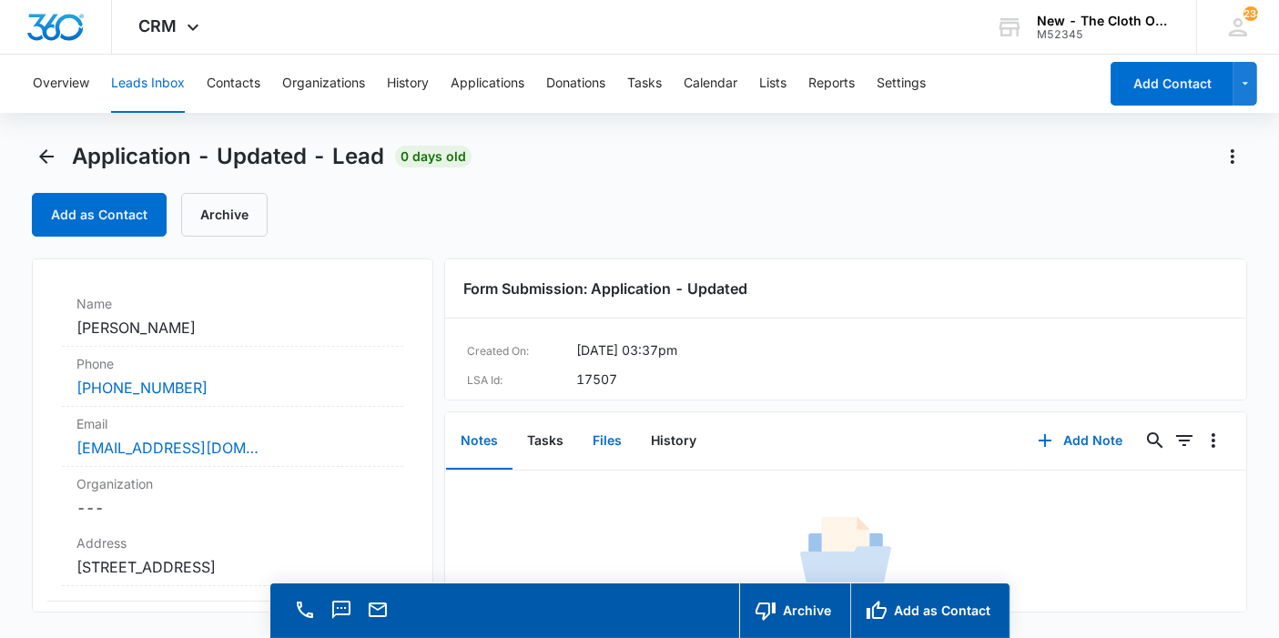
click at [595, 442] on button "Files" at bounding box center [607, 441] width 58 height 56
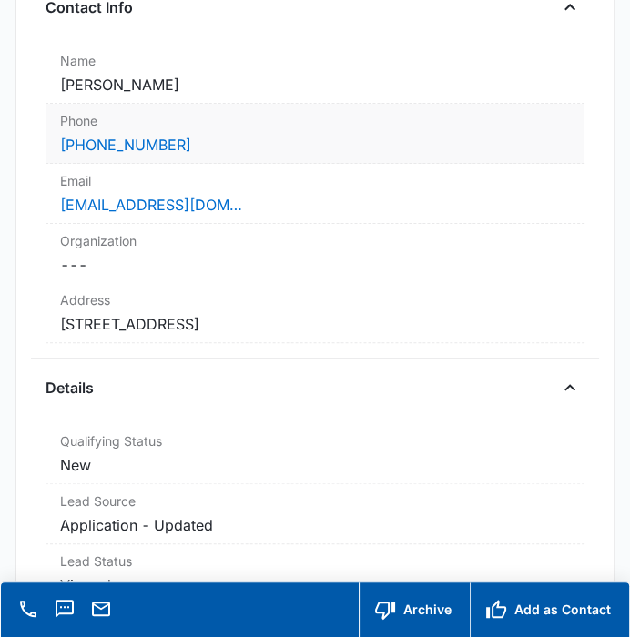
scroll to position [312, 0]
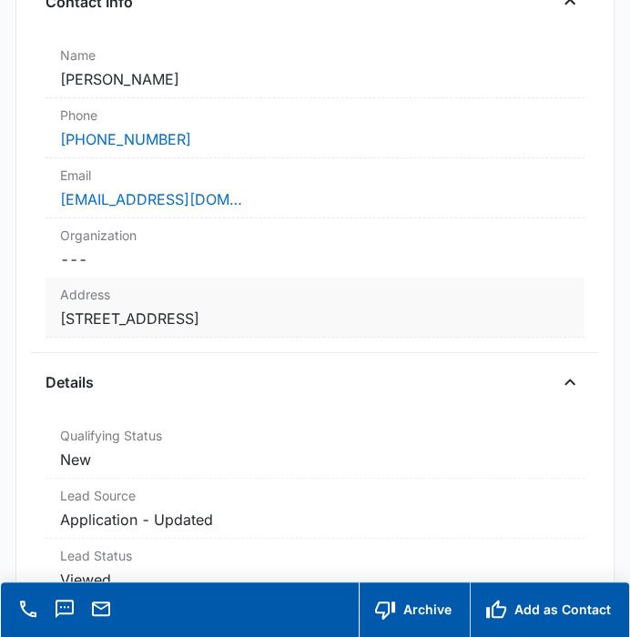
click at [450, 335] on div "Address Cancel Save Changes 186 S Madison St Wickenburg AZ 85390 United States" at bounding box center [315, 308] width 538 height 60
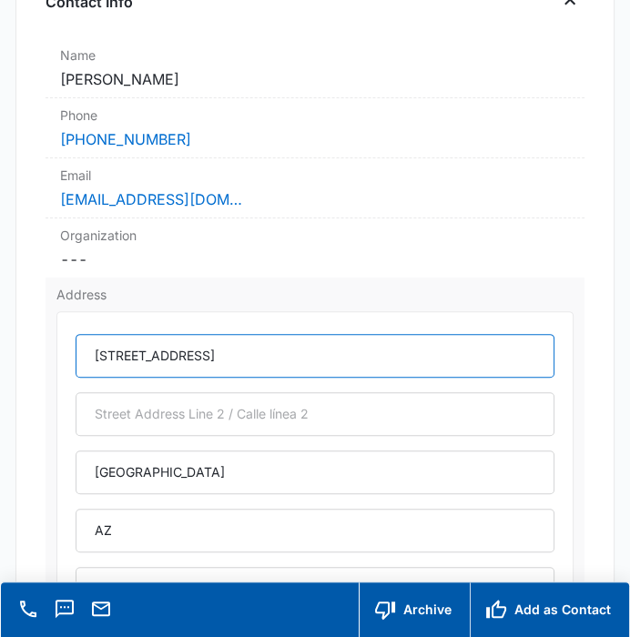
click at [129, 355] on input "186 S Madison St" at bounding box center [315, 356] width 478 height 44
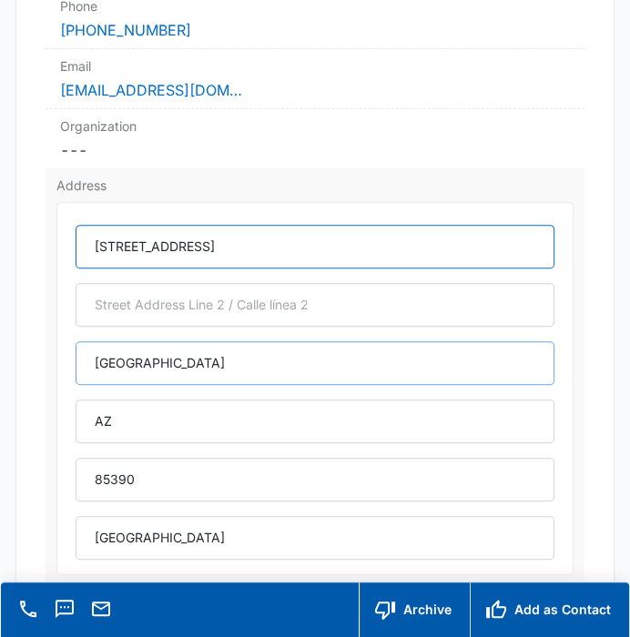
scroll to position [422, 0]
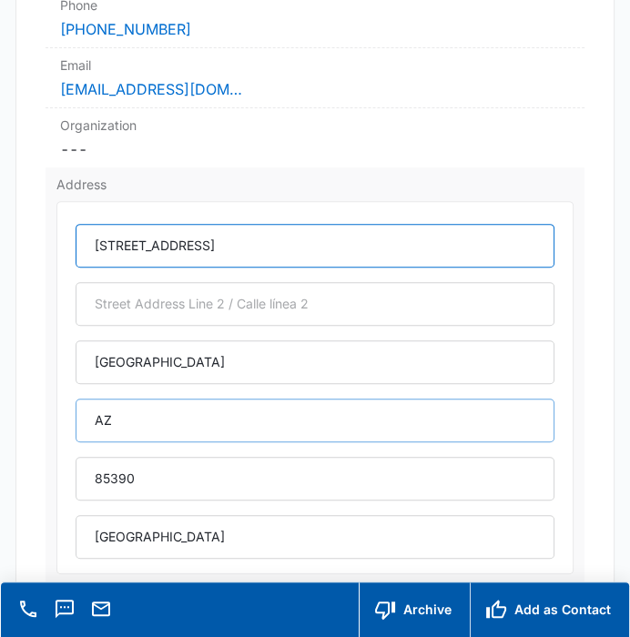
type input "186 South Madison St"
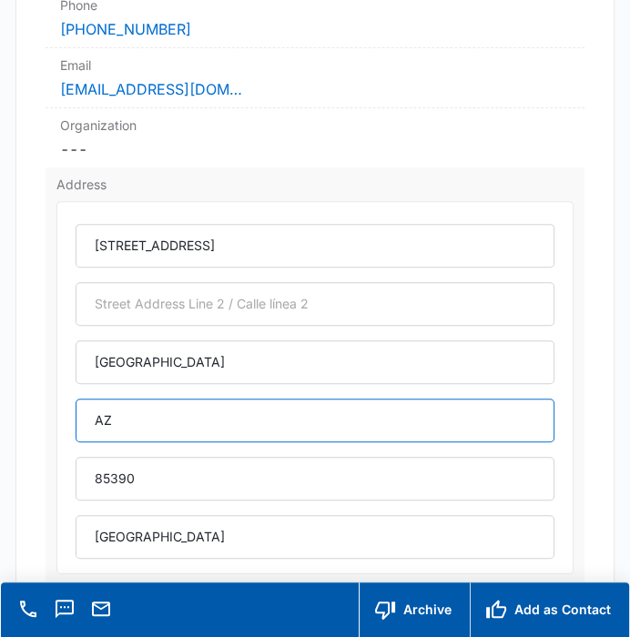
click at [160, 427] on input "AZ" at bounding box center [315, 421] width 478 height 44
type input "Arizona"
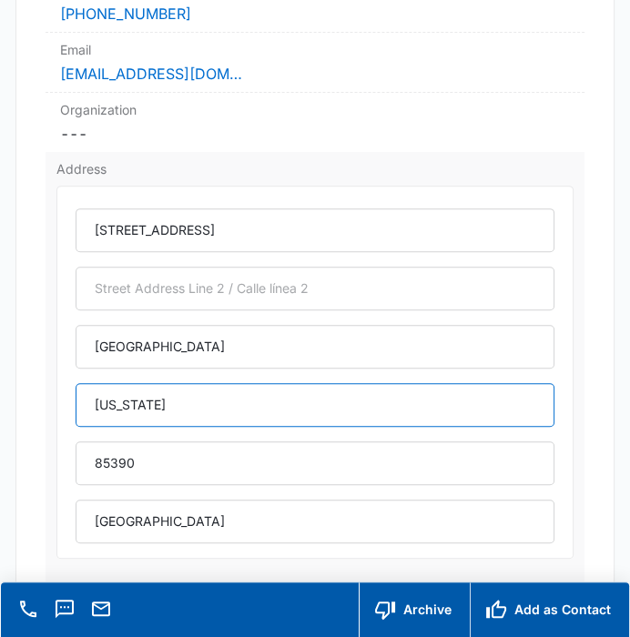
scroll to position [439, 0]
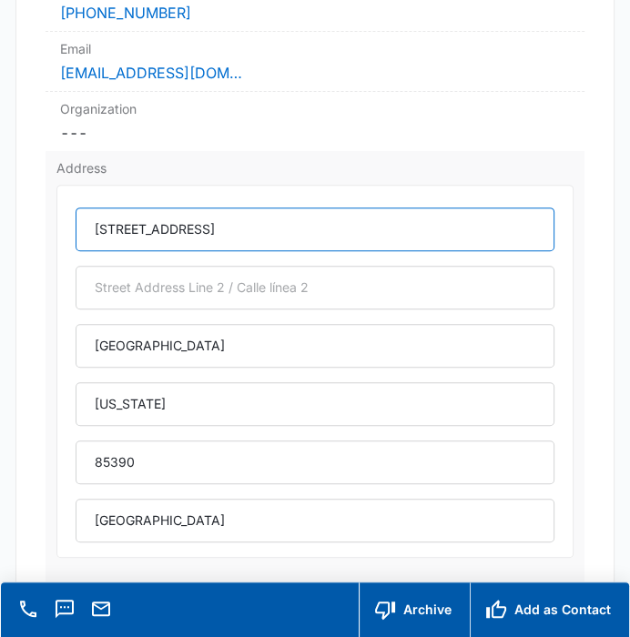
click at [286, 229] on input "186 South Madison St" at bounding box center [315, 230] width 478 height 44
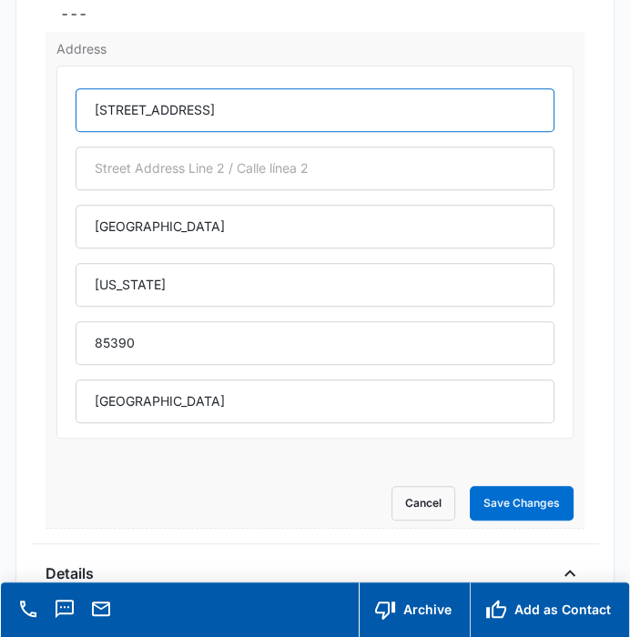
scroll to position [562, 0]
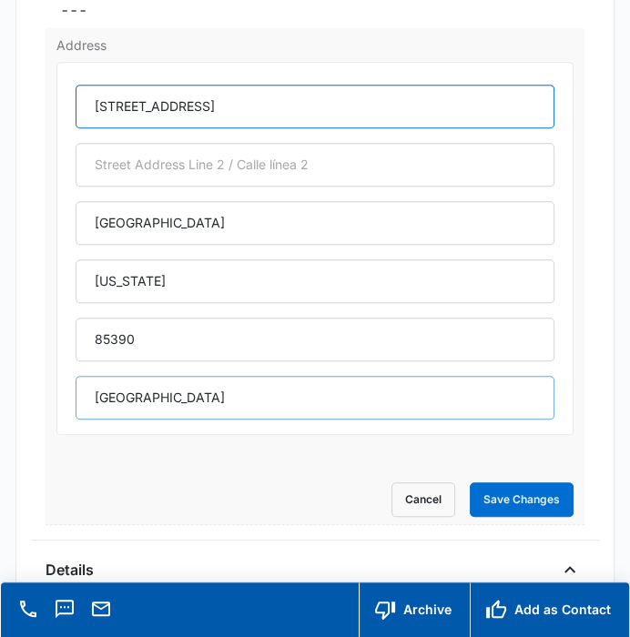
type input "186 South Madison Street"
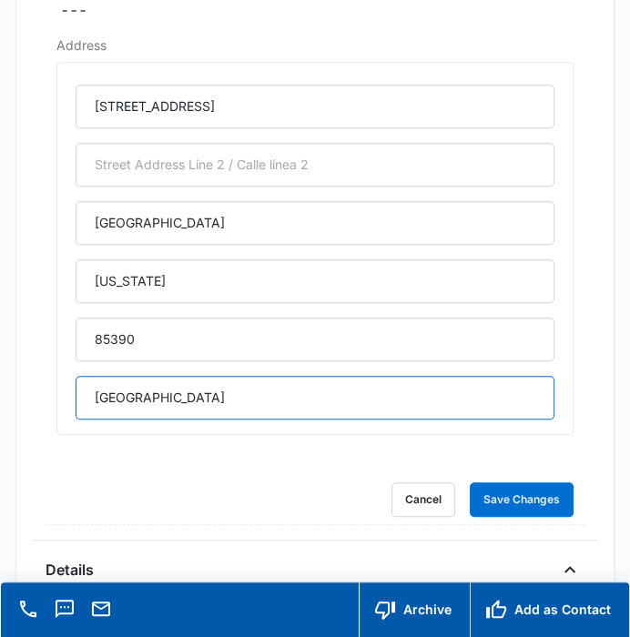
drag, startPoint x: 249, startPoint y: 403, endPoint x: -2, endPoint y: 395, distance: 251.4
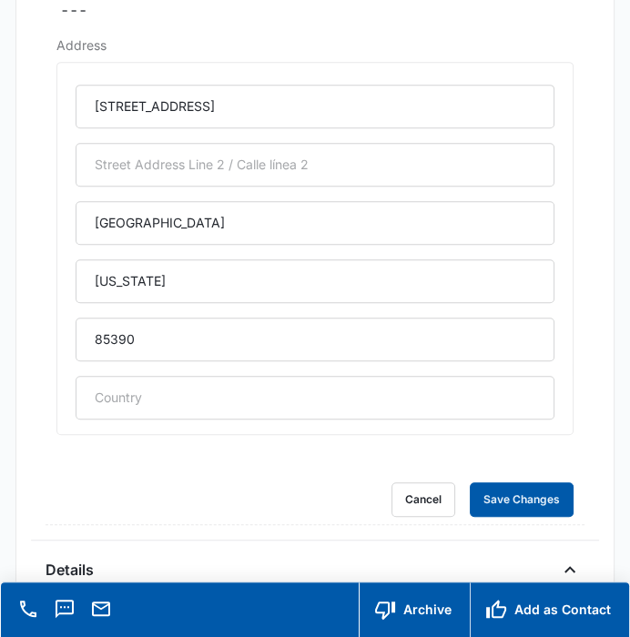
click at [470, 482] on button "Save Changes" at bounding box center [522, 499] width 104 height 35
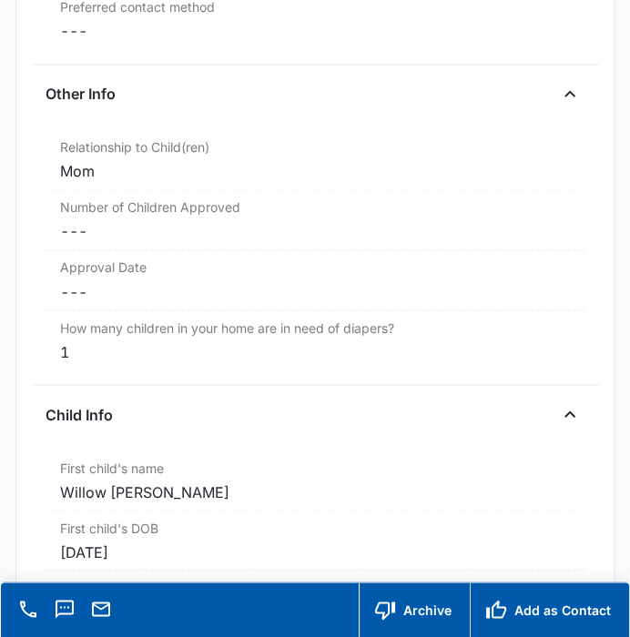
scroll to position [1856, 0]
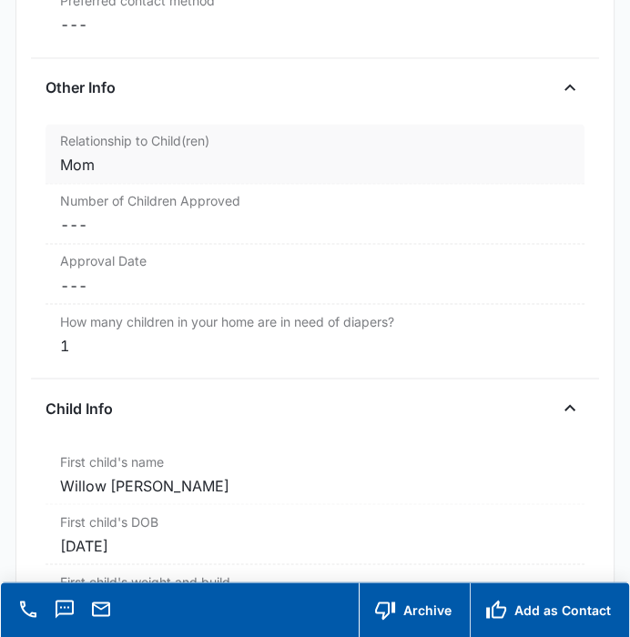
click at [250, 156] on div "Mom" at bounding box center [314, 165] width 509 height 22
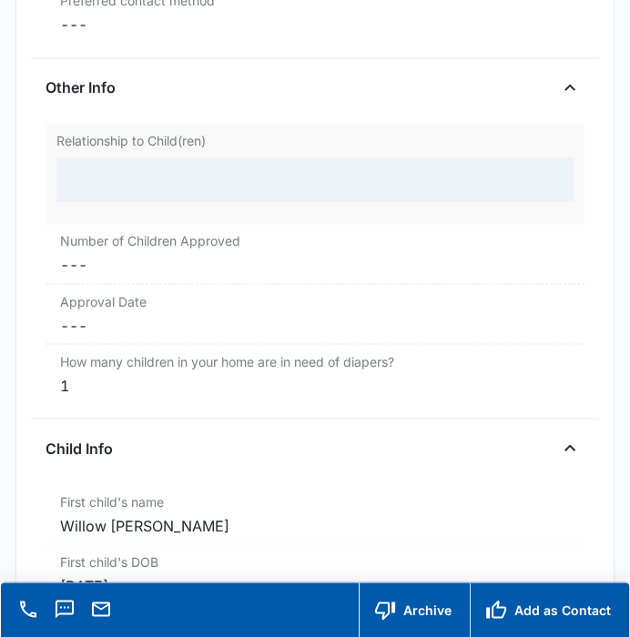
click at [231, 175] on div at bounding box center [314, 179] width 516 height 44
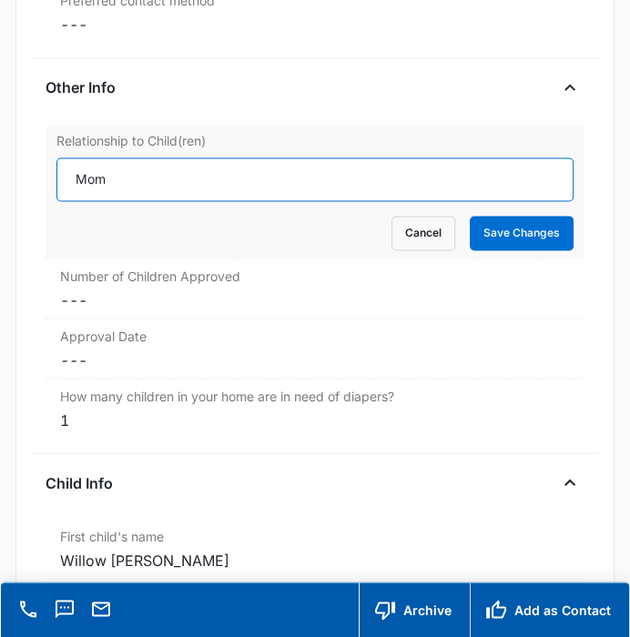
click at [231, 175] on input "Mom" at bounding box center [314, 179] width 516 height 44
type input "Mother"
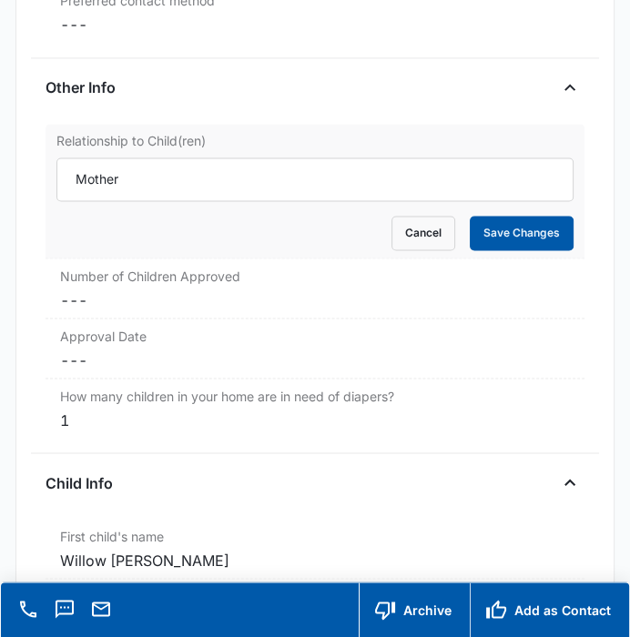
click at [502, 235] on button "Save Changes" at bounding box center [522, 233] width 104 height 35
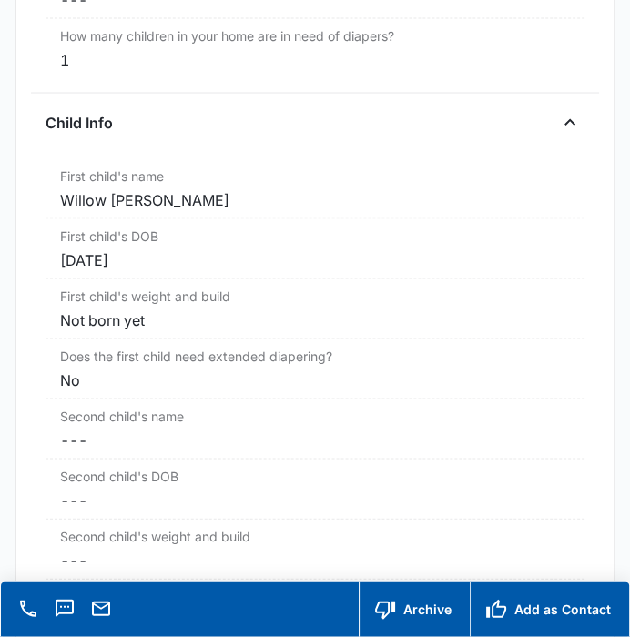
scroll to position [2143, 0]
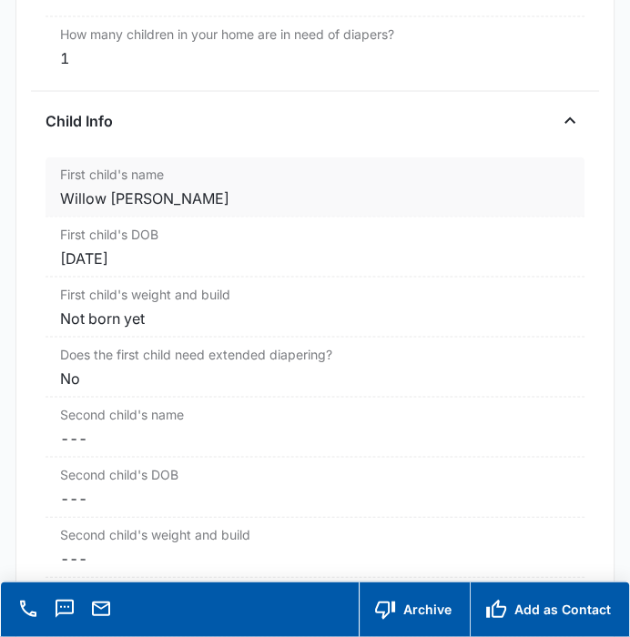
click at [213, 203] on div "First child's name Cancel Save Changes Willow Banta" at bounding box center [315, 187] width 538 height 60
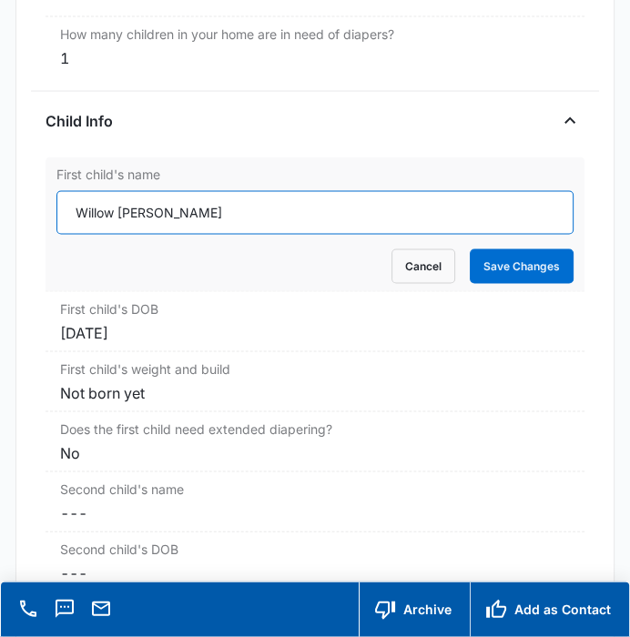
click at [76, 215] on input "Willow Banta" at bounding box center [314, 213] width 516 height 44
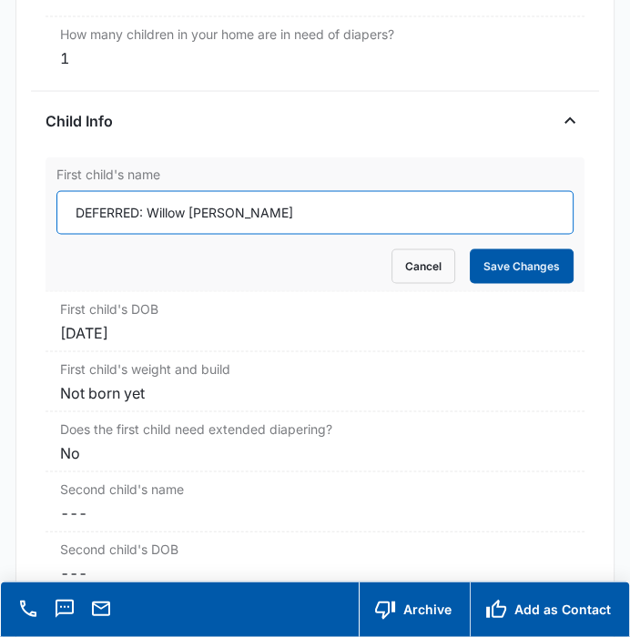
type input "DEFERRED: Willow Banta"
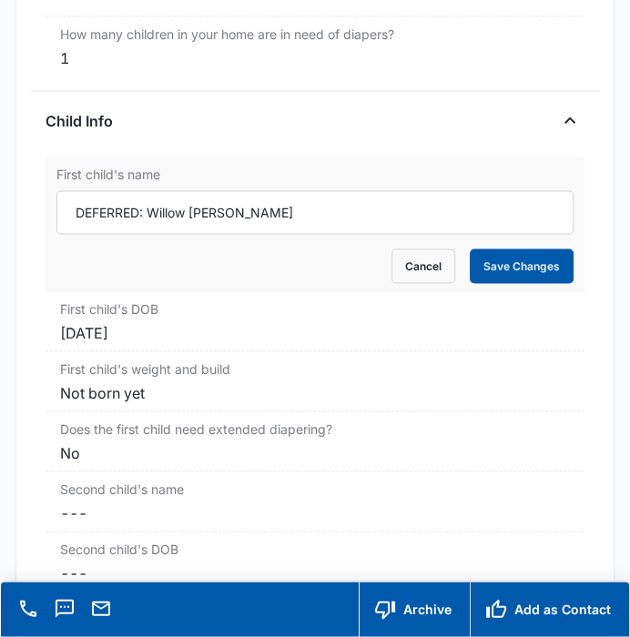
click at [512, 266] on button "Save Changes" at bounding box center [522, 266] width 104 height 35
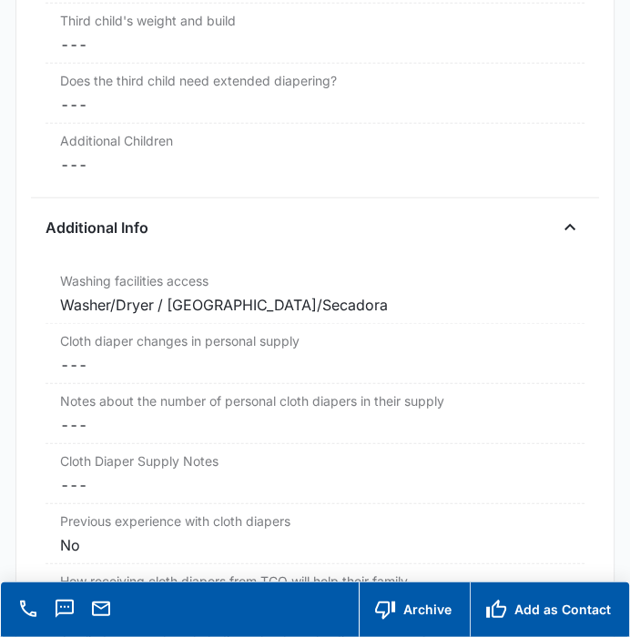
scroll to position [2910, 0]
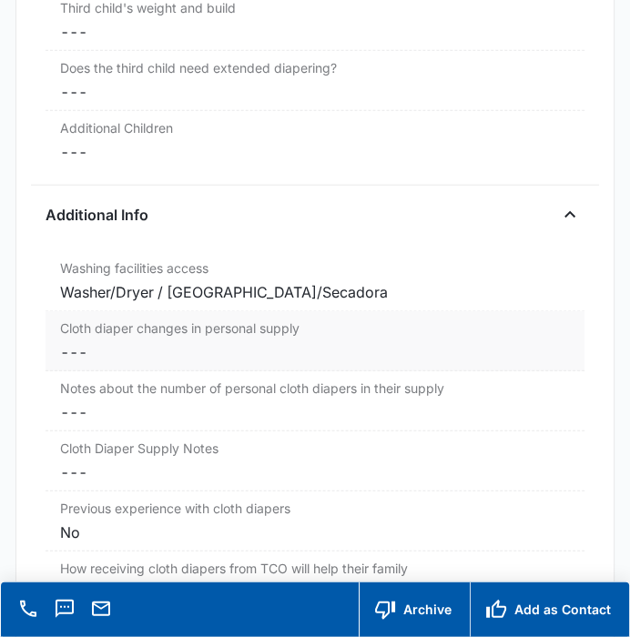
click at [110, 348] on dd "Cancel Save Changes ---" at bounding box center [314, 352] width 509 height 22
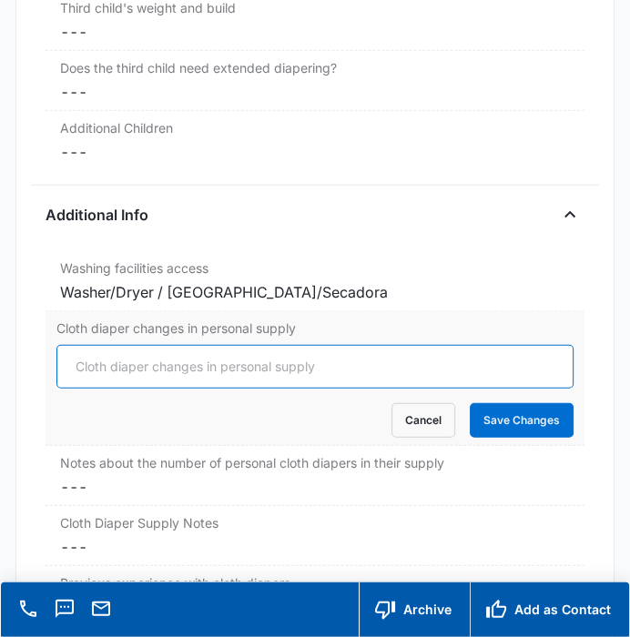
click at [110, 348] on input "Cloth diaper changes in personal supply" at bounding box center [314, 367] width 516 height 44
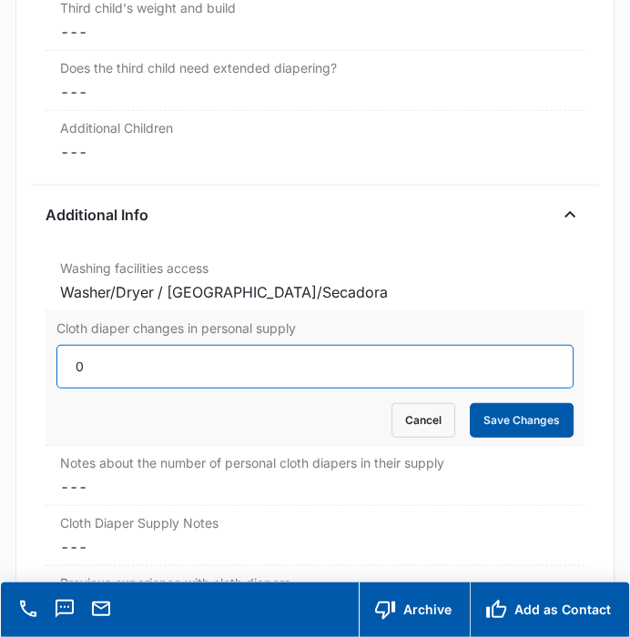
type input "0"
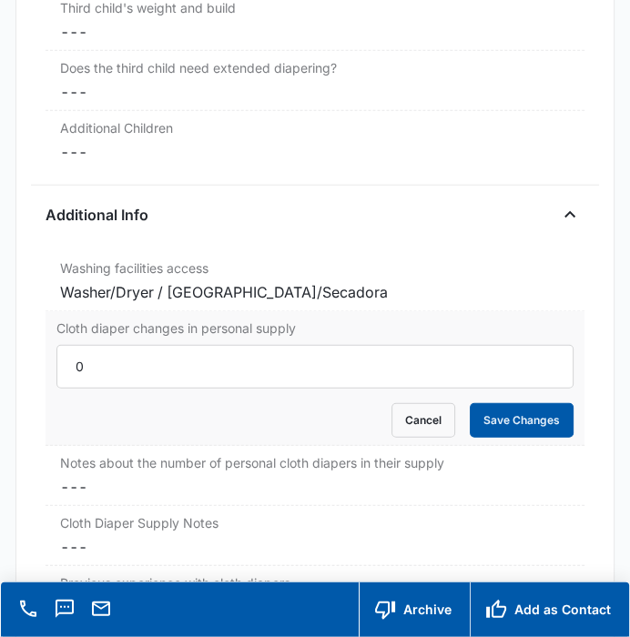
click at [537, 420] on button "Save Changes" at bounding box center [522, 420] width 104 height 35
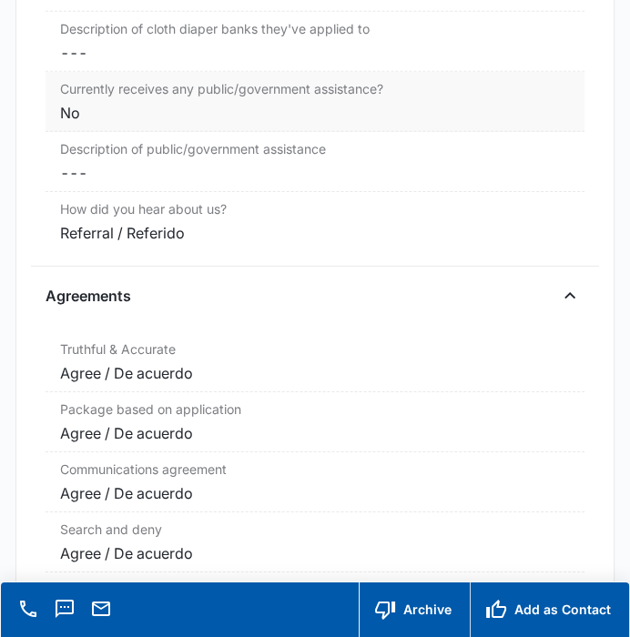
scroll to position [3571, 0]
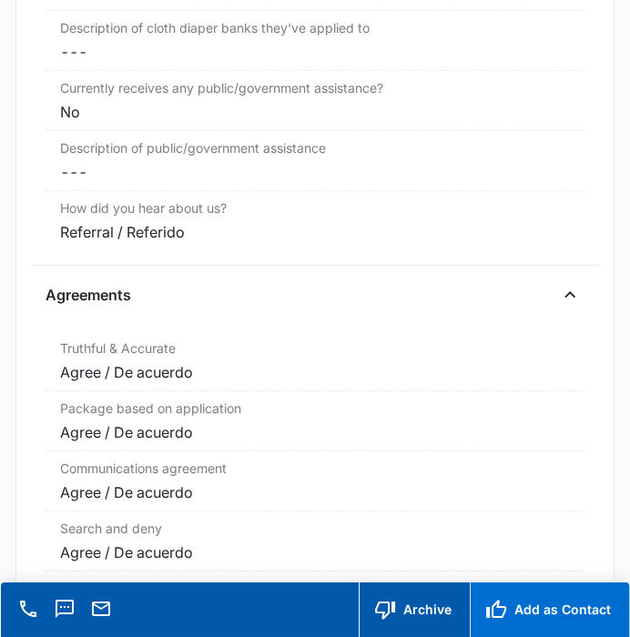
click at [556, 612] on button "Add as Contact" at bounding box center [549, 610] width 159 height 55
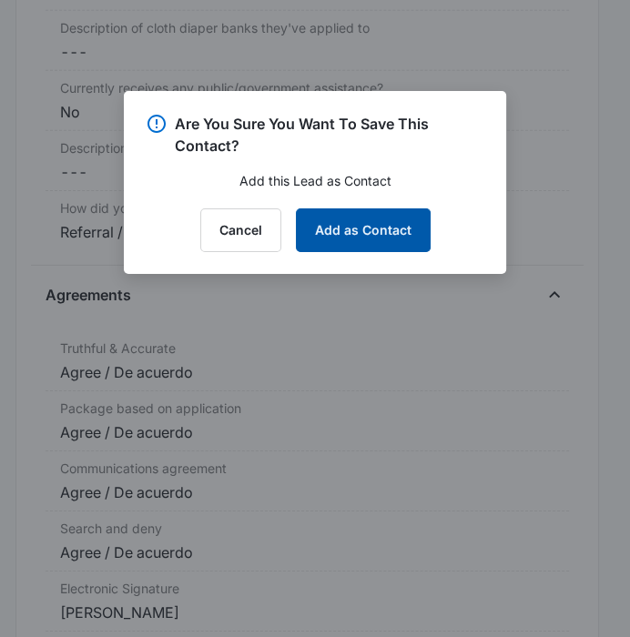
click at [401, 214] on button "Add as Contact" at bounding box center [363, 230] width 135 height 44
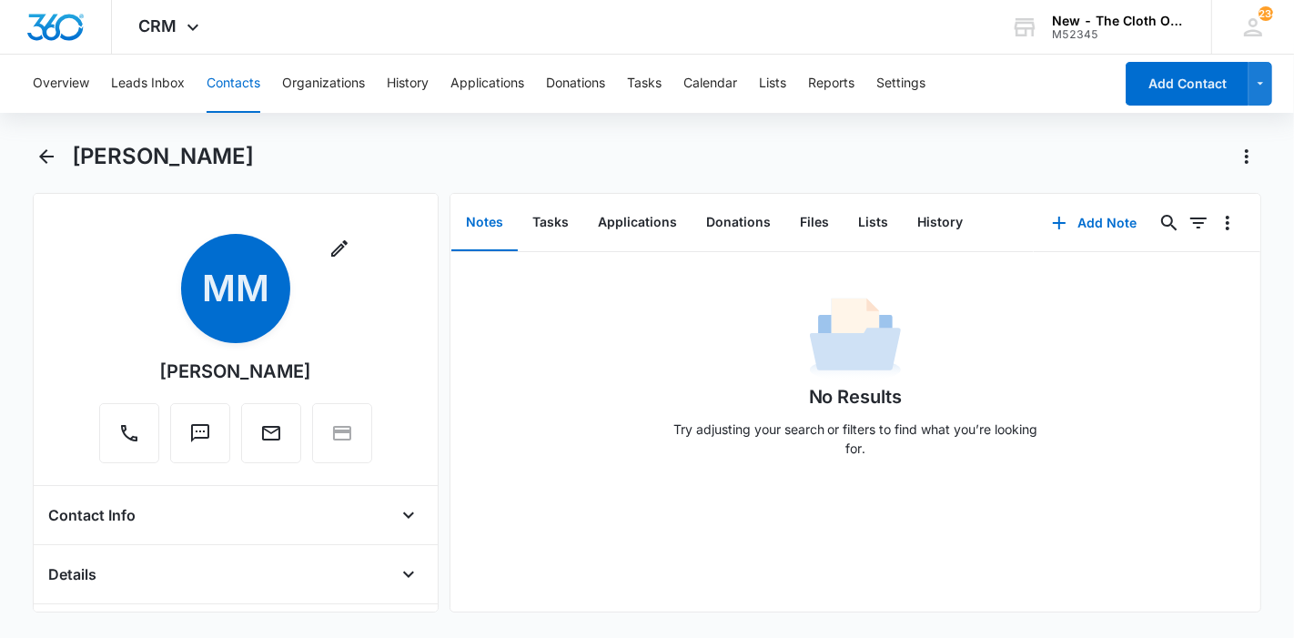
click at [205, 90] on div "Overview Leads Inbox Contacts Organizations History Applications Donations Task…" at bounding box center [567, 84] width 1091 height 58
drag, startPoint x: 248, startPoint y: 163, endPoint x: 78, endPoint y: 150, distance: 170.7
click at [78, 150] on div "Malisha Mineer" at bounding box center [667, 156] width 1191 height 29
copy h1 "Malisha Mineer"
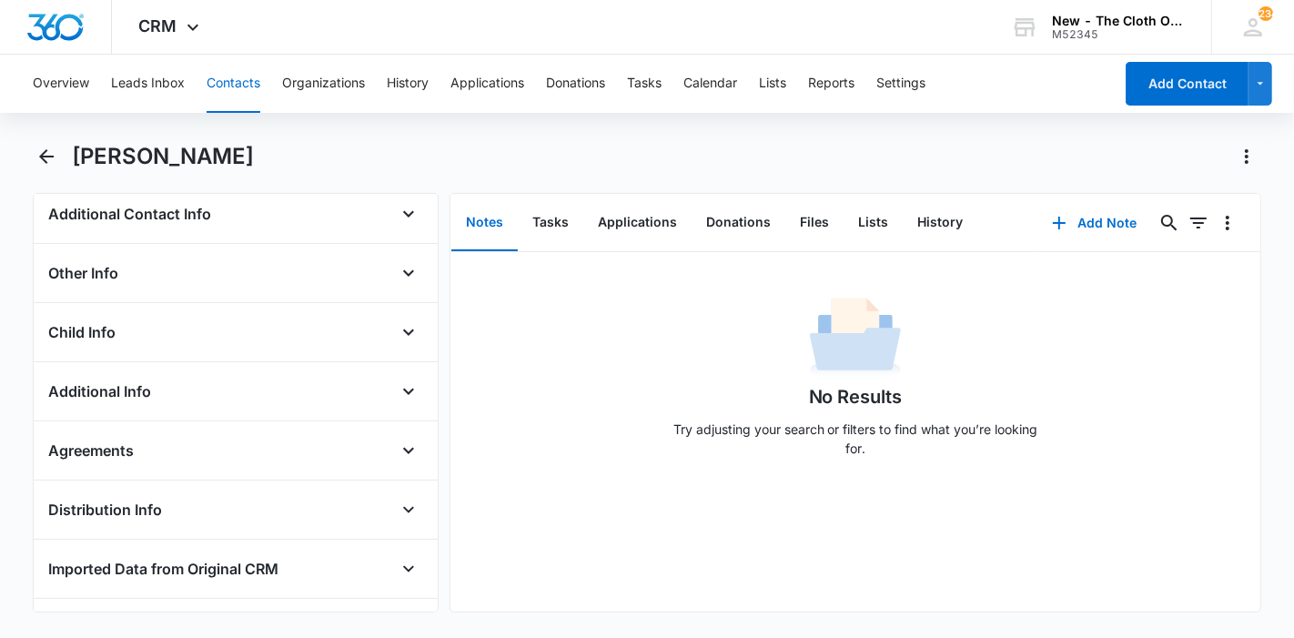
scroll to position [498, 0]
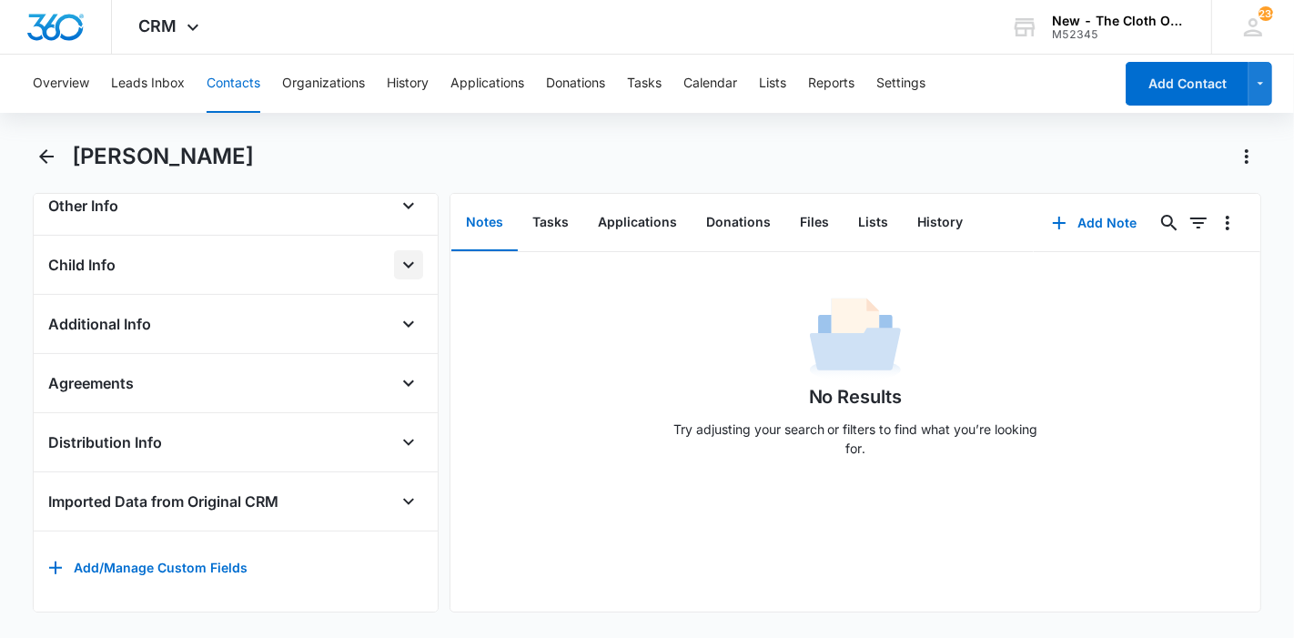
click at [403, 254] on icon "Open" at bounding box center [409, 265] width 22 height 22
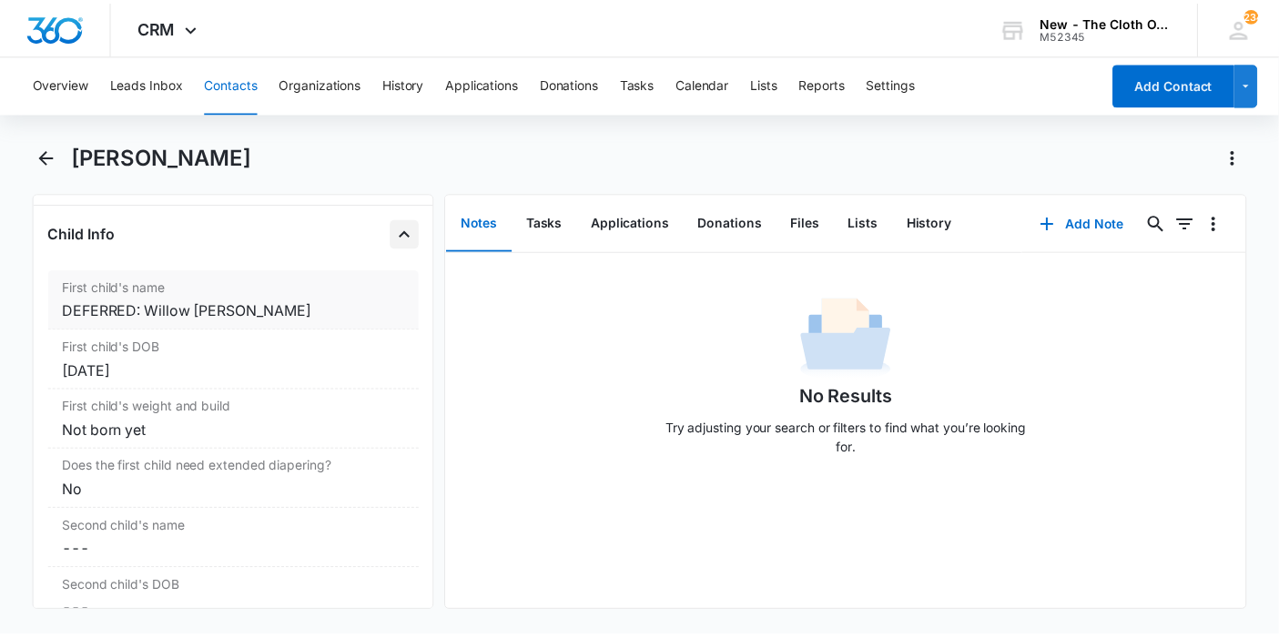
scroll to position [520, 0]
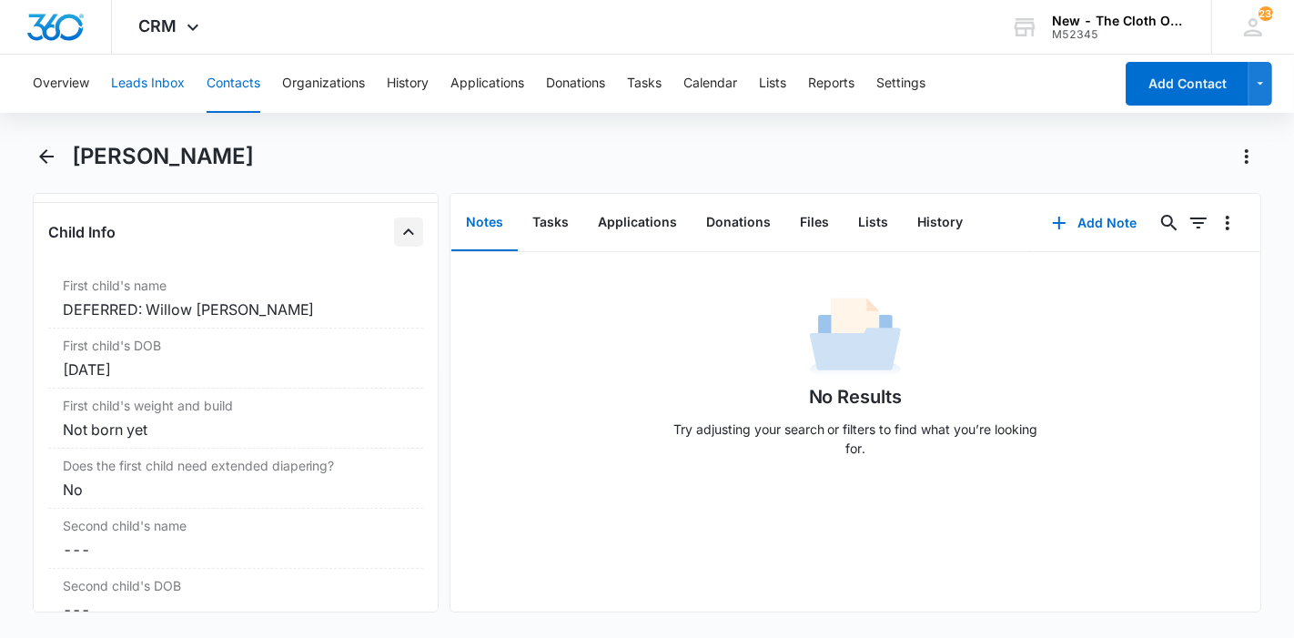
click at [139, 76] on button "Leads Inbox" at bounding box center [148, 84] width 74 height 58
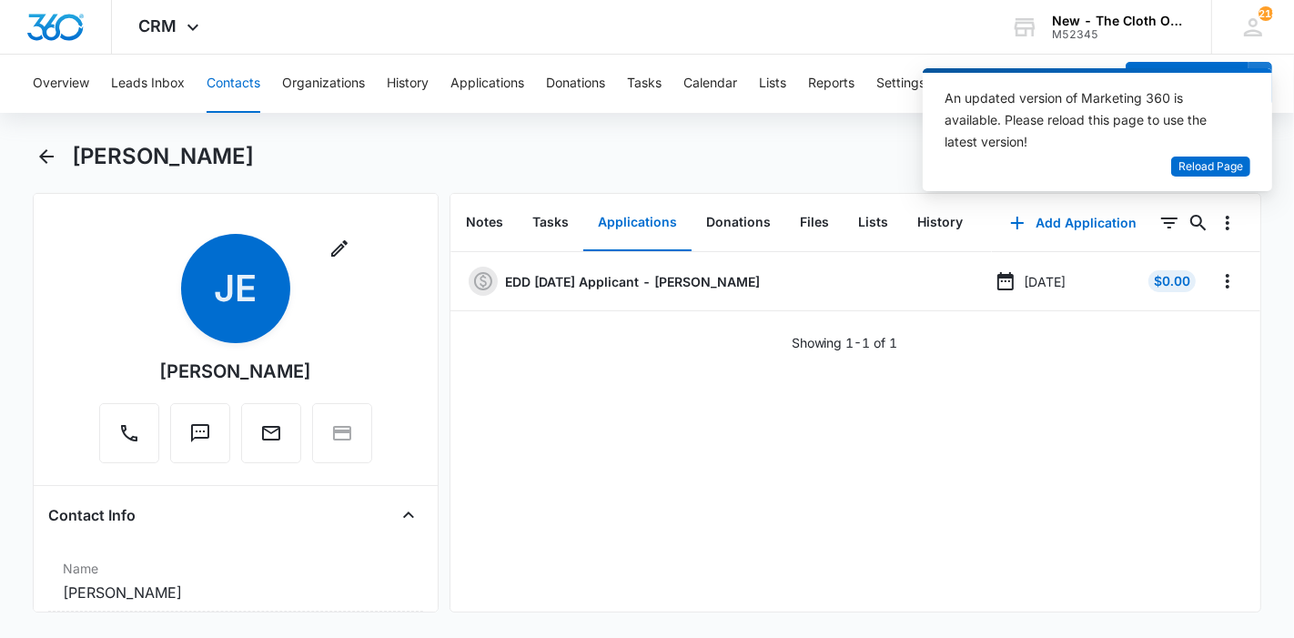
scroll to position [3453, 0]
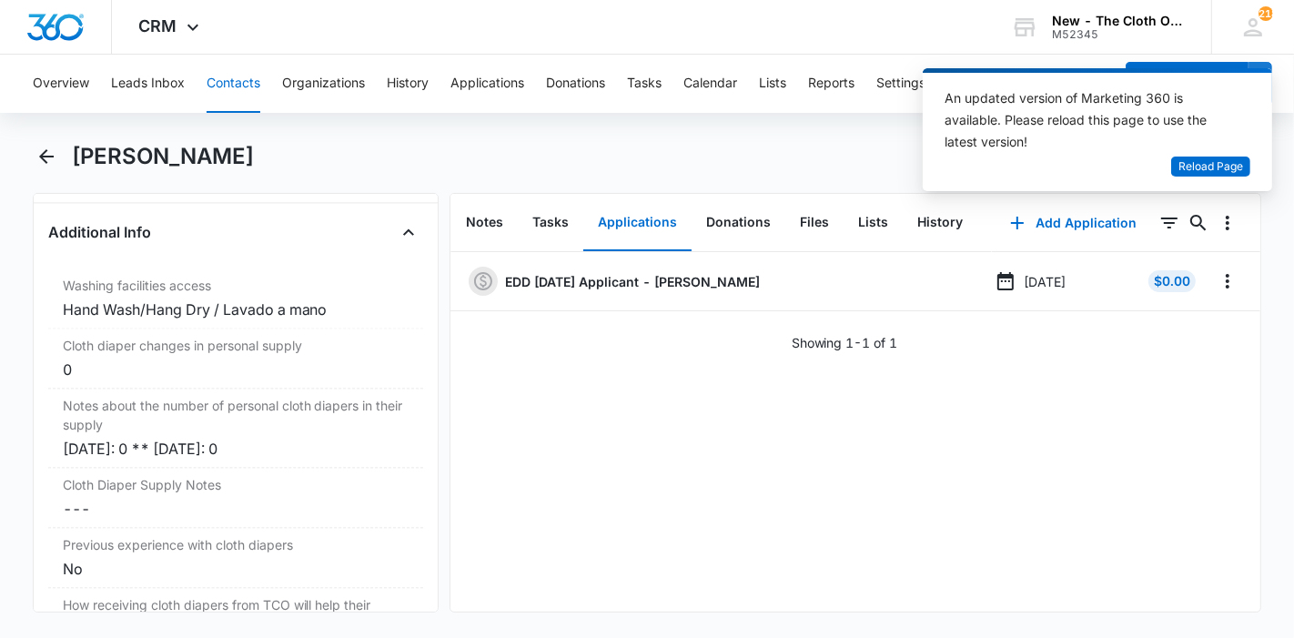
click at [230, 87] on button "Contacts" at bounding box center [234, 84] width 54 height 58
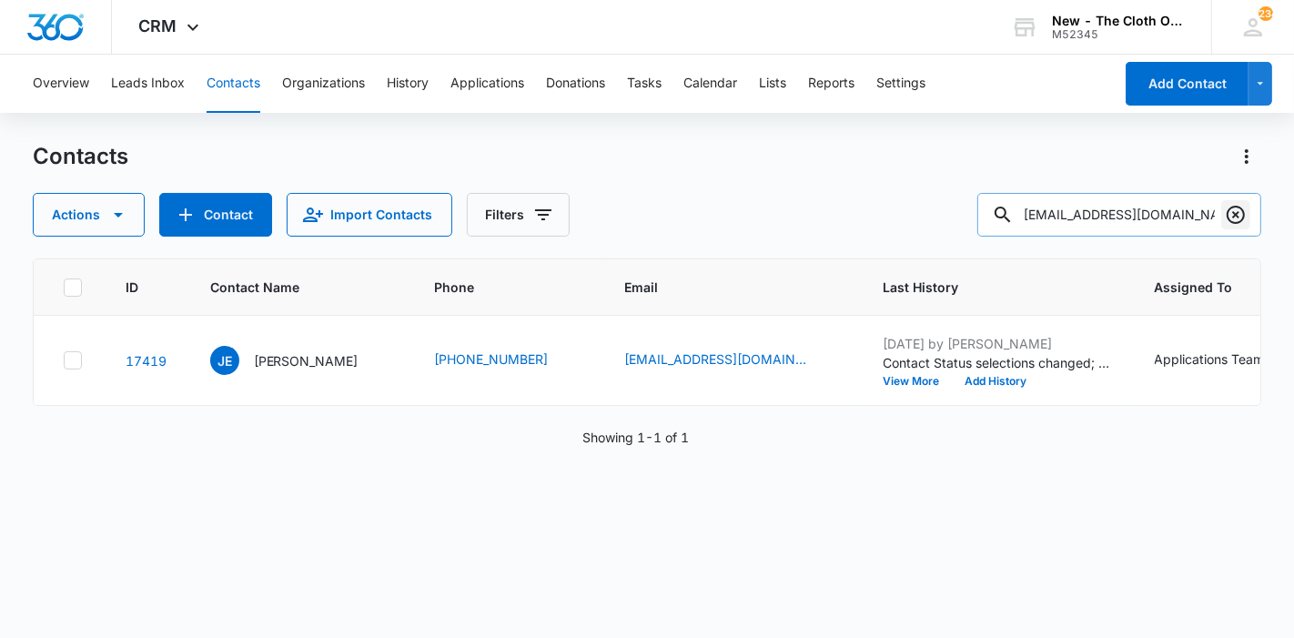
click at [1235, 217] on icon "Clear" at bounding box center [1236, 215] width 18 height 18
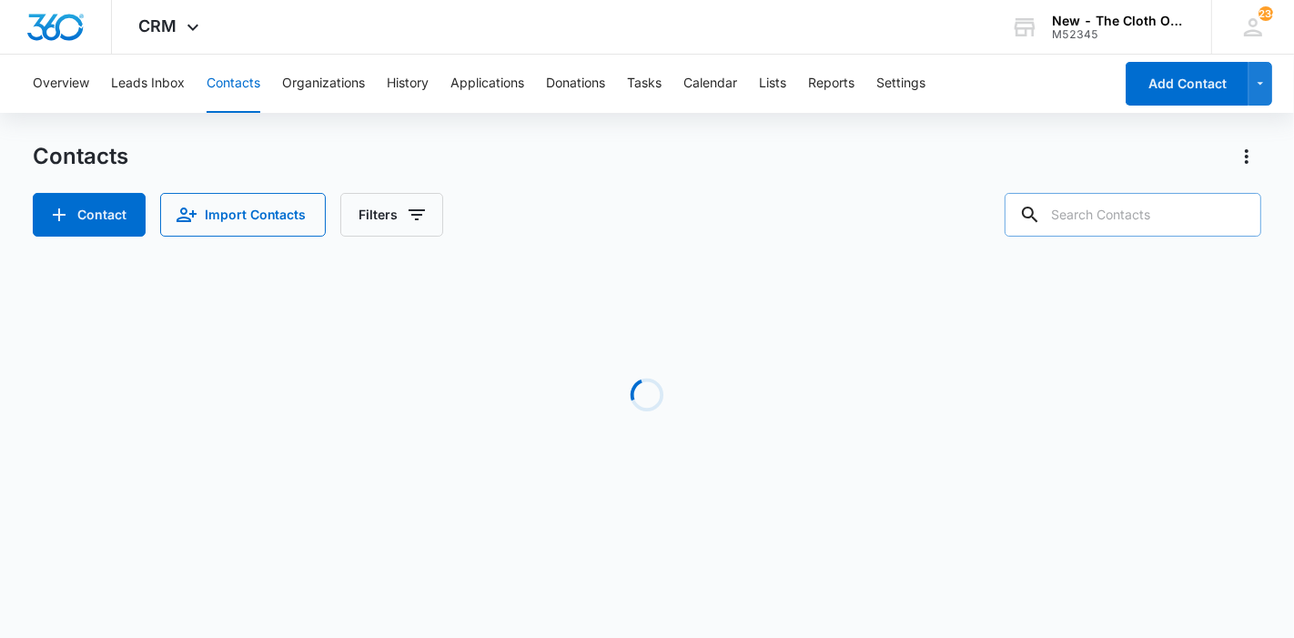
paste input "María Isabel Lopez"
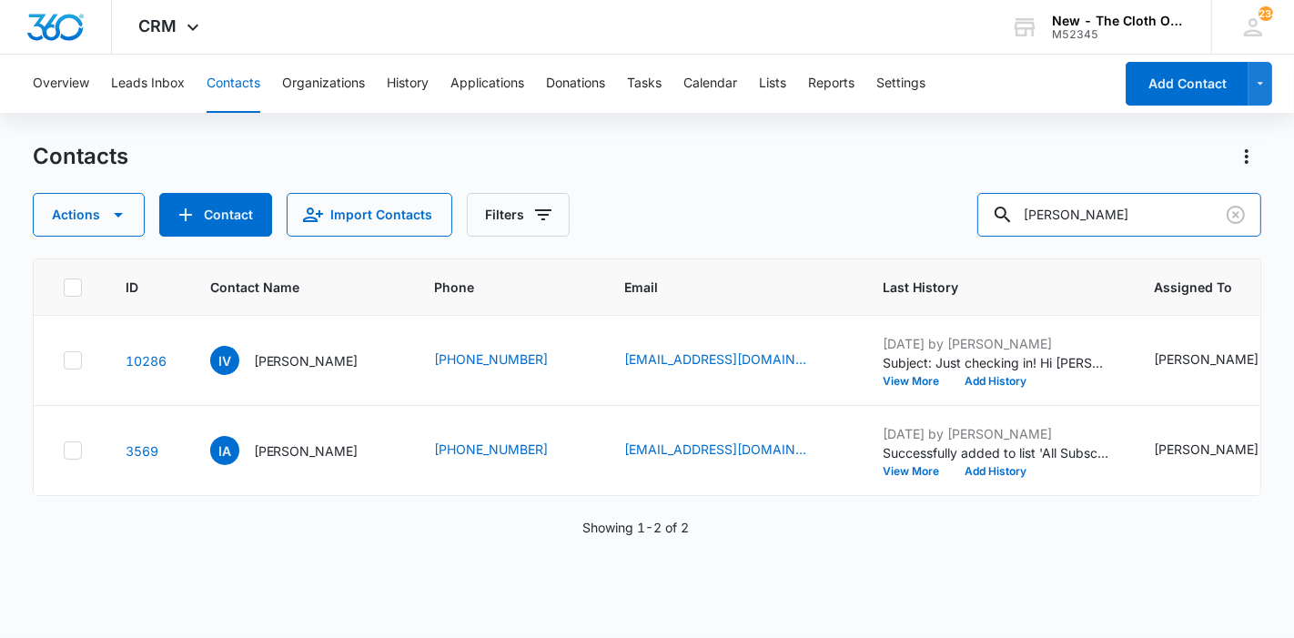
drag, startPoint x: 1178, startPoint y: 223, endPoint x: 1009, endPoint y: 243, distance: 170.5
click at [1009, 243] on div "Contacts Actions Contact Import Contacts Filters María Isabel Lopez ID Contact …" at bounding box center [648, 389] width 1230 height 494
paste input "Tinisha Majors"
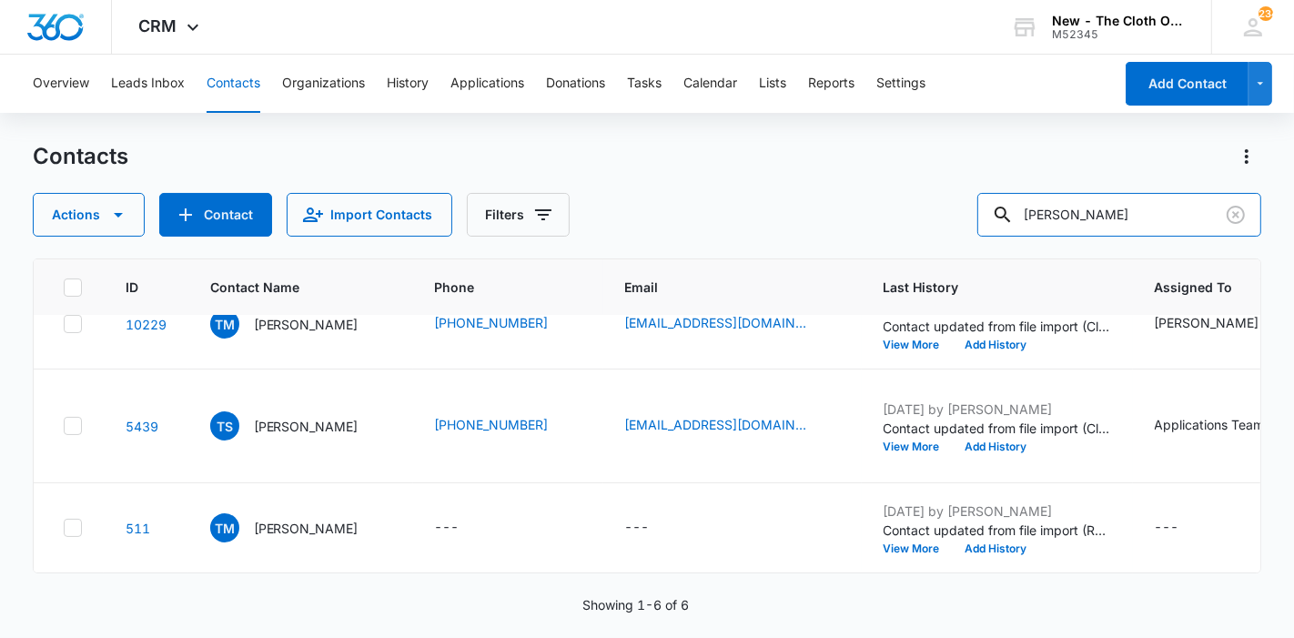
scroll to position [372, 0]
drag, startPoint x: 1171, startPoint y: 232, endPoint x: 1006, endPoint y: 214, distance: 166.7
click at [1006, 214] on input "Tinisha Majors" at bounding box center [1120, 215] width 284 height 44
paste input "Malisha Mineer"
type input "Malisha Mineer"
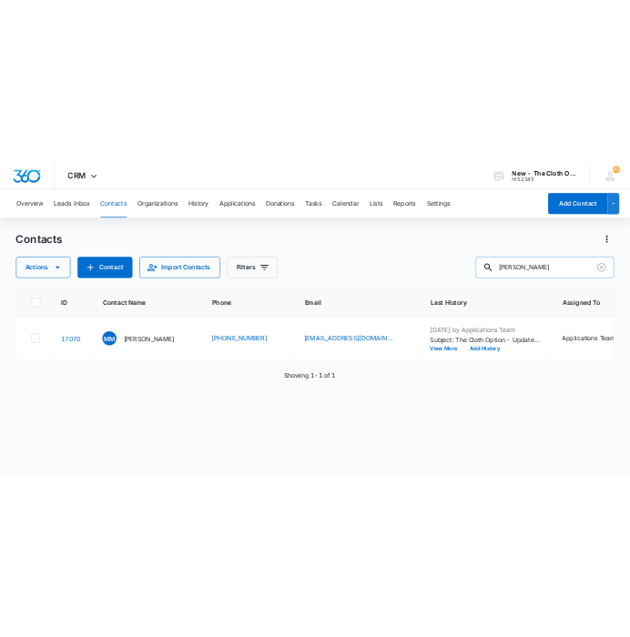
scroll to position [0, 0]
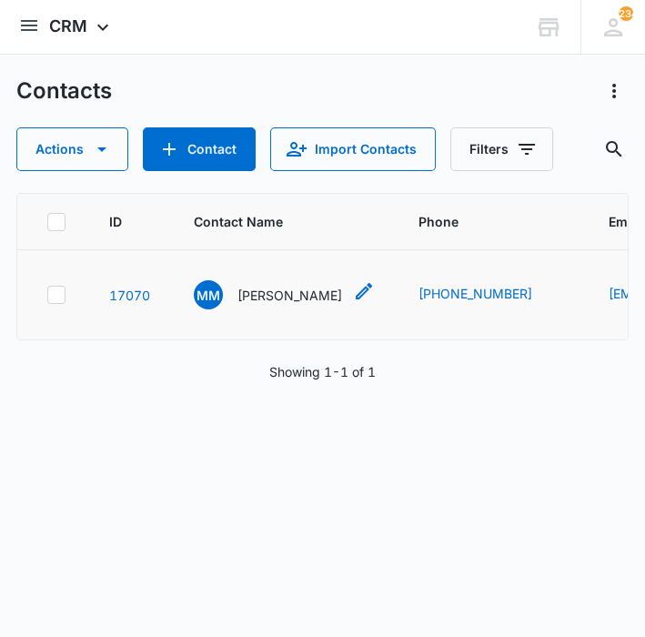
click at [280, 305] on p "Malisha Mineer" at bounding box center [290, 295] width 105 height 19
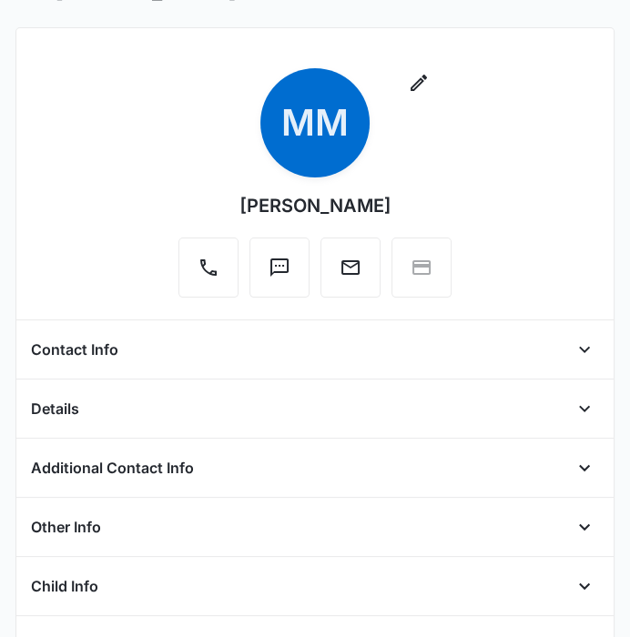
scroll to position [108, 0]
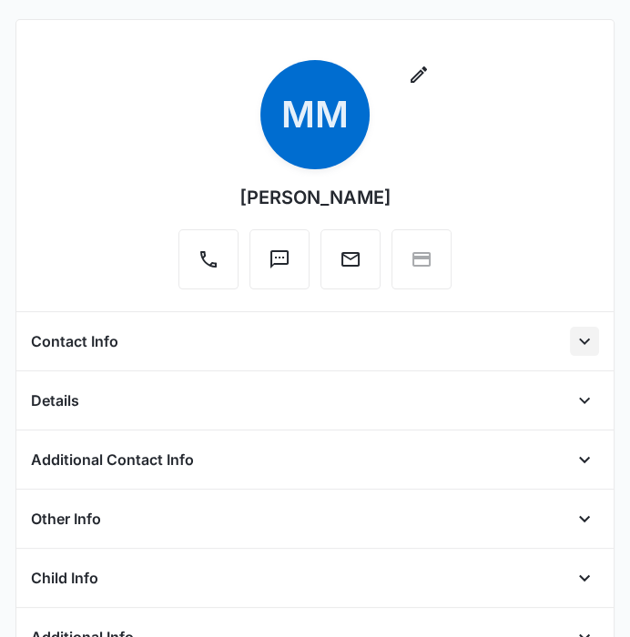
click at [574, 341] on icon "Open" at bounding box center [584, 341] width 22 height 22
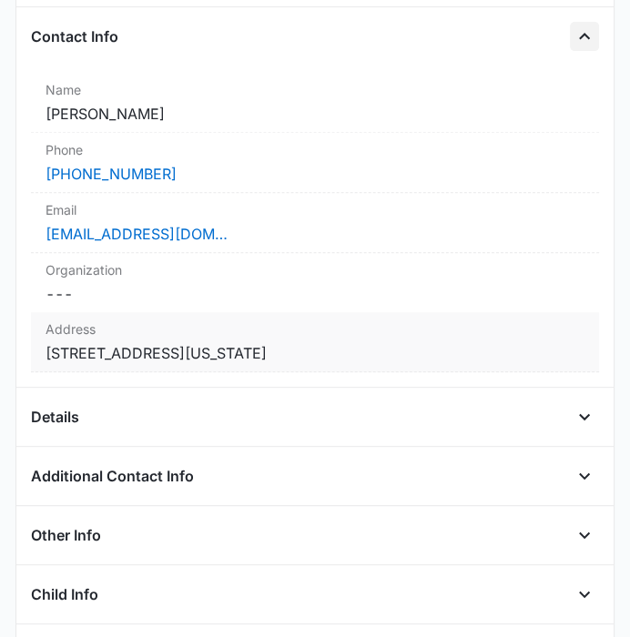
scroll to position [442, 0]
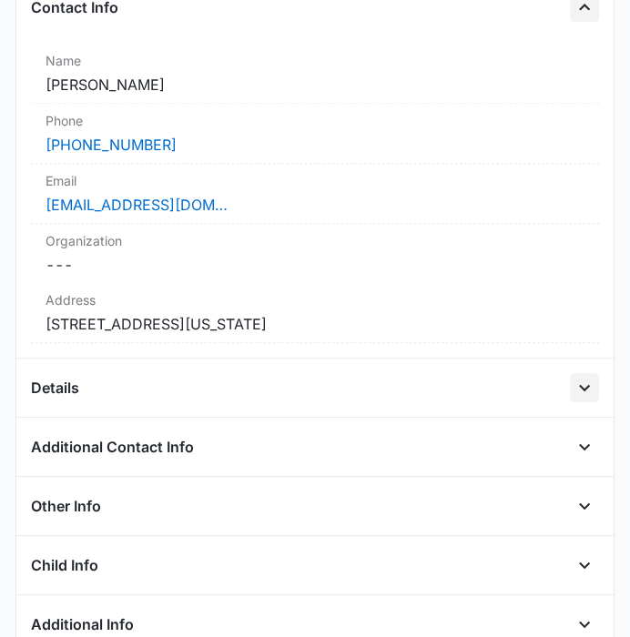
click at [573, 381] on icon "Open" at bounding box center [584, 388] width 22 height 22
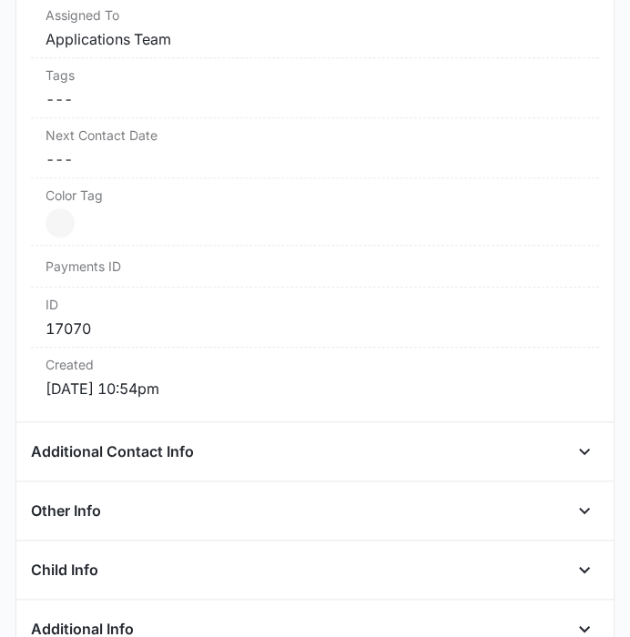
scroll to position [1056, 0]
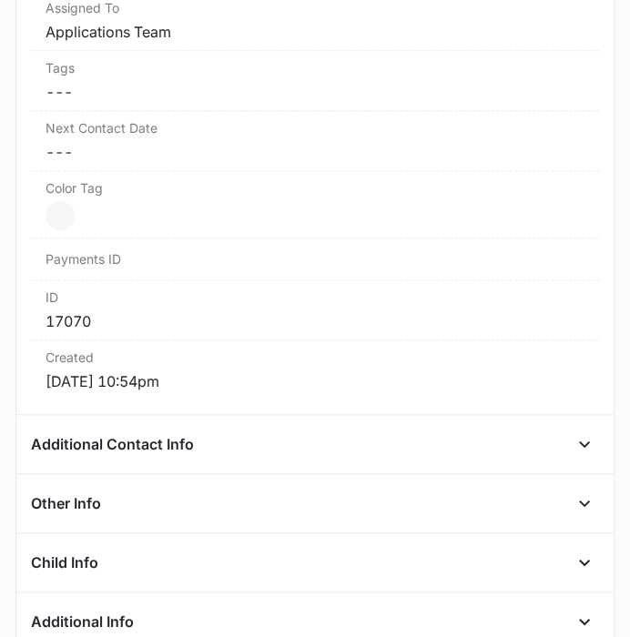
click at [337, 430] on div "Additional Contact Info" at bounding box center [314, 444] width 567 height 29
click at [573, 442] on icon "Open" at bounding box center [584, 444] width 22 height 22
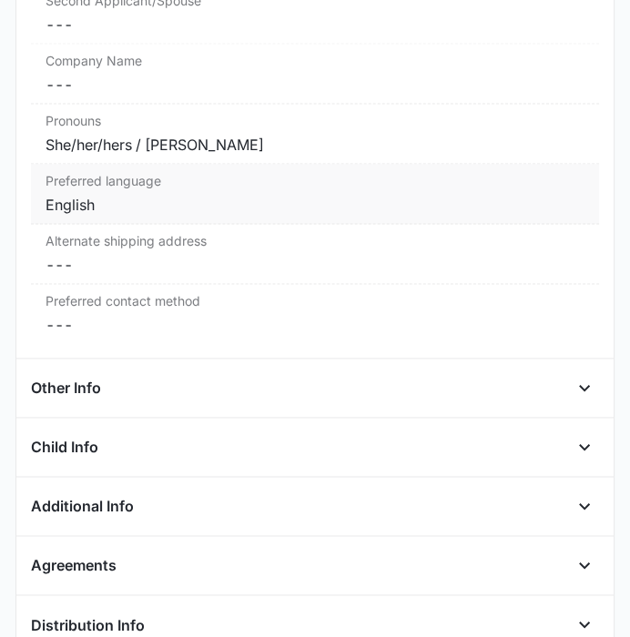
scroll to position [1565, 0]
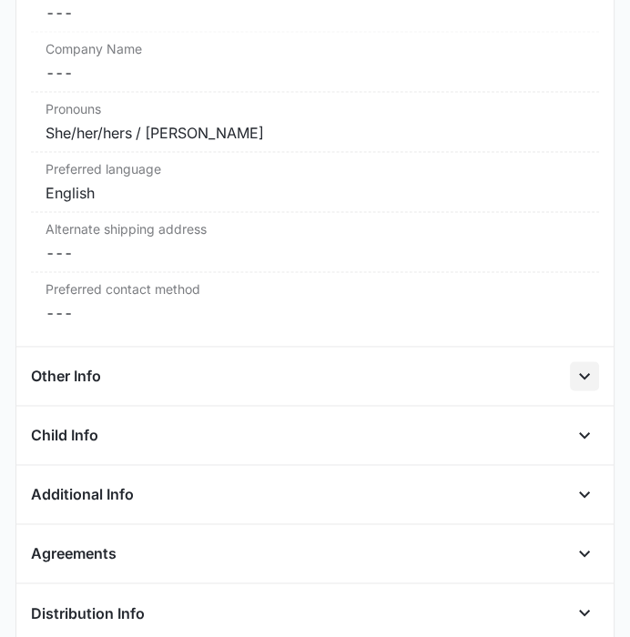
click at [573, 375] on icon "Open" at bounding box center [584, 376] width 22 height 22
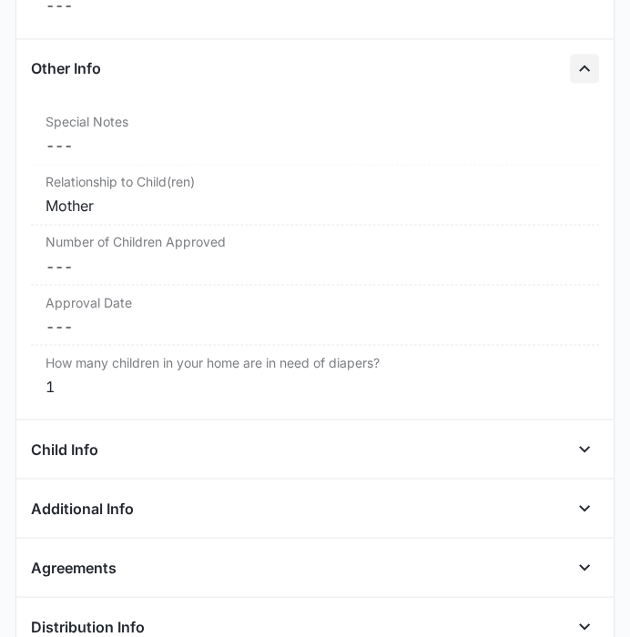
scroll to position [1875, 0]
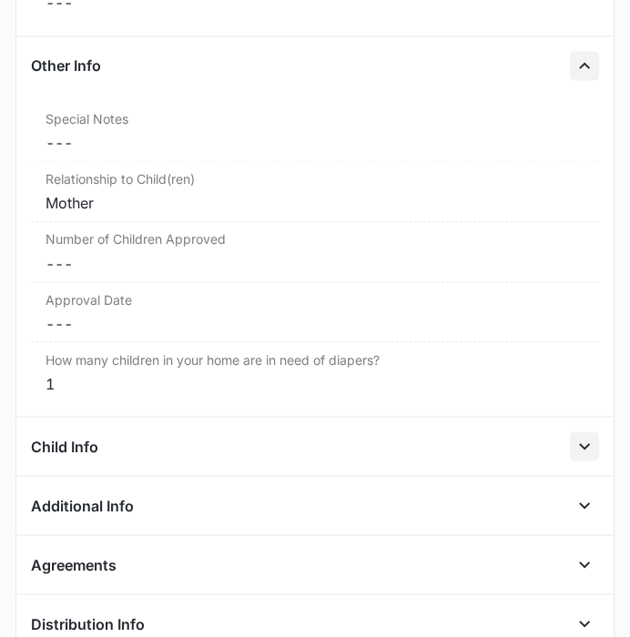
click at [570, 450] on button "Open" at bounding box center [584, 445] width 29 height 29
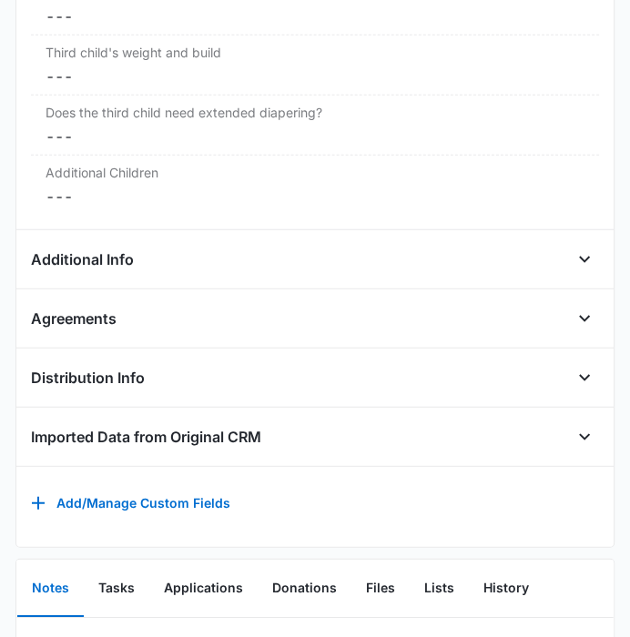
scroll to position [2924, 0]
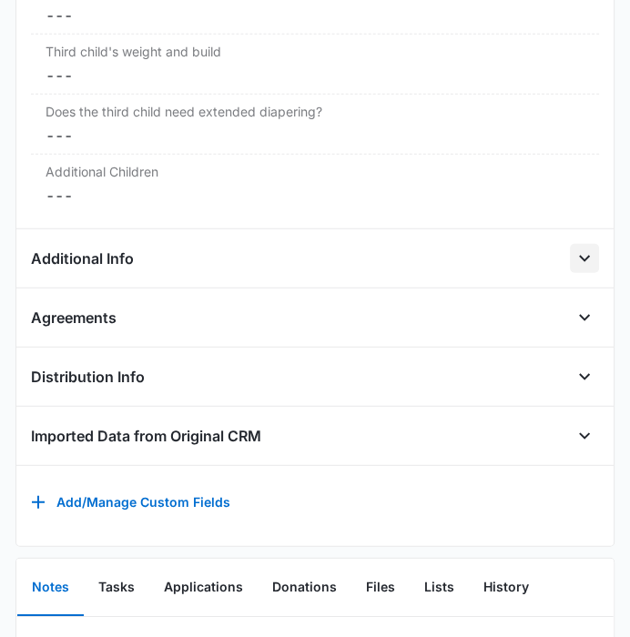
click at [577, 248] on icon "Open" at bounding box center [584, 259] width 22 height 22
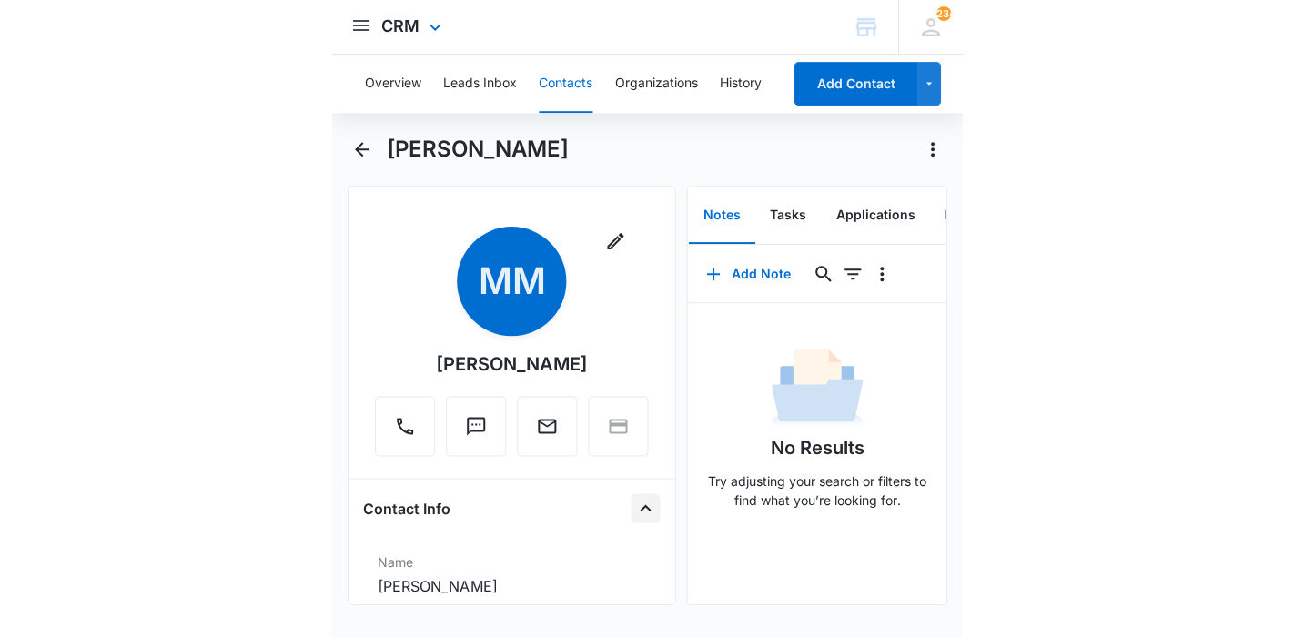
scroll to position [0, 0]
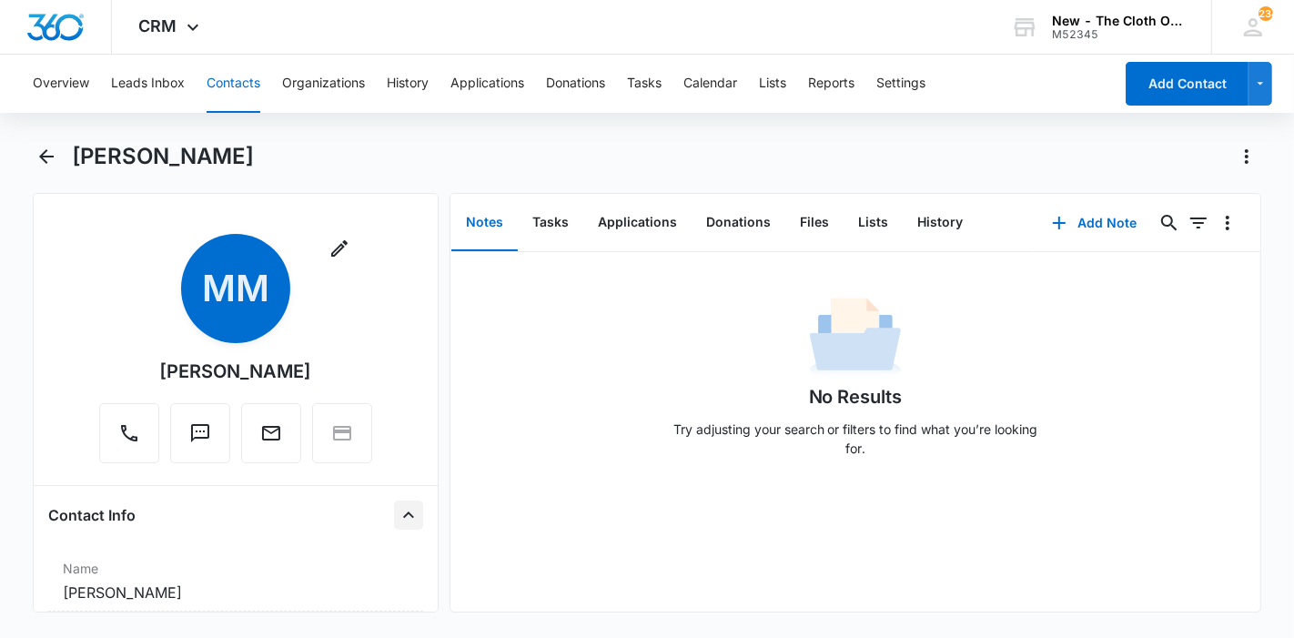
click at [235, 91] on button "Contacts" at bounding box center [234, 84] width 54 height 58
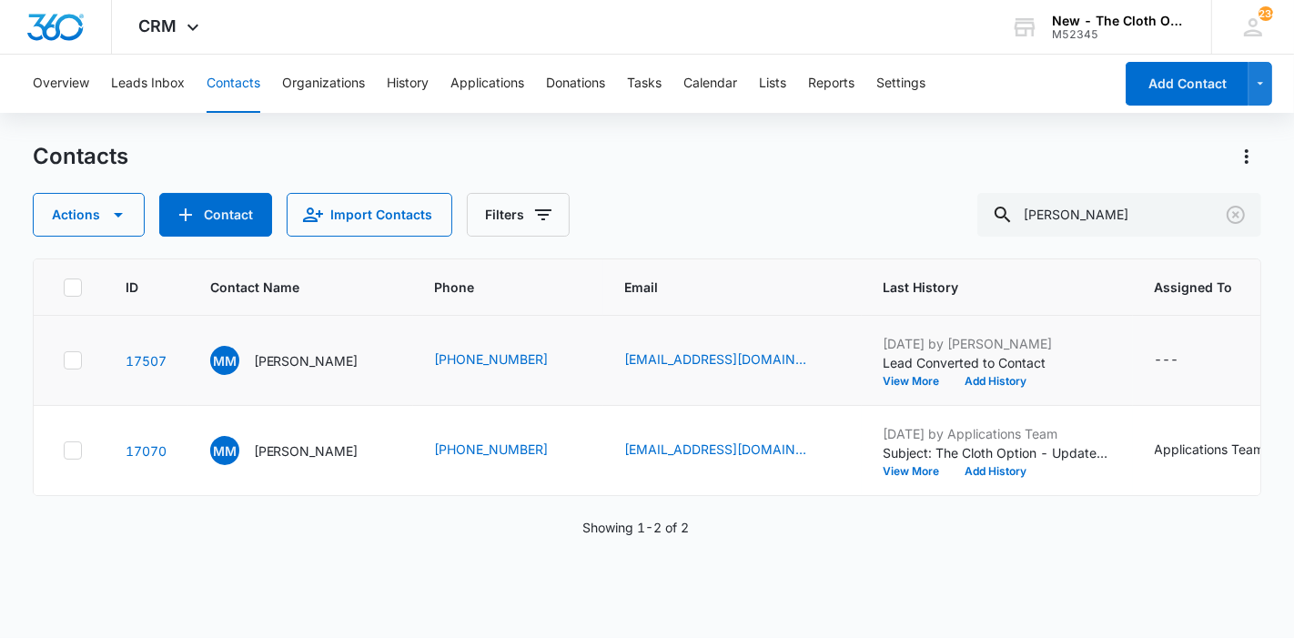
click at [78, 369] on icon at bounding box center [73, 360] width 16 height 16
click at [64, 361] on input "checkbox" at bounding box center [63, 360] width 1 height 1
click at [72, 459] on icon at bounding box center [73, 450] width 16 height 16
click at [64, 451] on input "checkbox" at bounding box center [63, 451] width 1 height 1
click at [109, 228] on button "Actions" at bounding box center [89, 215] width 112 height 44
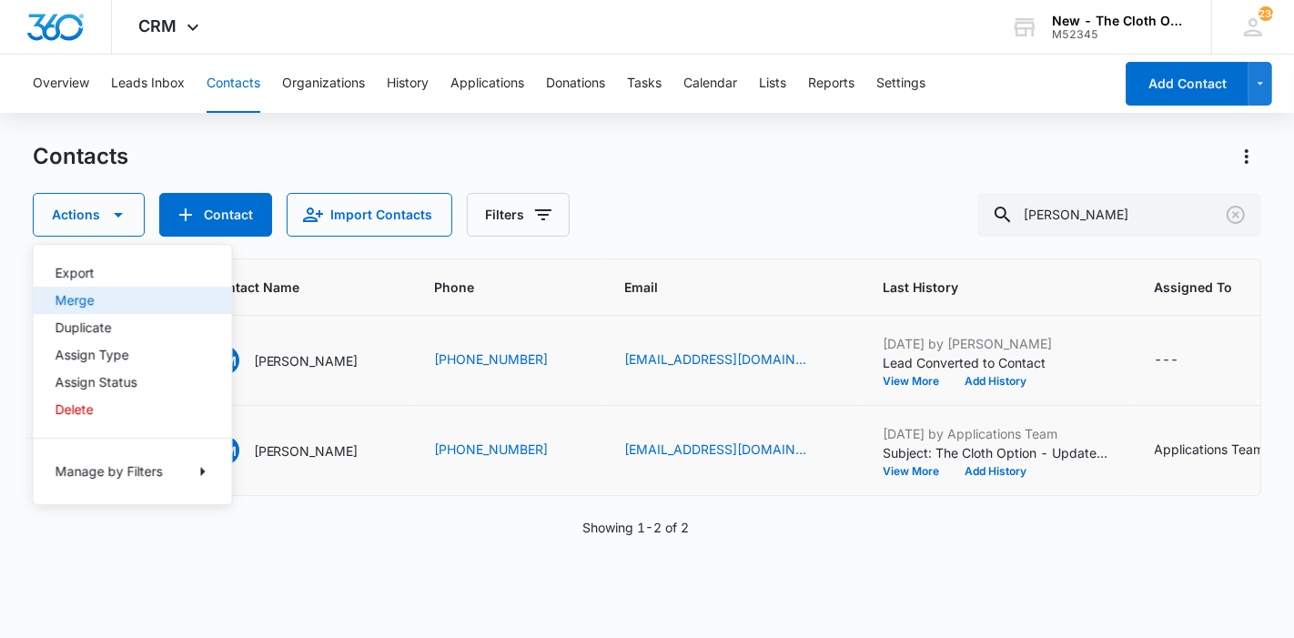
click at [114, 300] on div "Merge" at bounding box center [122, 300] width 133 height 13
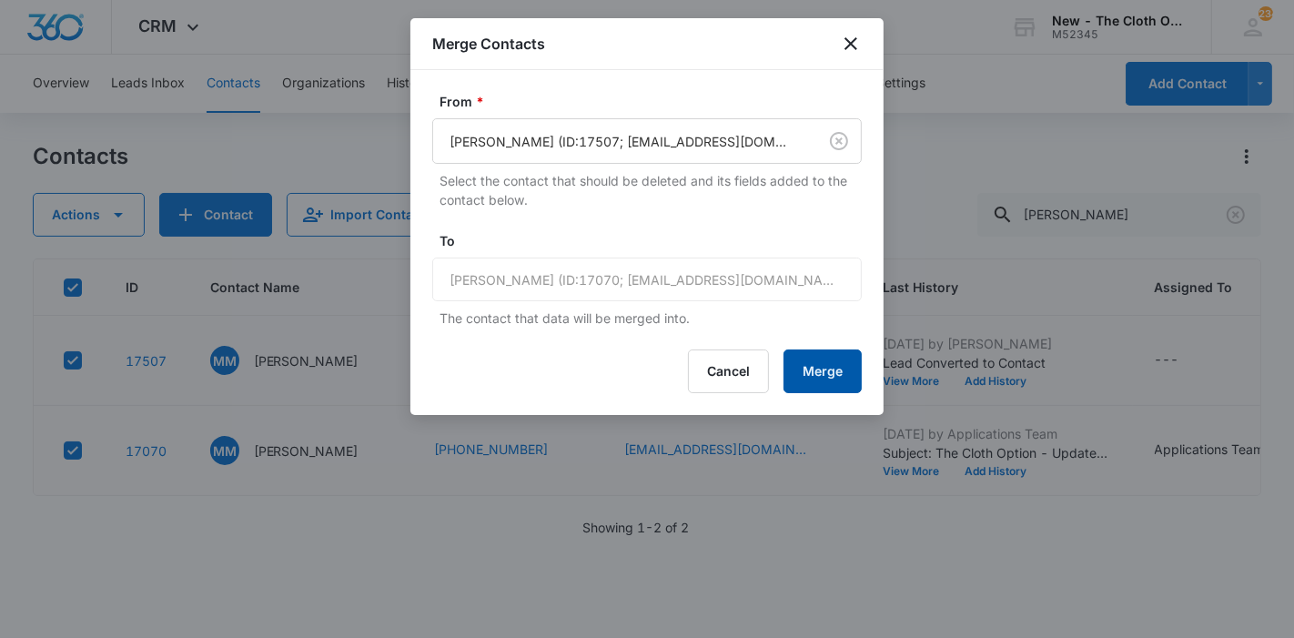
click at [857, 352] on button "Merge" at bounding box center [823, 372] width 78 height 44
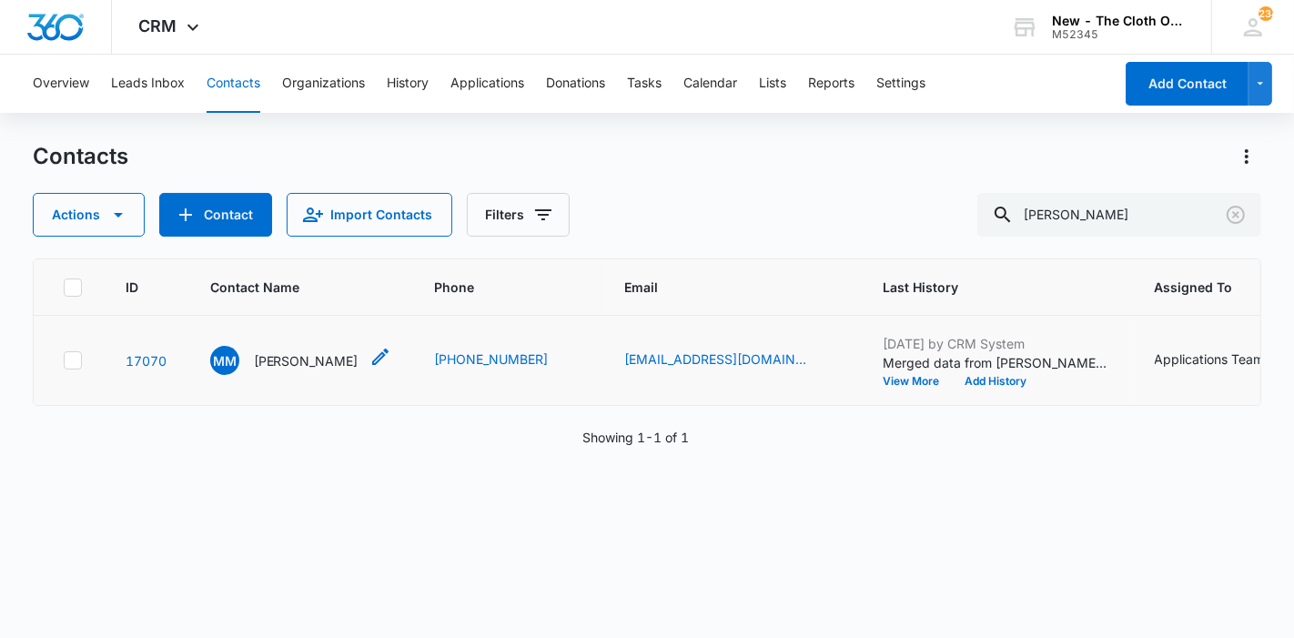
click at [262, 370] on p "Malisha Mineer" at bounding box center [306, 360] width 105 height 19
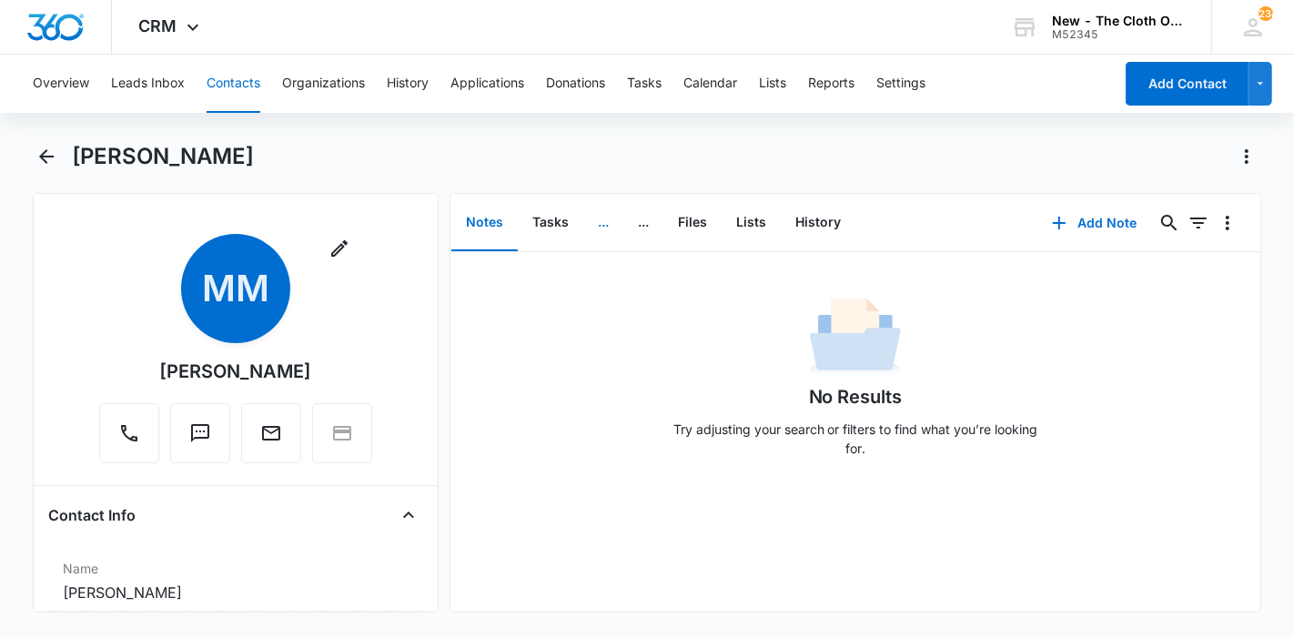
click at [603, 223] on button "..." at bounding box center [603, 223] width 40 height 56
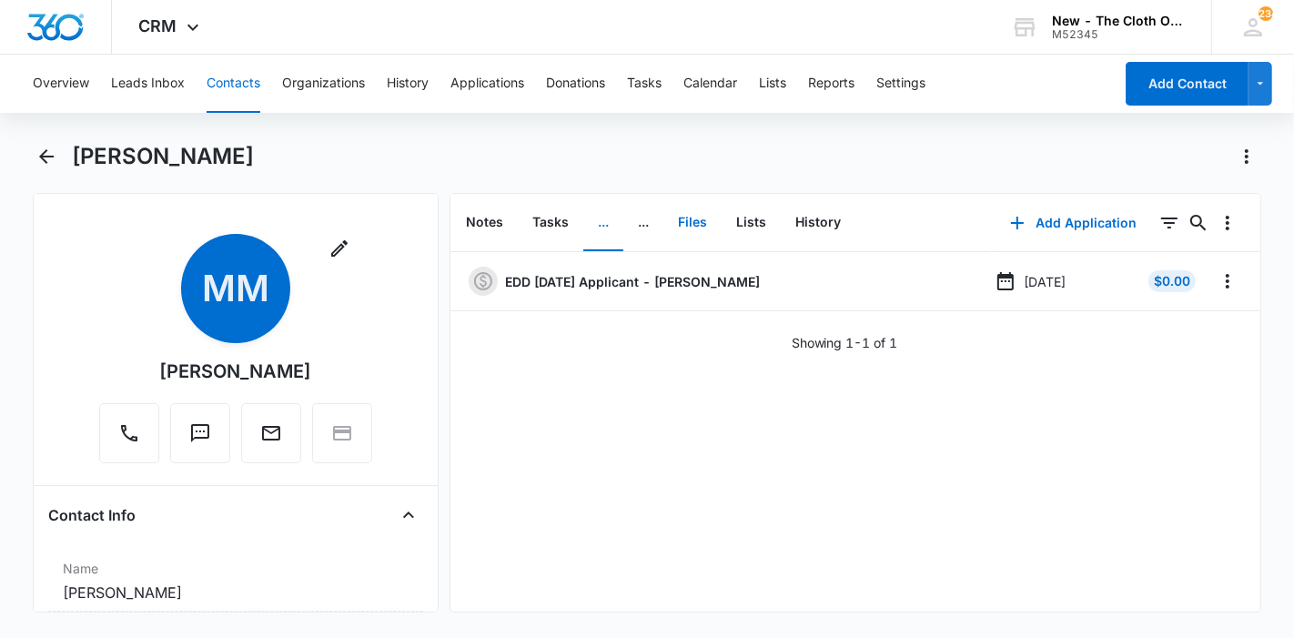
click at [700, 222] on button "Files" at bounding box center [693, 223] width 58 height 56
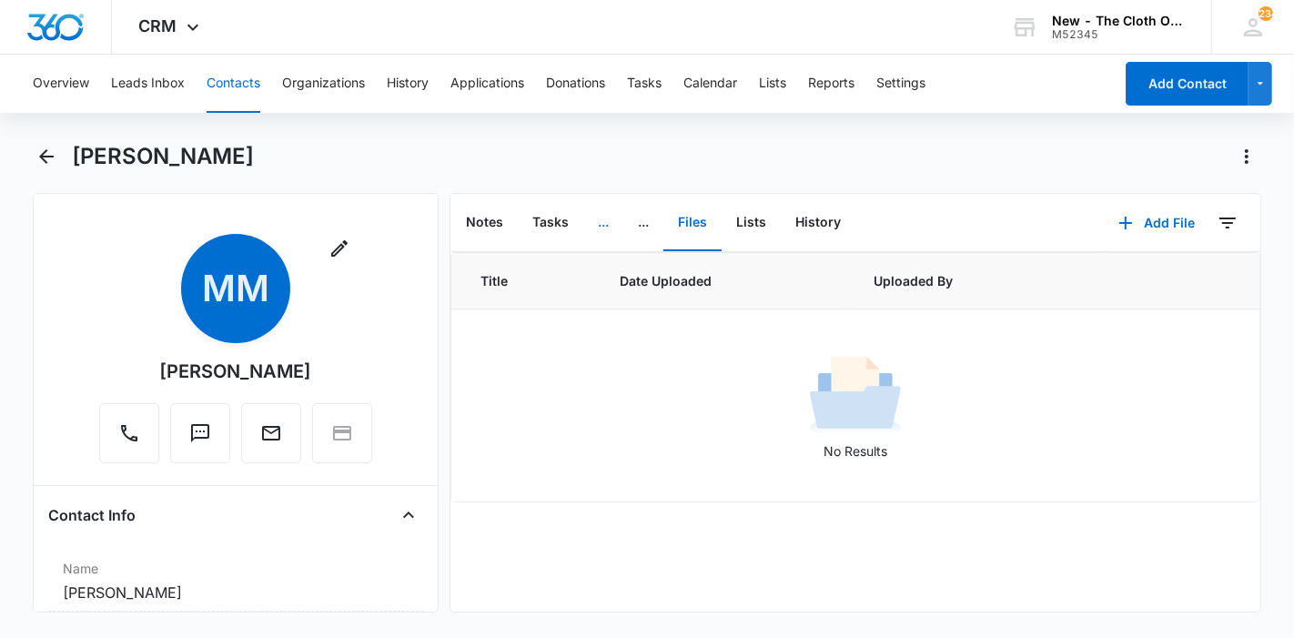
click at [602, 215] on button "..." at bounding box center [603, 223] width 40 height 56
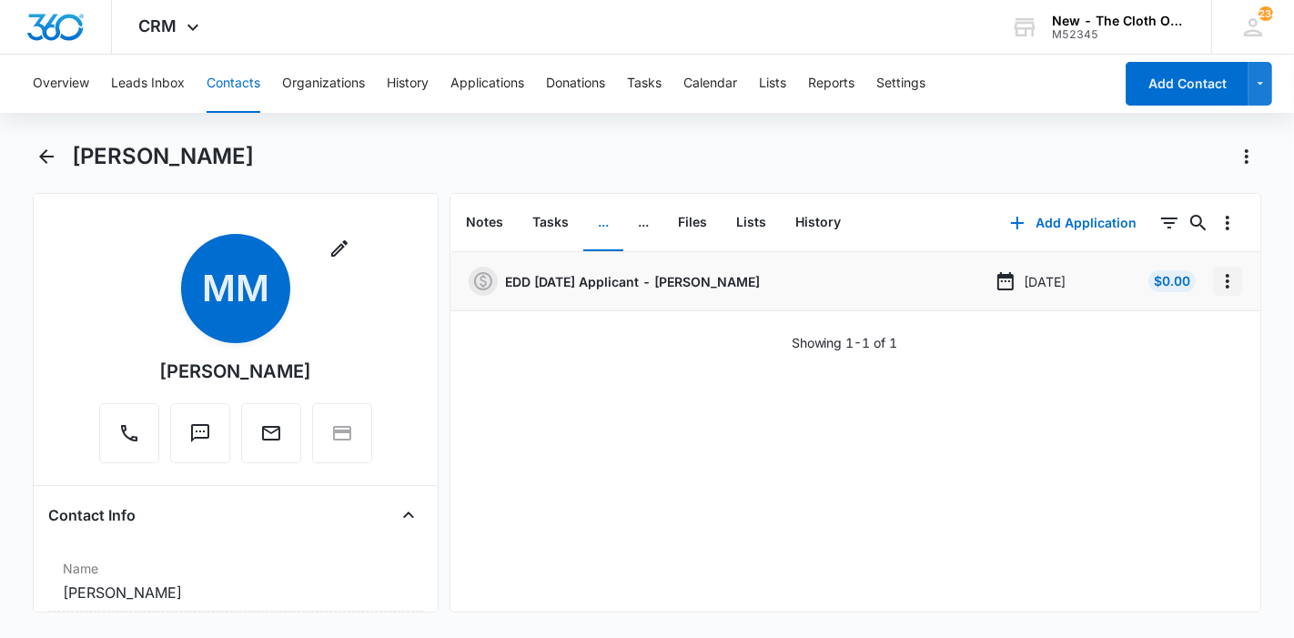
click at [1213, 288] on button "Overflow Menu" at bounding box center [1227, 281] width 29 height 29
click at [1162, 319] on button "Edit" at bounding box center [1175, 332] width 104 height 27
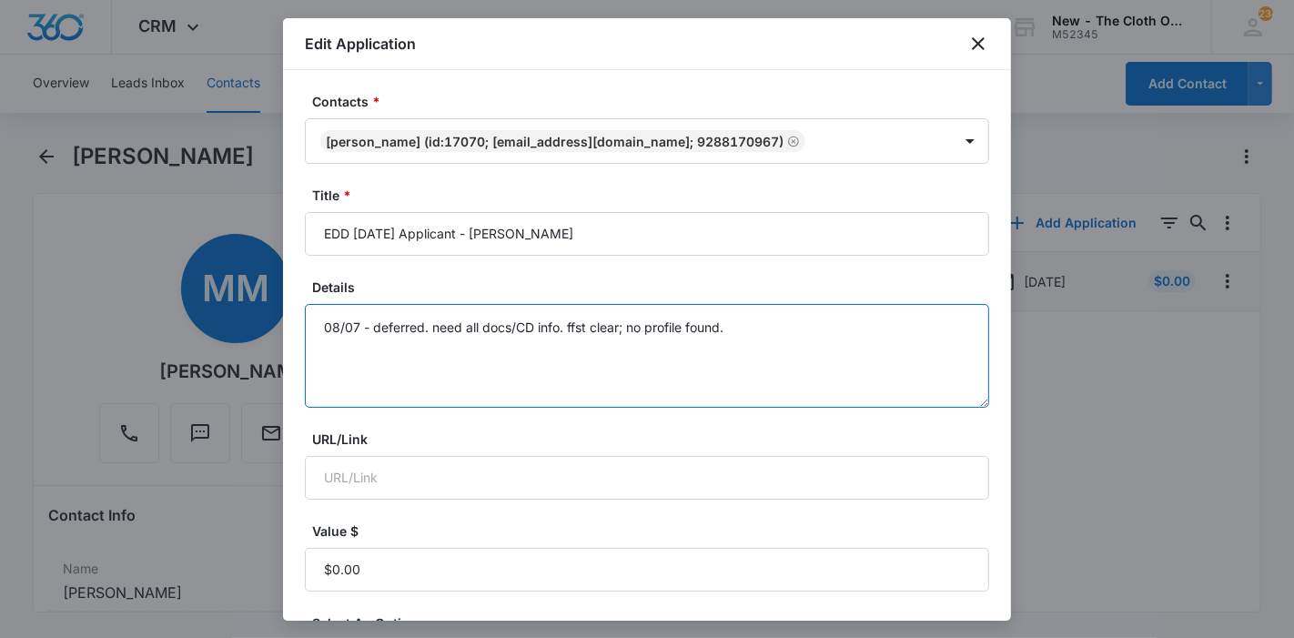
click at [877, 331] on textarea "08/07 - deferred. need all docs/CD info. ffst clear; no profile found." at bounding box center [647, 356] width 684 height 104
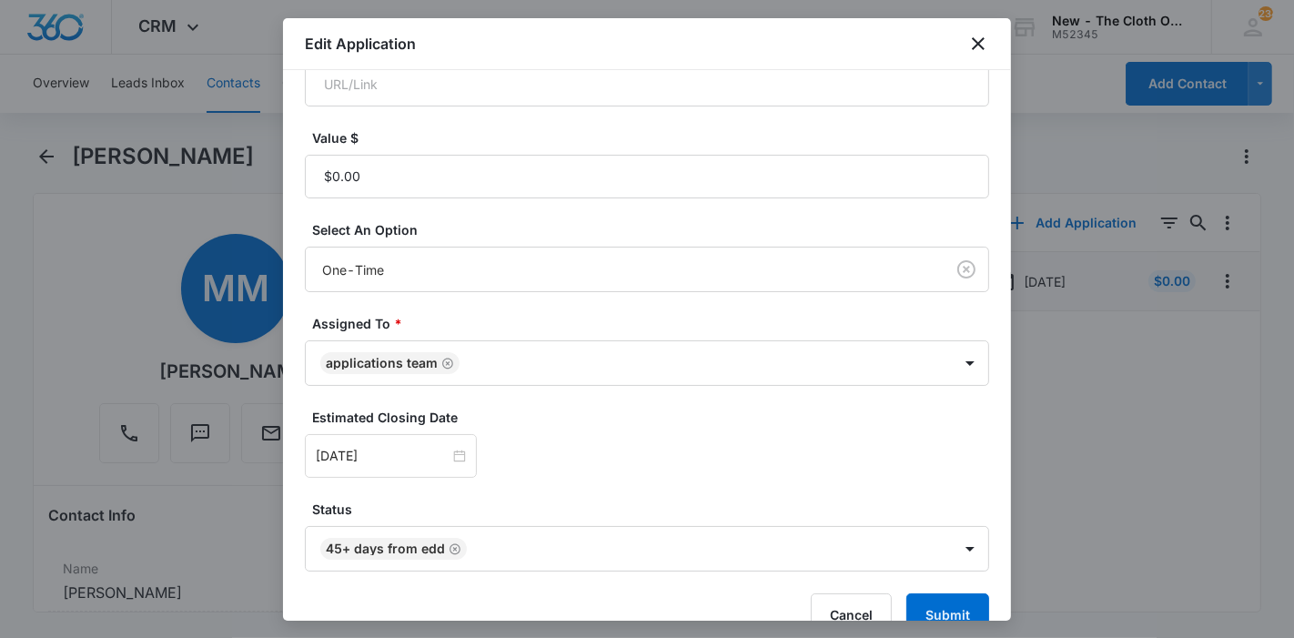
scroll to position [428, 0]
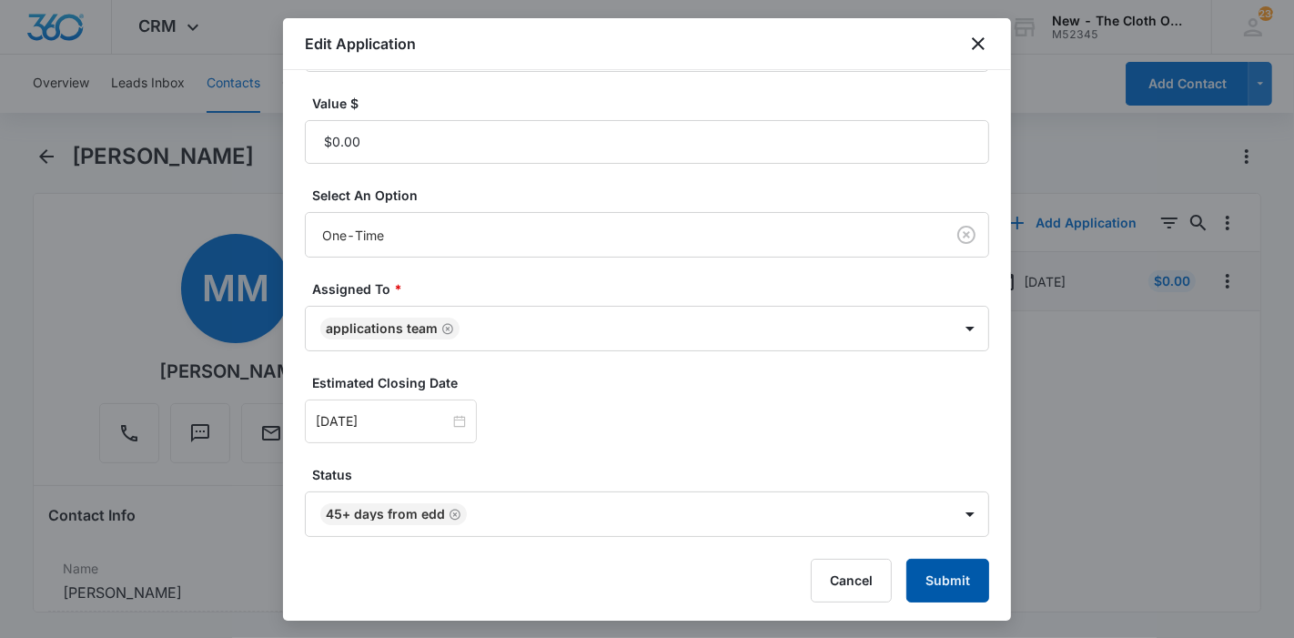
type textarea "08/07 - deferred. need all docs/CD info. ffst clear; no profile found. 10/08 - …"
click at [947, 572] on button "Submit" at bounding box center [948, 581] width 83 height 44
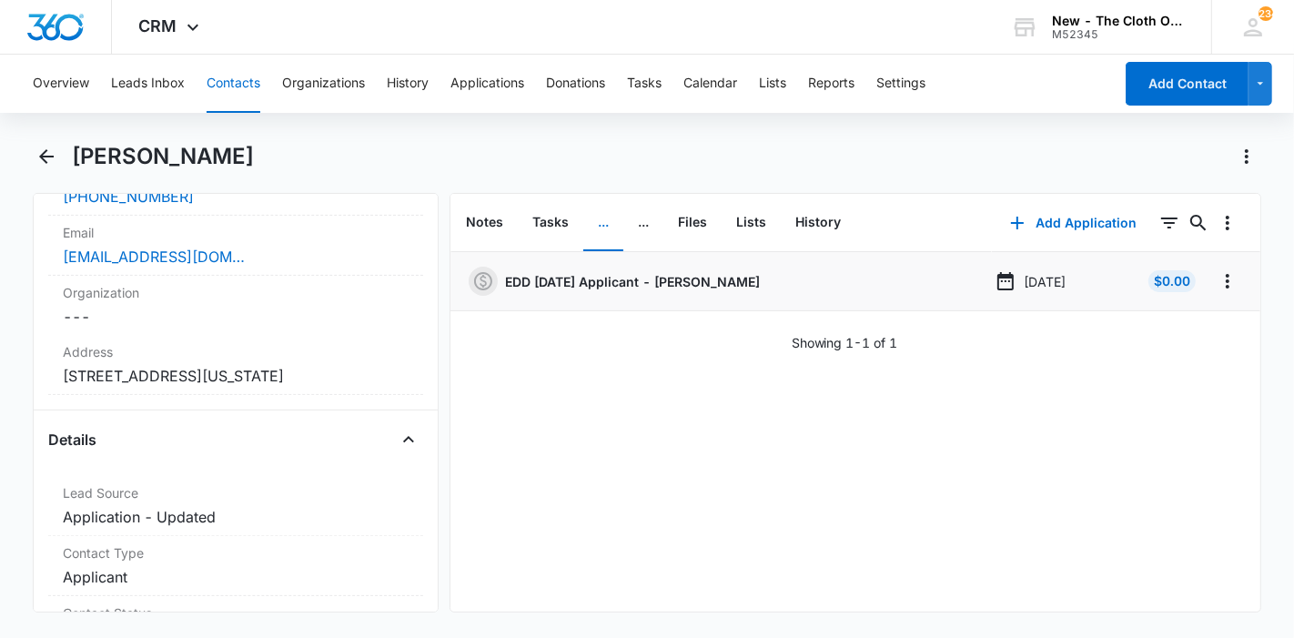
scroll to position [454, 0]
